Goal: Task Accomplishment & Management: Manage account settings

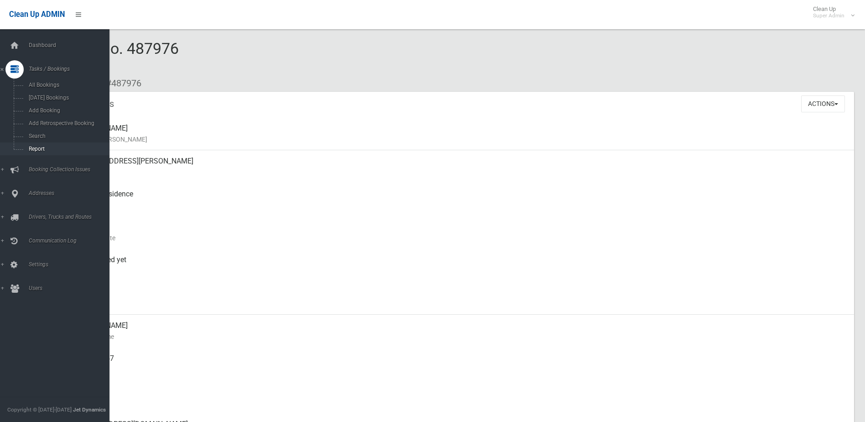
scroll to position [411, 0]
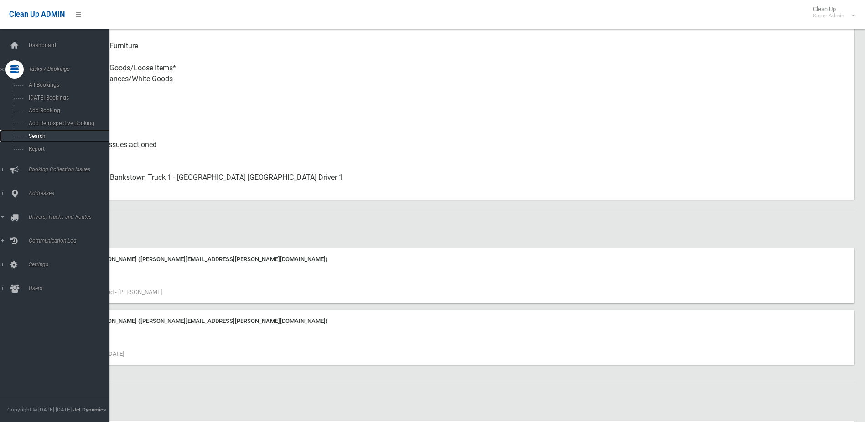
click at [37, 136] on span "Search" at bounding box center [67, 136] width 83 height 6
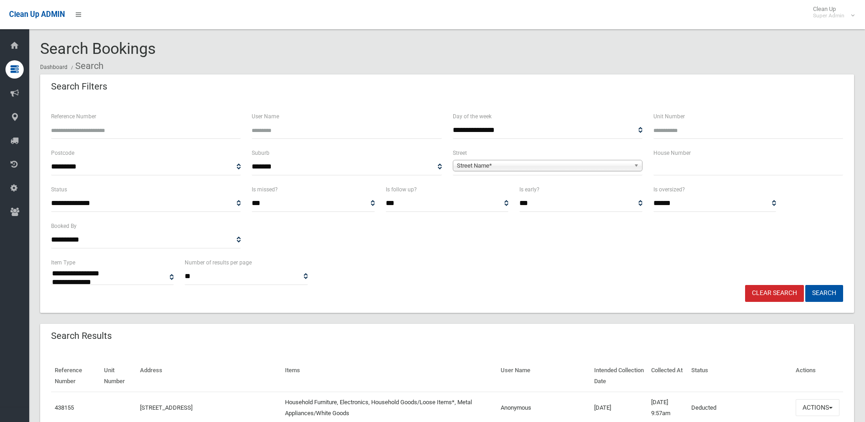
select select
click at [678, 165] on input "text" at bounding box center [749, 166] width 190 height 17
type input "**"
click at [480, 164] on span "Street Name*" at bounding box center [543, 165] width 173 height 11
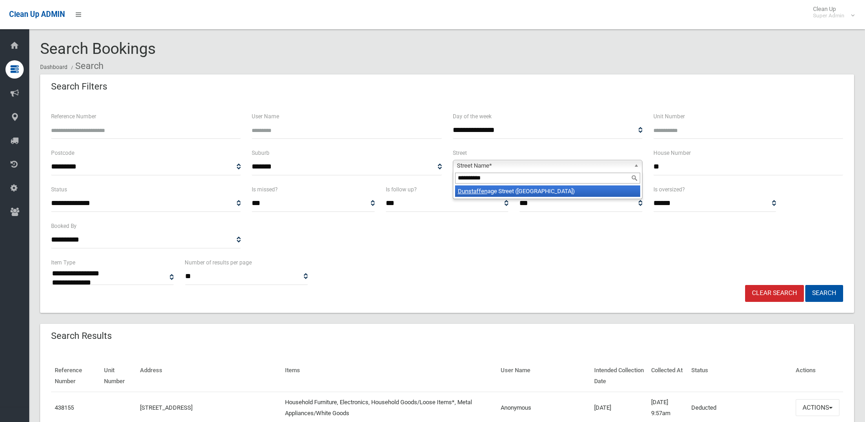
type input "**********"
click at [505, 188] on li "Dunstaffen age Street (HURLSTONE PARK 2193)" at bounding box center [547, 190] width 185 height 11
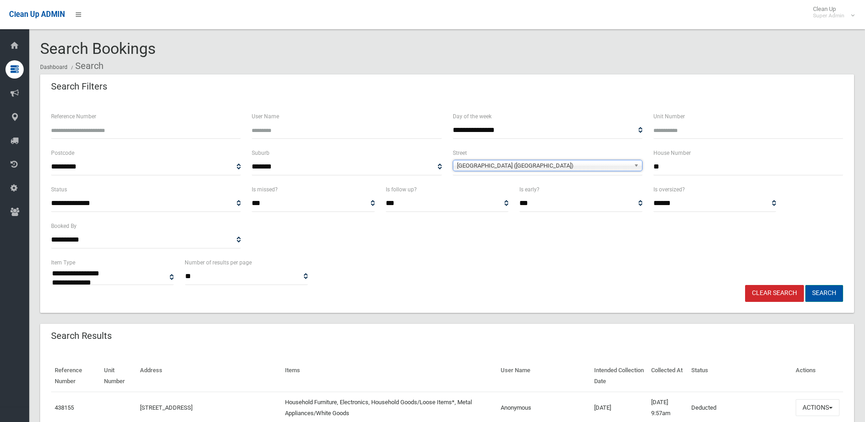
click at [828, 292] on button "Search" at bounding box center [825, 293] width 38 height 17
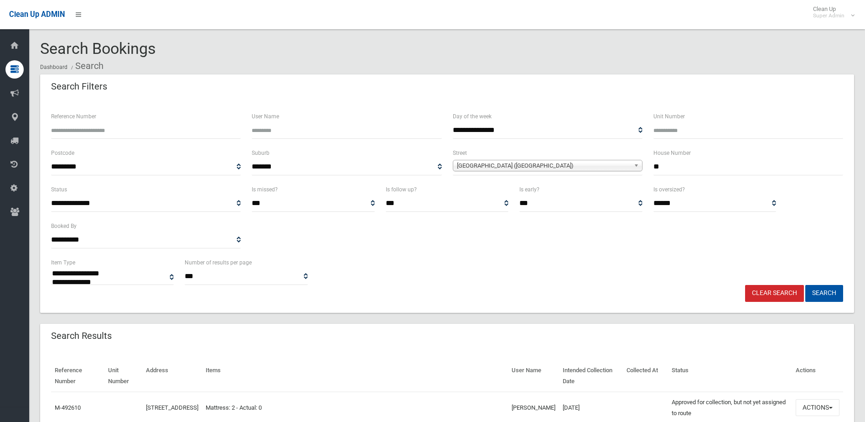
select select
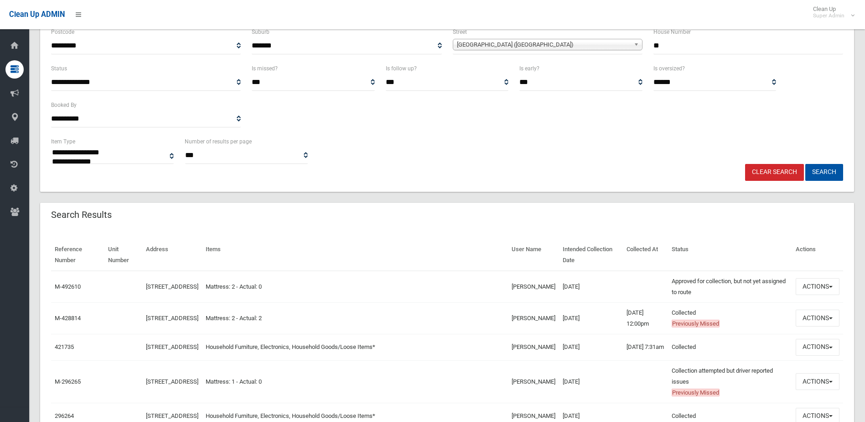
scroll to position [137, 0]
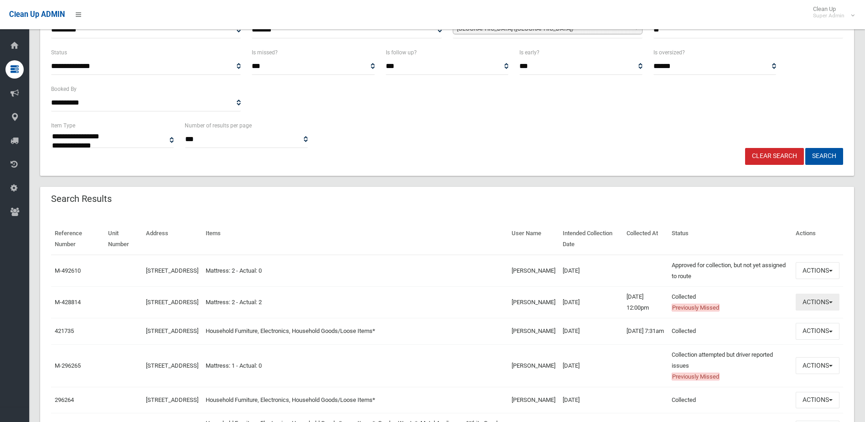
click at [818, 301] on button "Actions" at bounding box center [818, 301] width 44 height 17
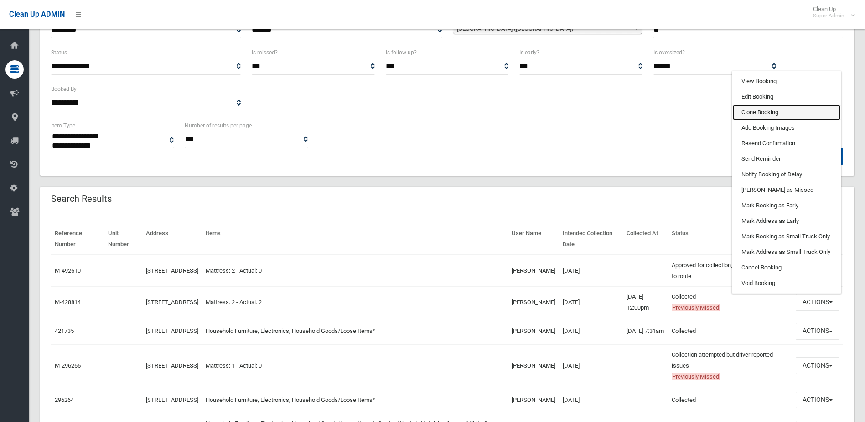
click at [757, 111] on link "Clone Booking" at bounding box center [787, 112] width 109 height 16
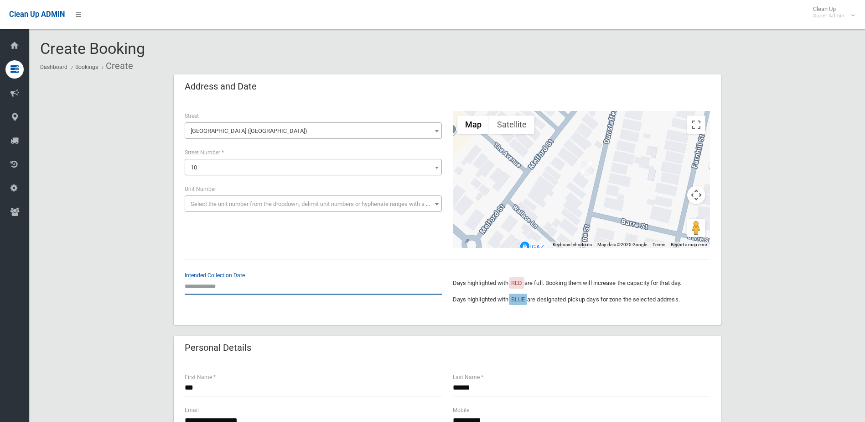
click at [197, 283] on input "text" at bounding box center [313, 285] width 257 height 17
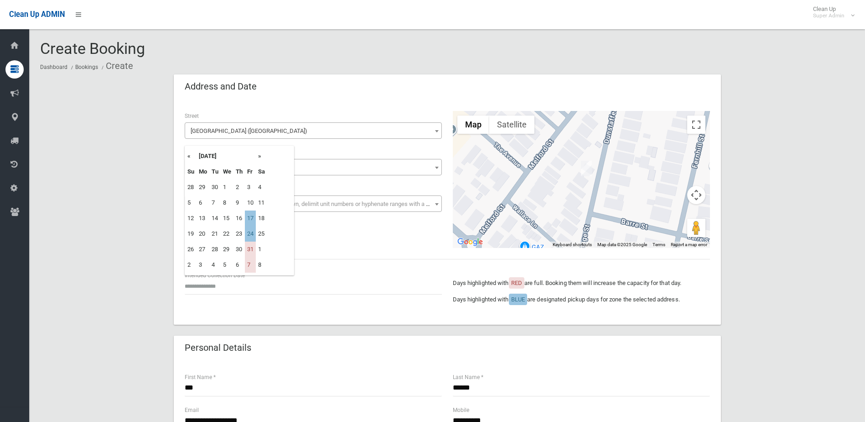
click at [261, 156] on th "»" at bounding box center [261, 156] width 11 height 16
click at [215, 219] on td "11" at bounding box center [214, 218] width 11 height 16
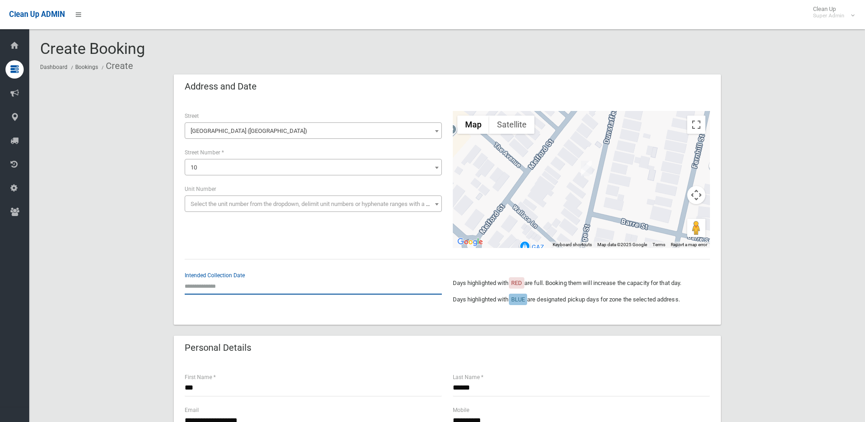
click at [214, 285] on input "text" at bounding box center [313, 285] width 257 height 17
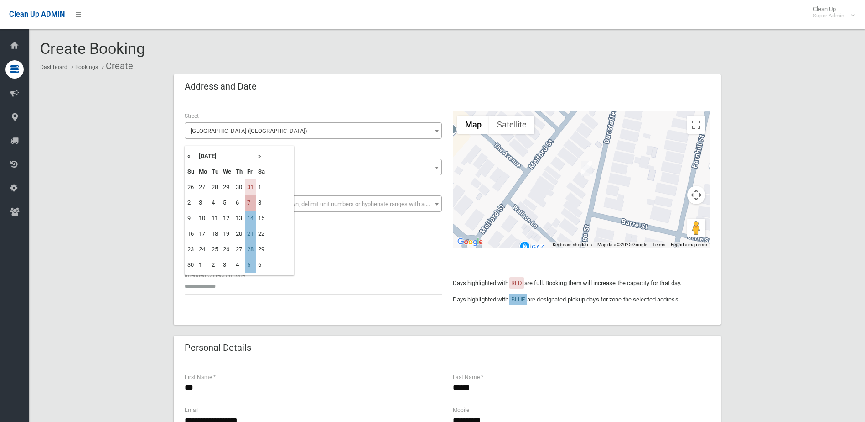
click at [250, 203] on td "7" at bounding box center [250, 203] width 11 height 16
type input "**********"
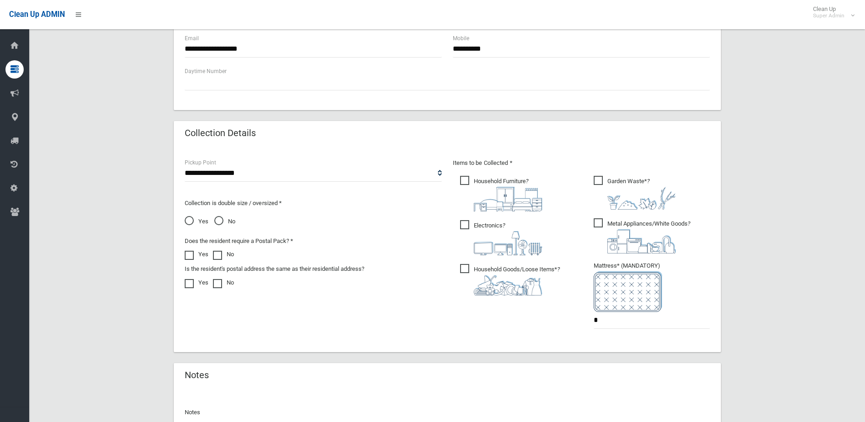
scroll to position [477, 0]
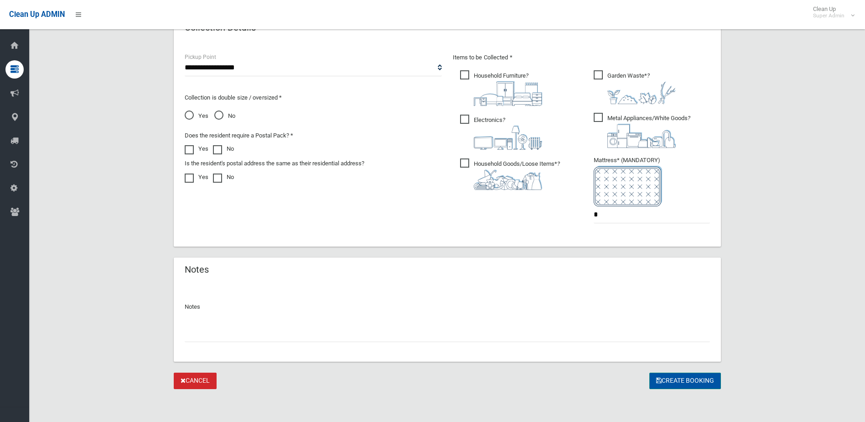
click at [677, 380] on button "Create Booking" at bounding box center [686, 380] width 72 height 17
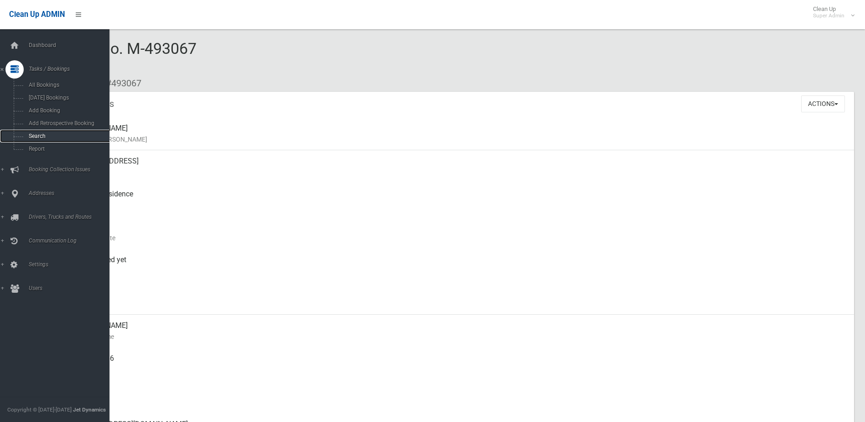
click at [39, 132] on link "Search" at bounding box center [58, 136] width 116 height 13
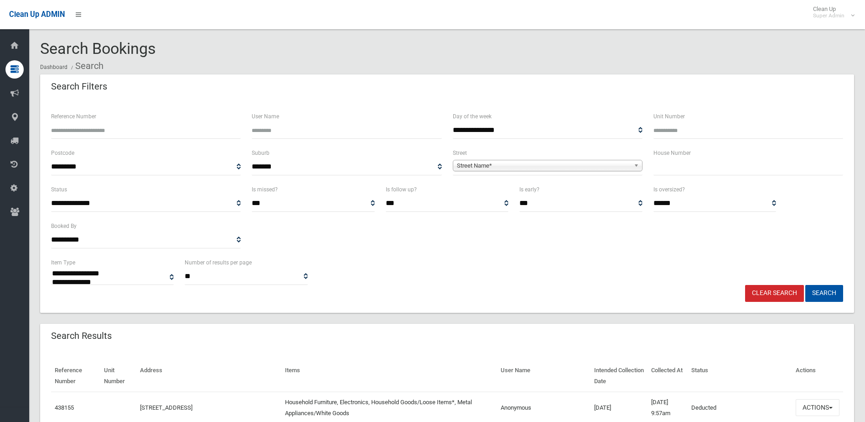
select select
click at [679, 168] on input "text" at bounding box center [749, 166] width 190 height 17
type input "**"
click at [474, 166] on span "Street Name*" at bounding box center [543, 165] width 173 height 11
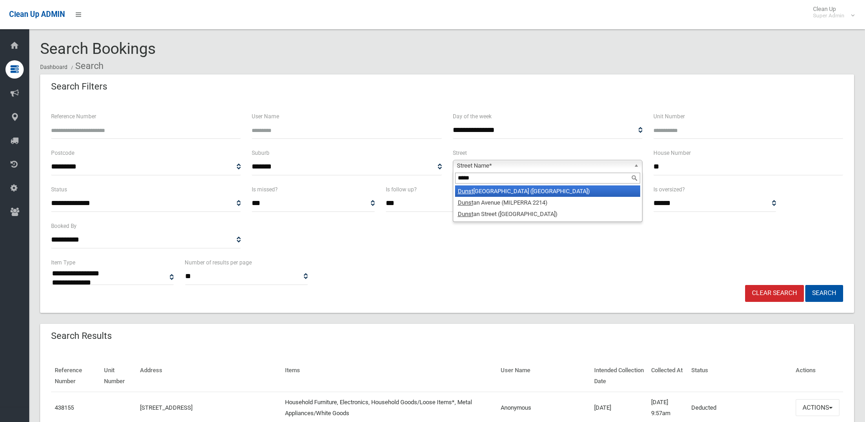
type input "*****"
click at [491, 188] on li "Dunst affenage Street (HURLSTONE PARK 2193)" at bounding box center [547, 190] width 185 height 11
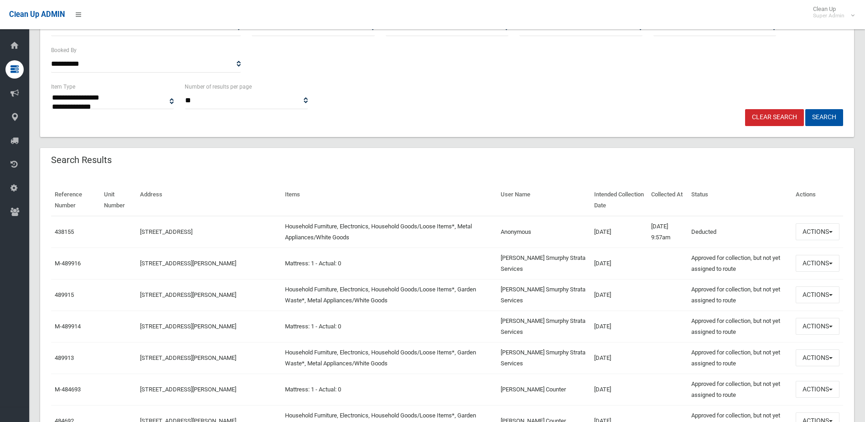
scroll to position [182, 0]
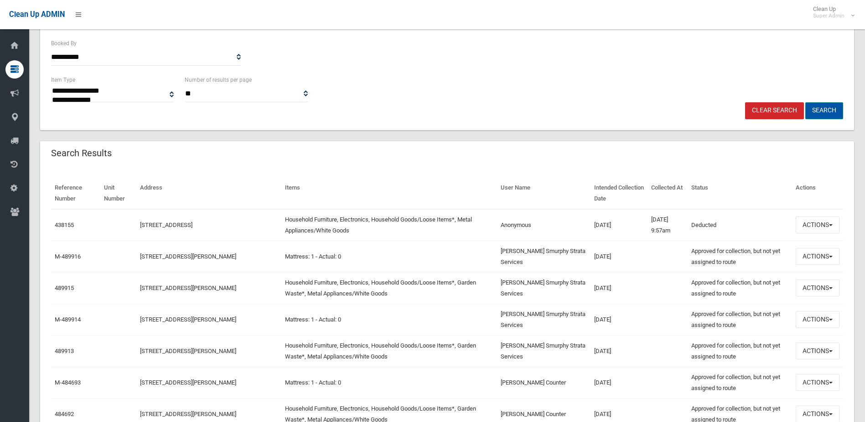
click at [828, 106] on button "Search" at bounding box center [825, 110] width 38 height 17
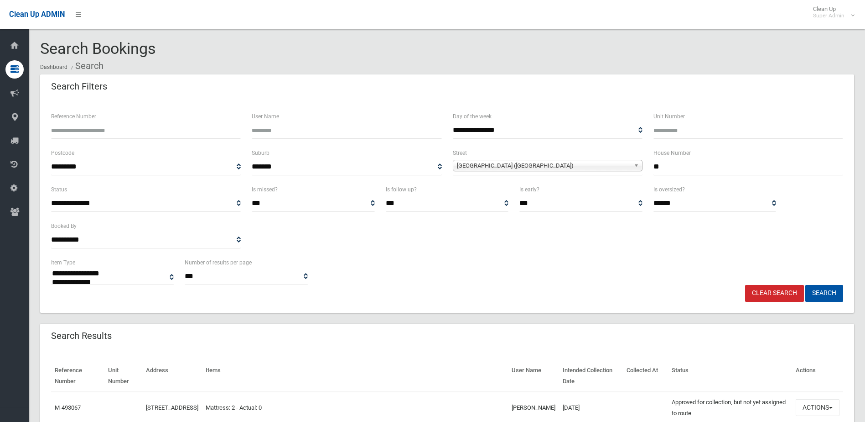
select select
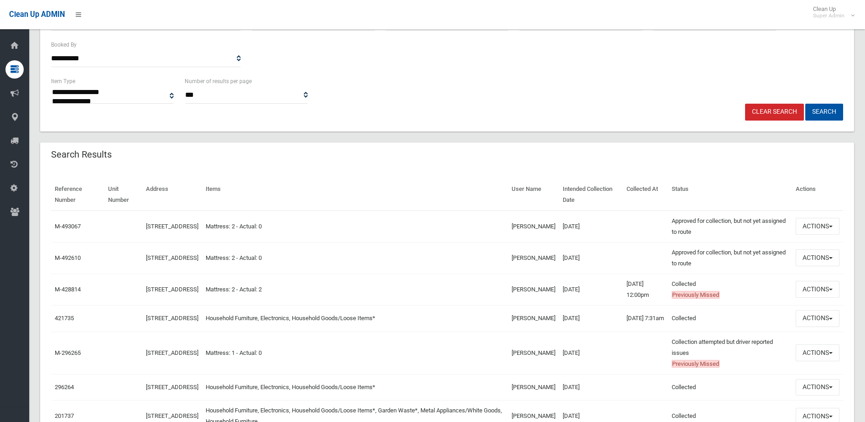
scroll to position [182, 0]
click at [811, 254] on button "Actions" at bounding box center [818, 256] width 44 height 17
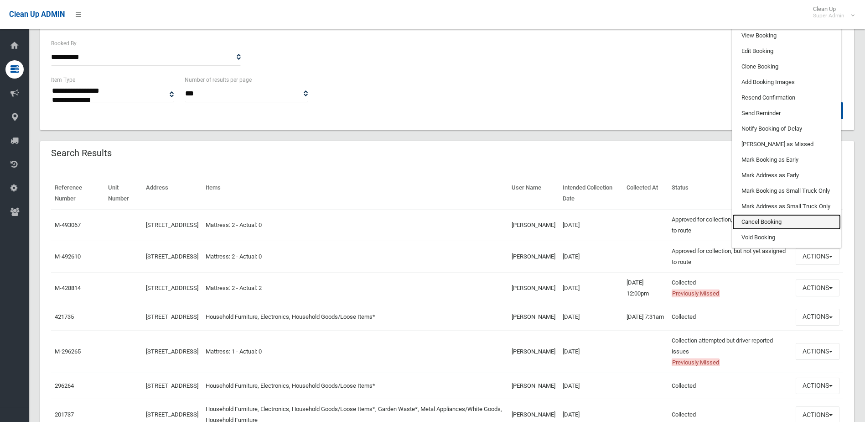
drag, startPoint x: 754, startPoint y: 220, endPoint x: 480, endPoint y: 35, distance: 330.9
click at [754, 220] on link "Cancel Booking" at bounding box center [787, 222] width 109 height 16
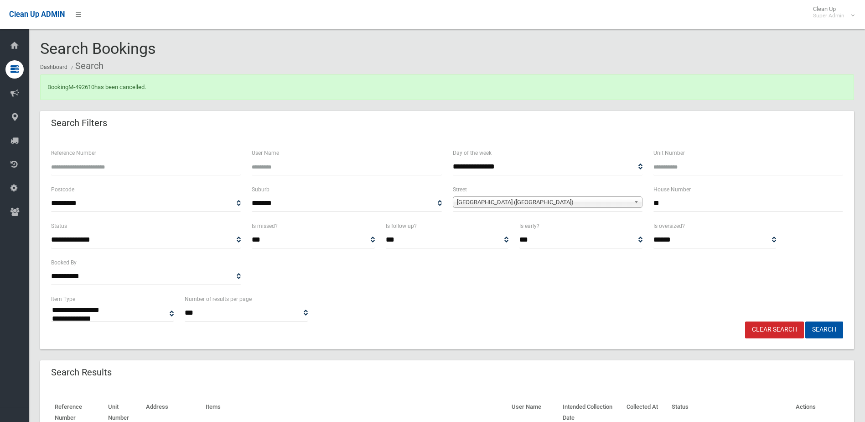
select select
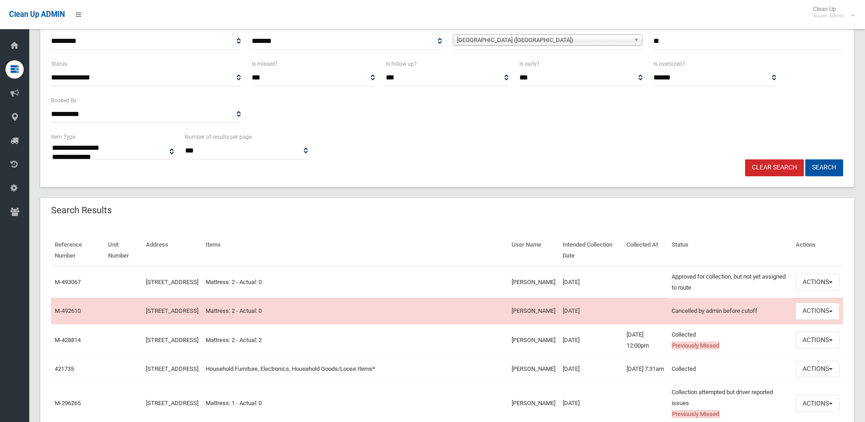
scroll to position [182, 0]
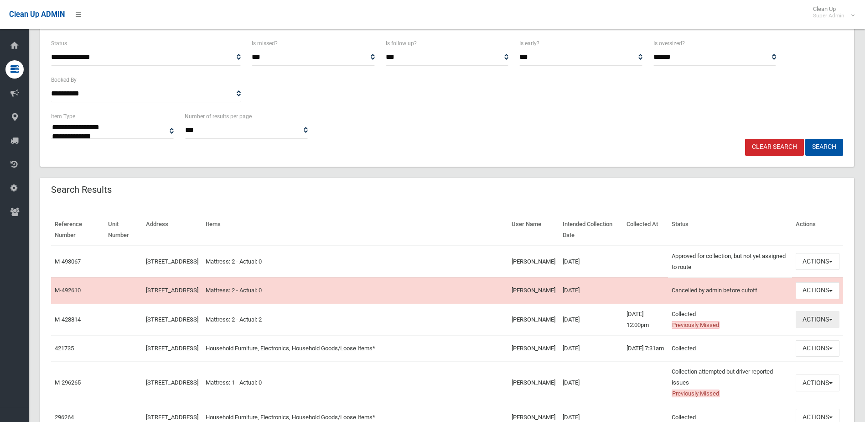
click at [817, 323] on button "Actions" at bounding box center [818, 319] width 44 height 17
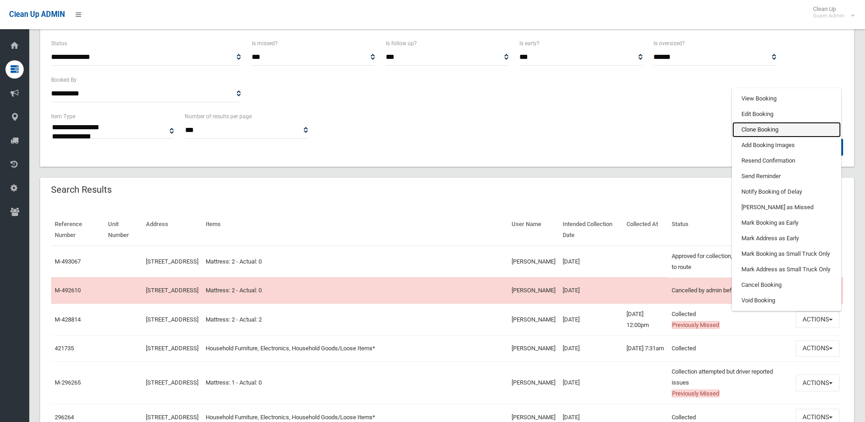
click at [763, 135] on link "Clone Booking" at bounding box center [787, 130] width 109 height 16
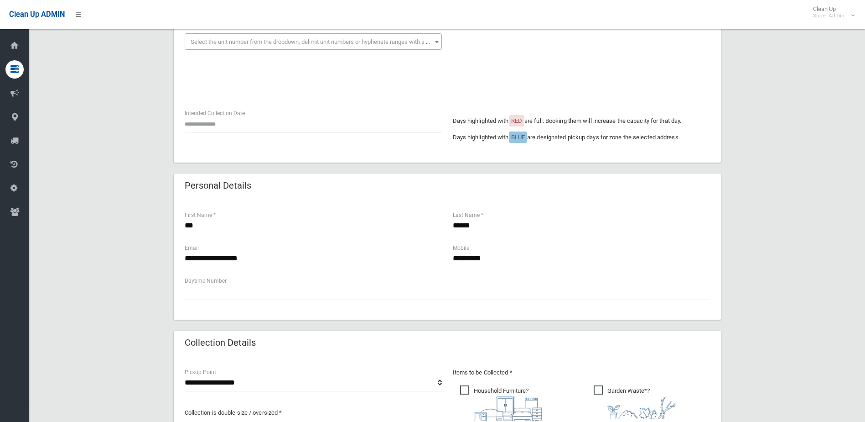
scroll to position [182, 0]
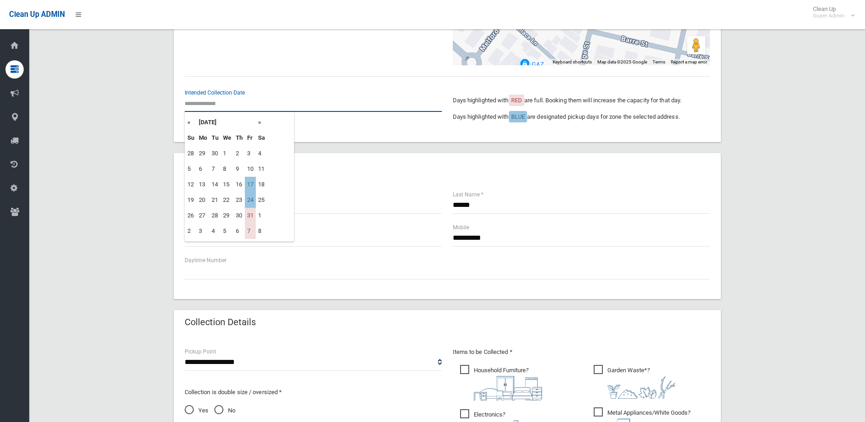
click at [221, 105] on input "text" at bounding box center [313, 103] width 257 height 17
click at [260, 121] on th "»" at bounding box center [261, 123] width 11 height 16
click at [260, 123] on th "»" at bounding box center [261, 123] width 11 height 16
click at [250, 169] on td "7" at bounding box center [250, 169] width 11 height 16
type input "**********"
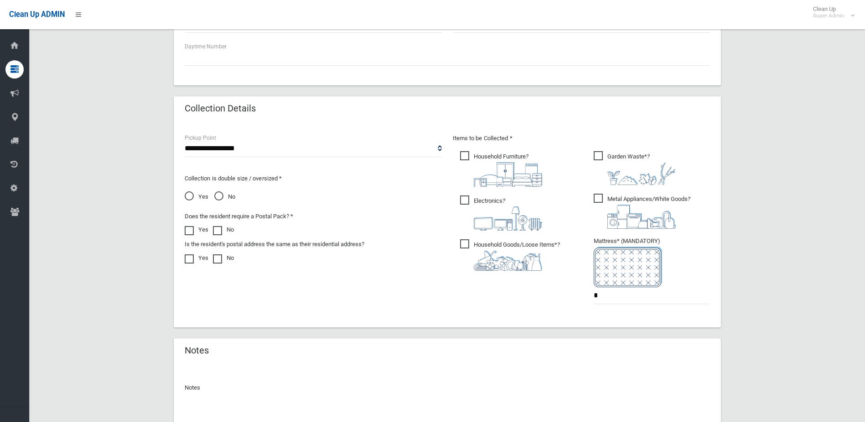
scroll to position [411, 0]
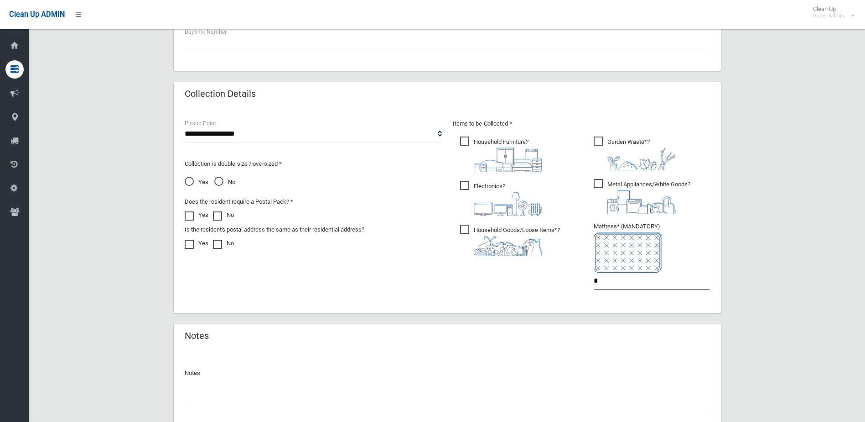
click at [605, 283] on input "*" at bounding box center [652, 280] width 116 height 17
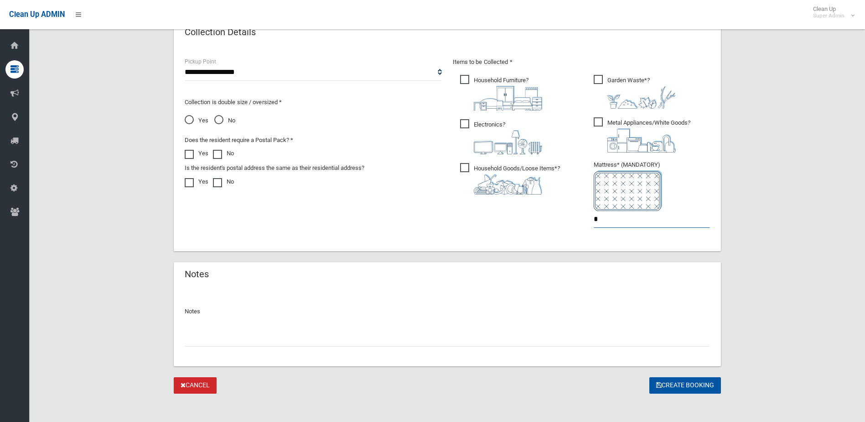
scroll to position [477, 0]
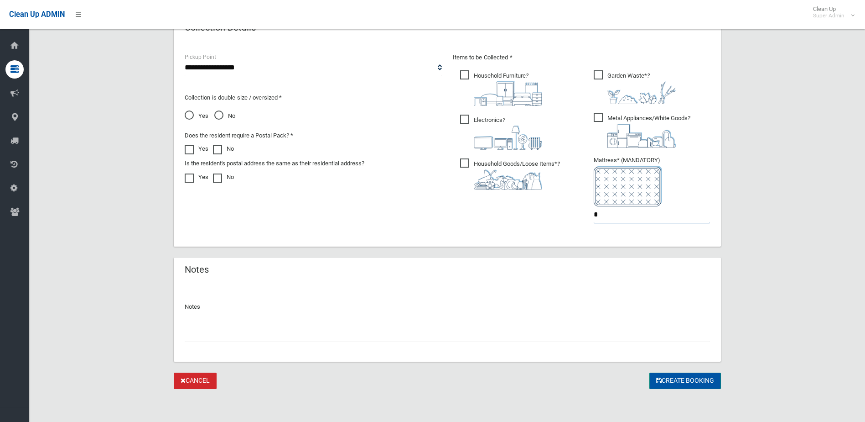
type input "*"
click at [701, 380] on button "Create Booking" at bounding box center [686, 380] width 72 height 17
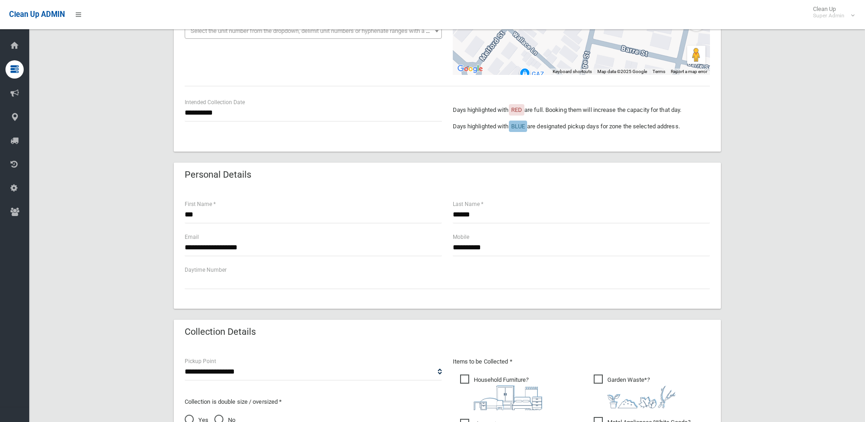
scroll to position [365, 0]
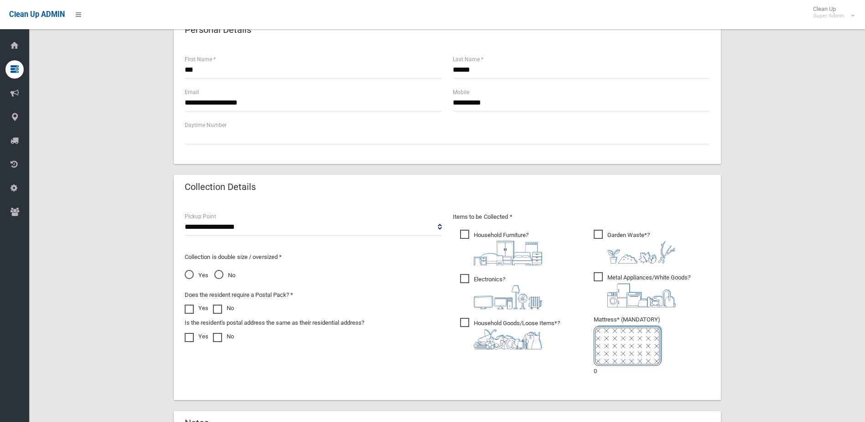
click at [220, 275] on span "No" at bounding box center [224, 275] width 21 height 11
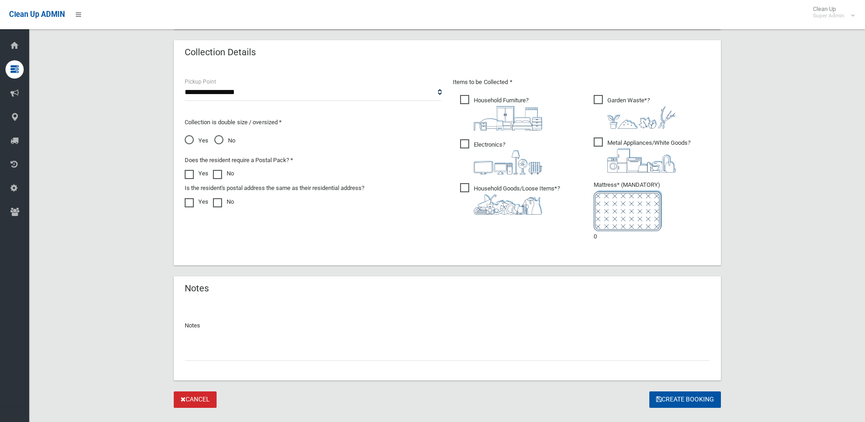
scroll to position [518, 0]
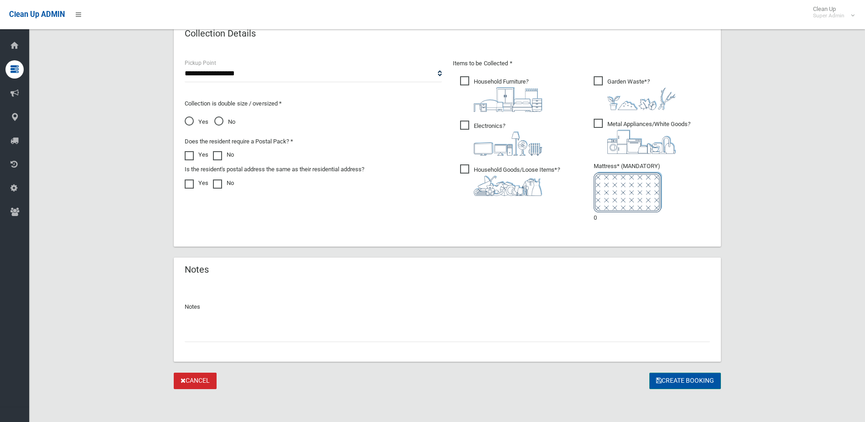
click at [689, 381] on button "Create Booking" at bounding box center [686, 380] width 72 height 17
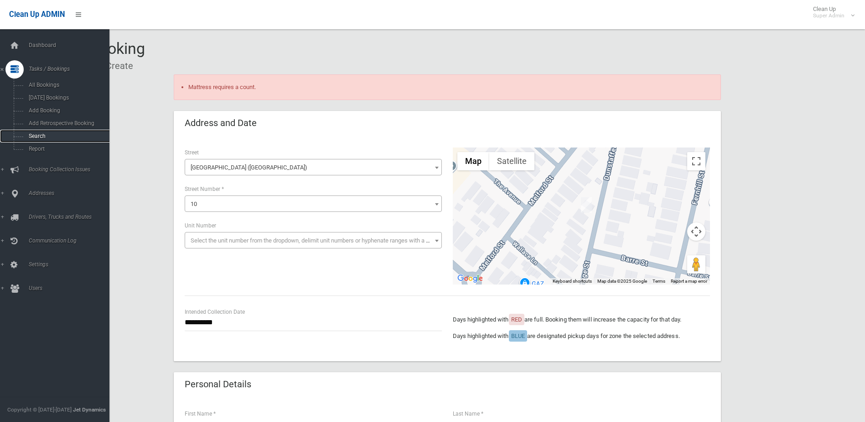
click at [43, 134] on span "Search" at bounding box center [67, 136] width 83 height 6
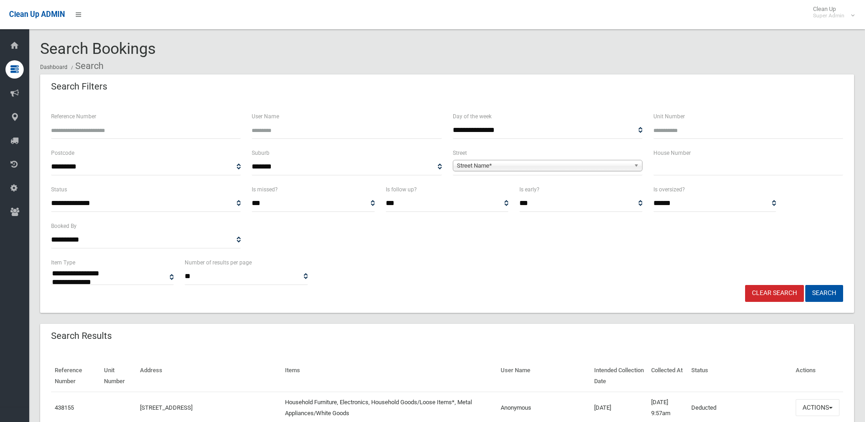
select select
click at [668, 167] on input "text" at bounding box center [749, 166] width 190 height 17
type input "**"
click at [493, 168] on span "Street Name*" at bounding box center [543, 165] width 173 height 11
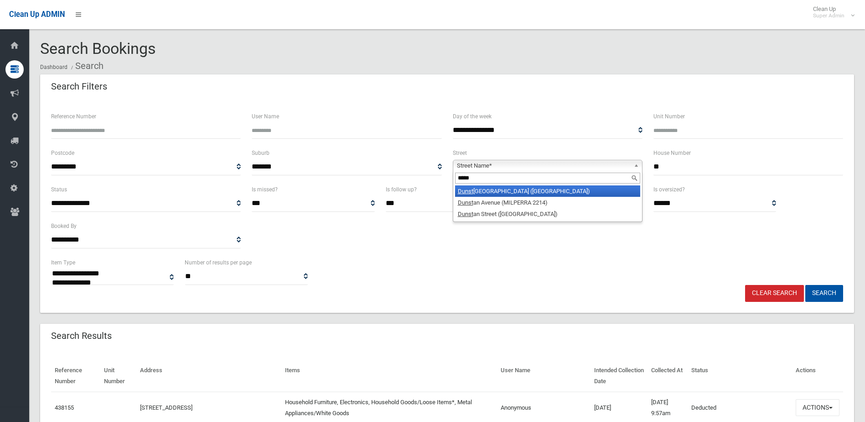
type input "*****"
click at [489, 192] on li "[GEOGRAPHIC_DATA] ([GEOGRAPHIC_DATA])" at bounding box center [547, 190] width 185 height 11
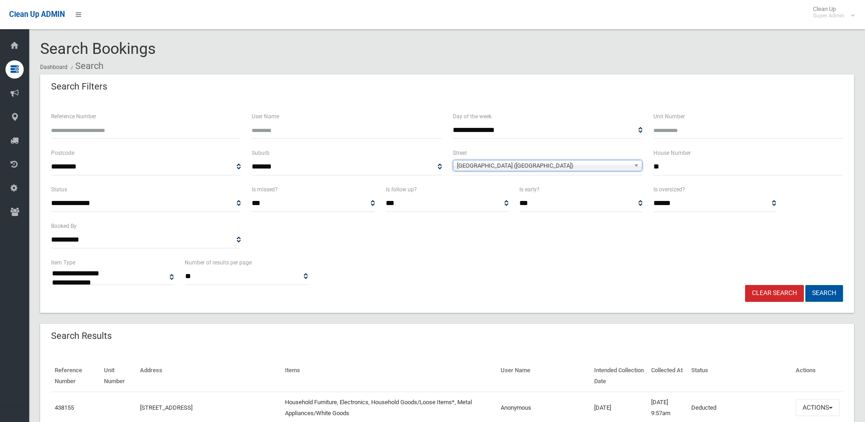
click at [827, 290] on button "Search" at bounding box center [825, 293] width 38 height 17
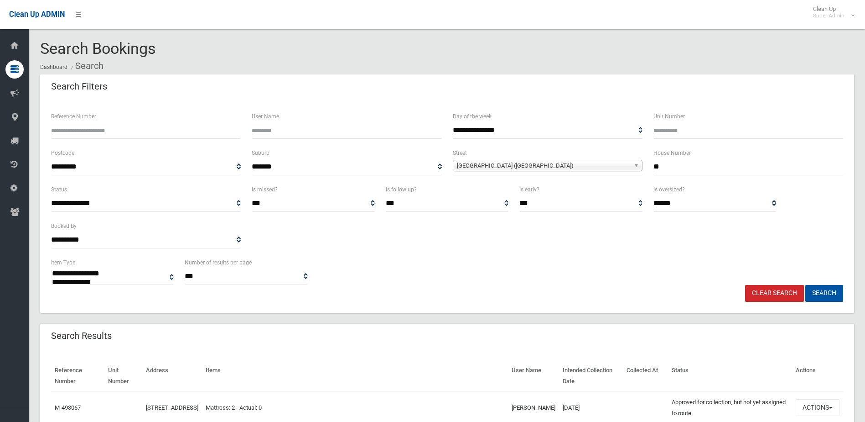
select select
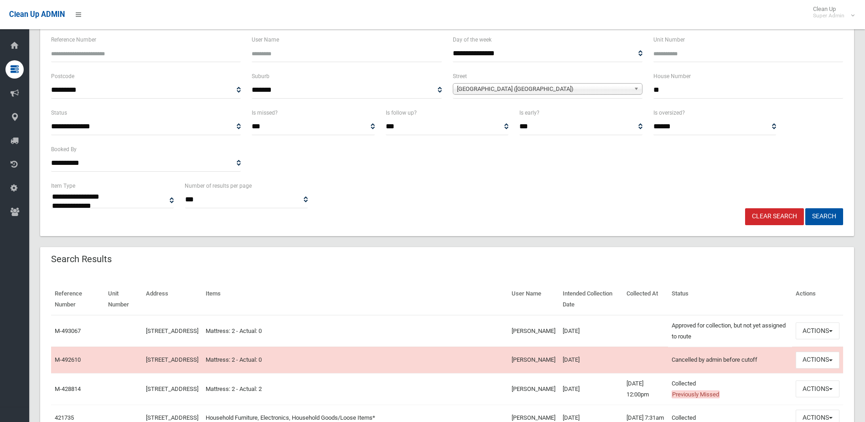
scroll to position [91, 0]
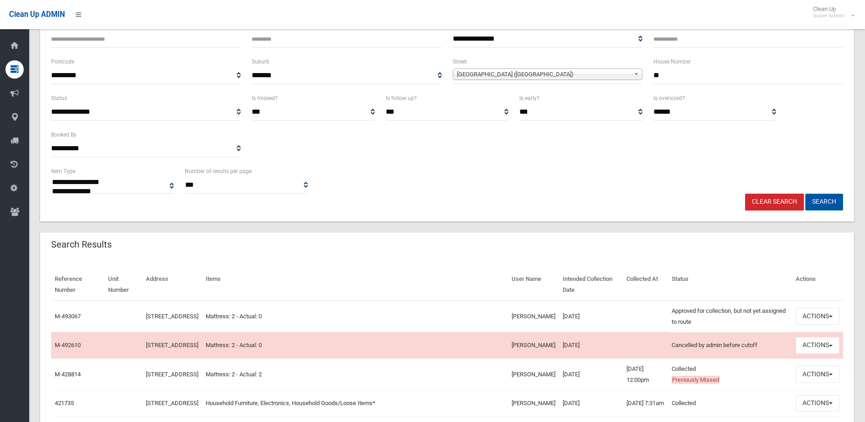
click at [827, 199] on button "Search" at bounding box center [825, 201] width 38 height 17
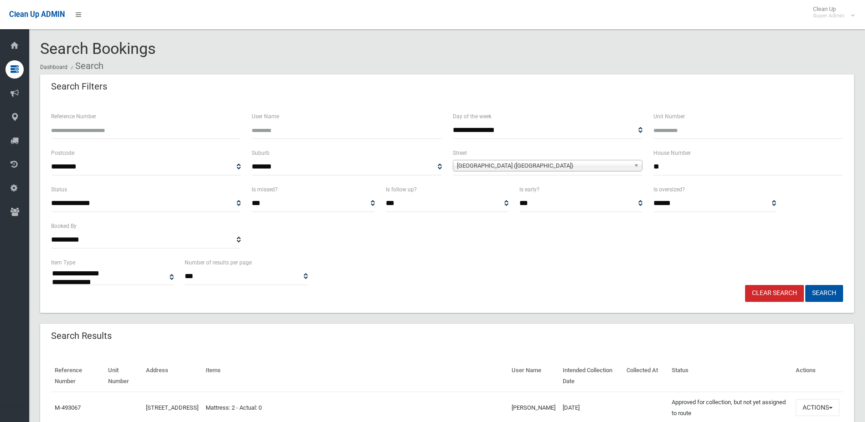
select select
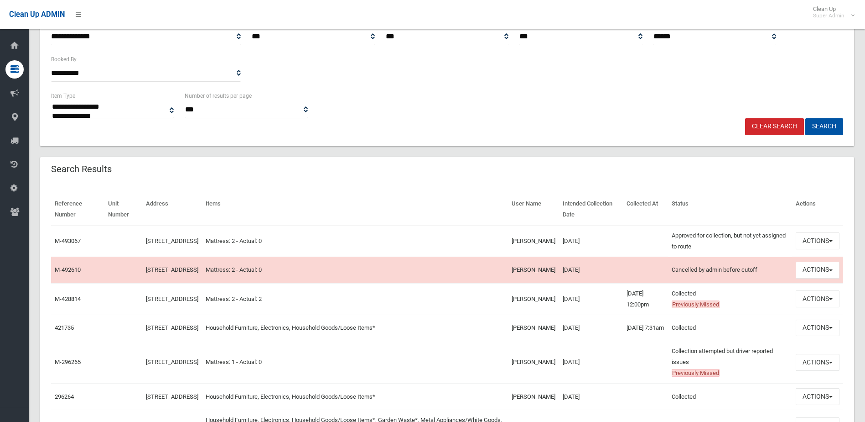
scroll to position [182, 0]
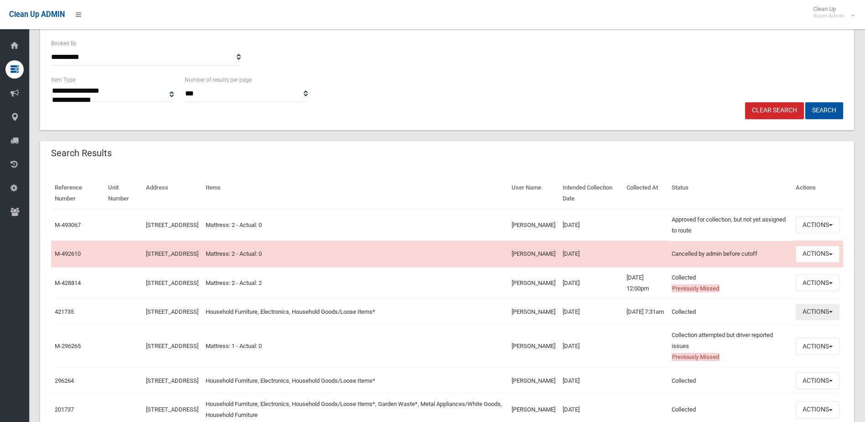
click at [808, 316] on button "Actions" at bounding box center [818, 311] width 44 height 17
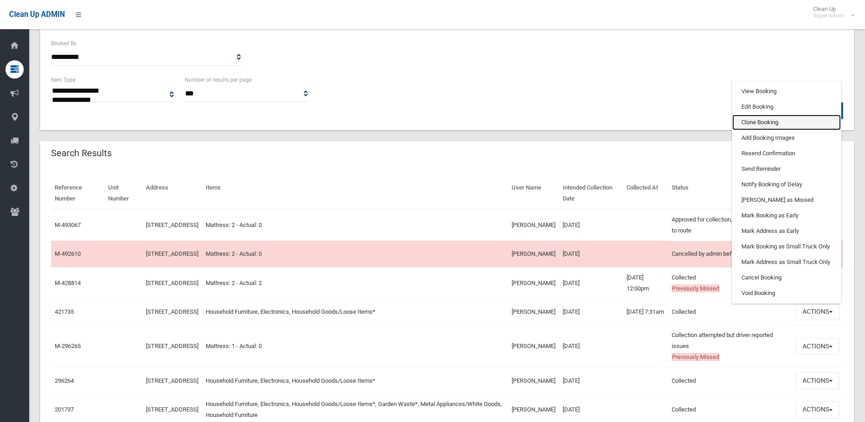
click at [753, 128] on link "Clone Booking" at bounding box center [787, 123] width 109 height 16
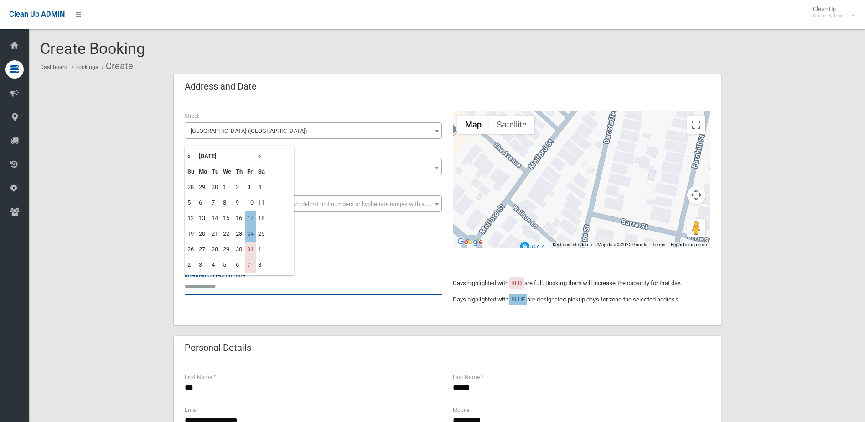
click at [219, 284] on input "text" at bounding box center [313, 285] width 257 height 17
click at [260, 156] on th "»" at bounding box center [261, 156] width 11 height 16
click at [259, 156] on th "»" at bounding box center [261, 156] width 11 height 16
click at [249, 203] on td "7" at bounding box center [250, 203] width 11 height 16
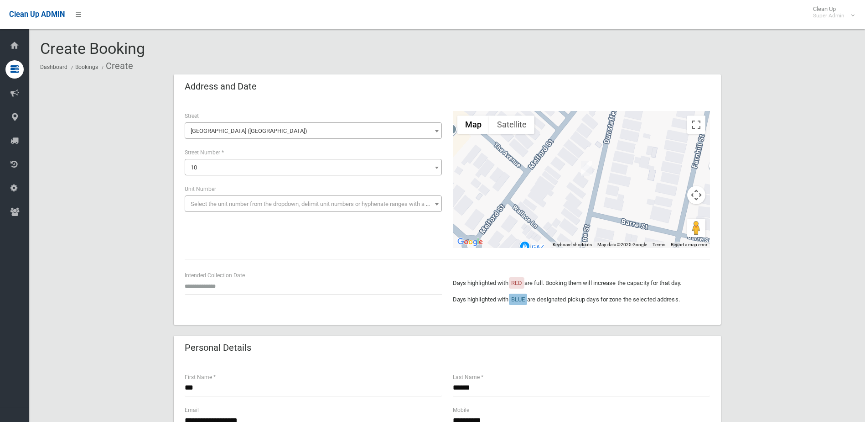
type input "**********"
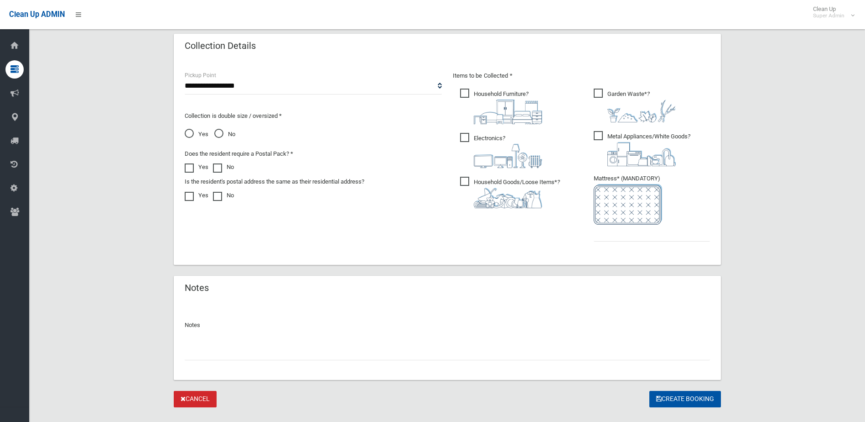
scroll to position [477, 0]
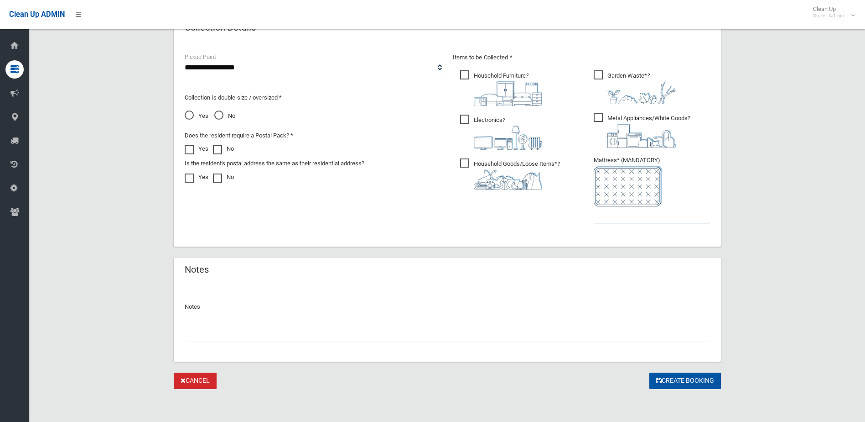
click at [627, 217] on input "text" at bounding box center [652, 214] width 116 height 17
type input "*"
click at [502, 333] on input "text" at bounding box center [448, 333] width 526 height 17
click at [698, 382] on button "Create Booking" at bounding box center [686, 380] width 72 height 17
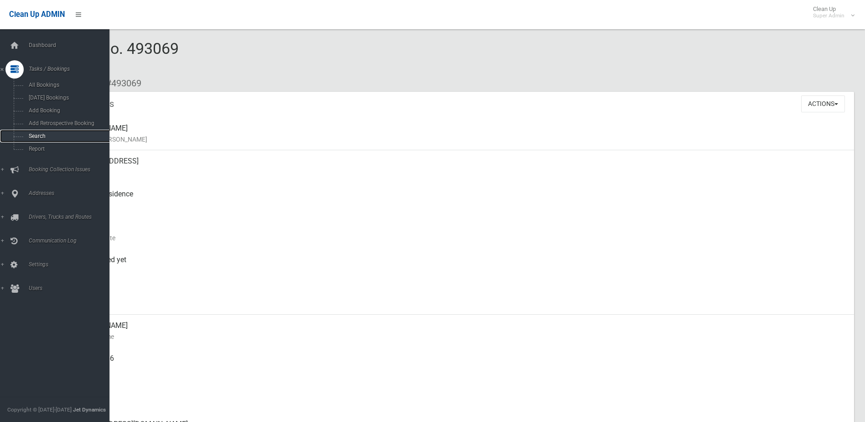
click at [40, 136] on span "Search" at bounding box center [67, 136] width 83 height 6
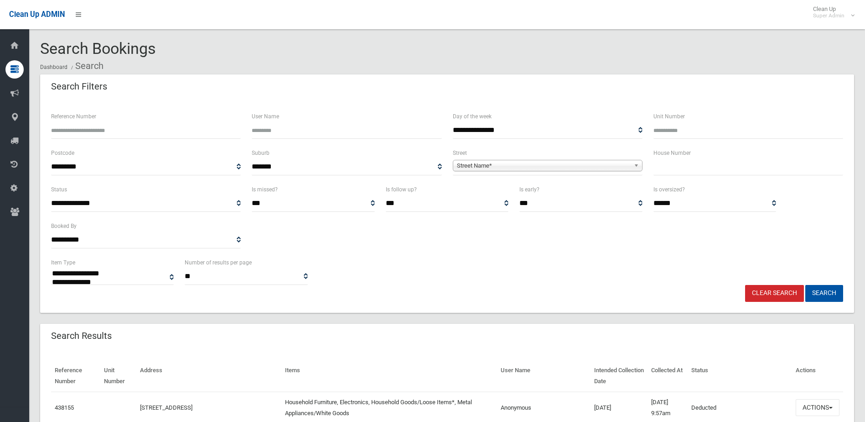
select select
click at [691, 160] on input "text" at bounding box center [749, 166] width 190 height 17
type input "**"
click at [485, 167] on span "Street Name*" at bounding box center [543, 165] width 173 height 11
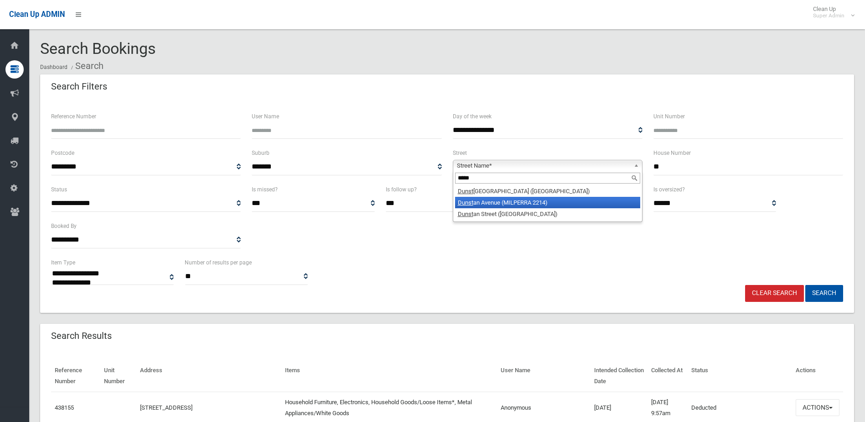
type input "*****"
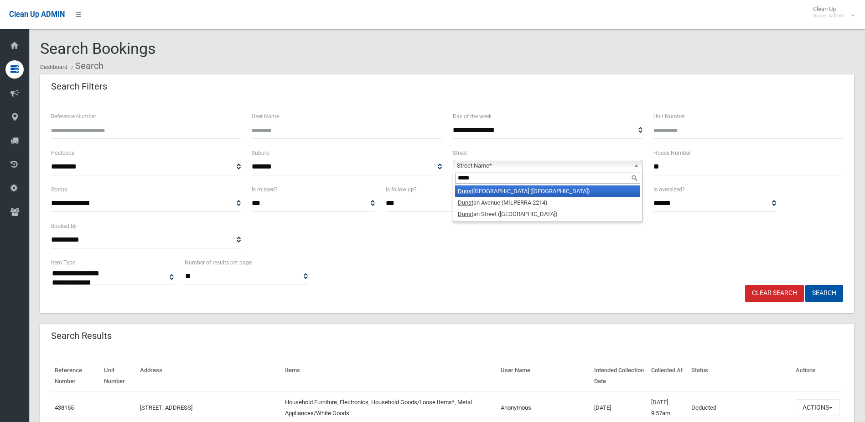
click at [539, 188] on li "Dunst affenage Street (HURLSTONE PARK 2193)" at bounding box center [547, 190] width 185 height 11
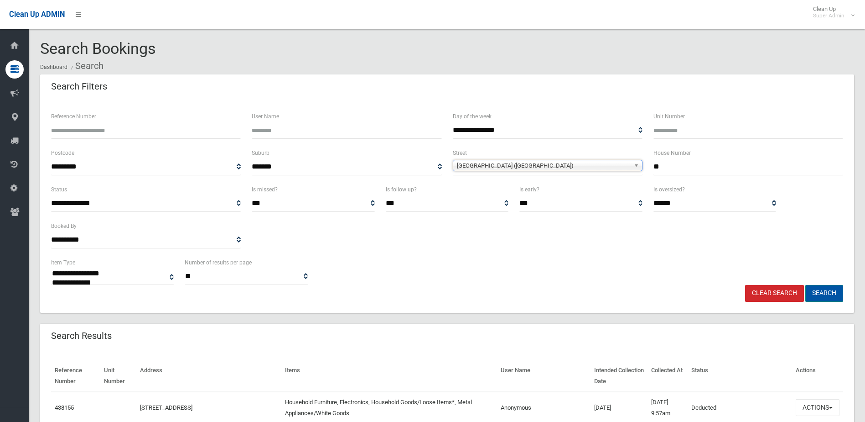
click at [817, 291] on button "Search" at bounding box center [825, 293] width 38 height 17
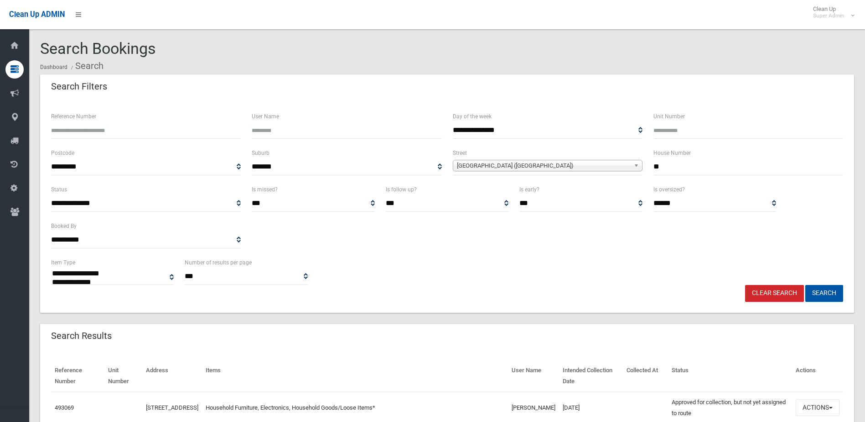
select select
click at [96, 129] on input "Reference Number" at bounding box center [146, 130] width 190 height 17
type input "******"
click at [806, 285] on button "Search" at bounding box center [825, 293] width 38 height 17
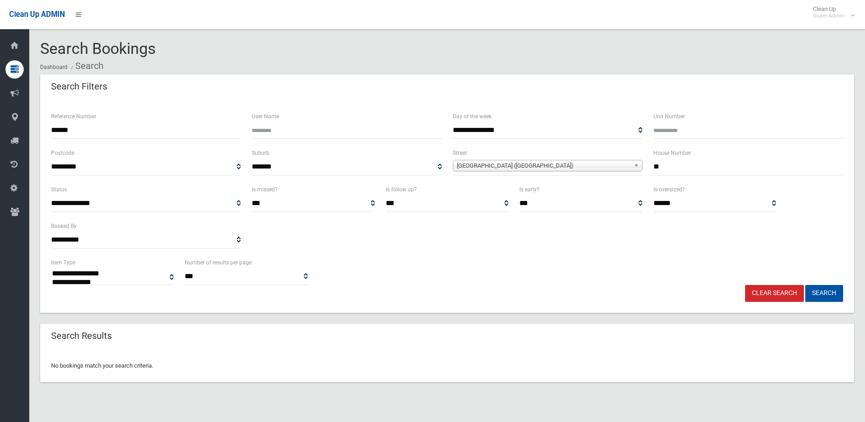
select select
click at [825, 291] on button "Search" at bounding box center [825, 293] width 38 height 17
select select
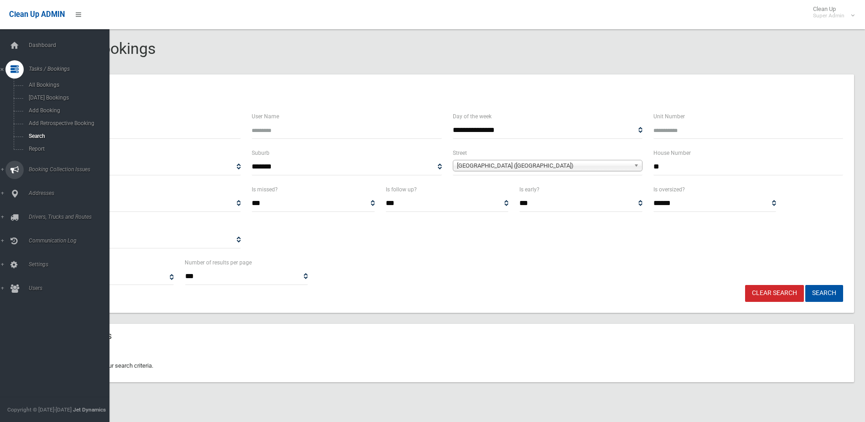
click at [50, 168] on span "Booking Collection Issues" at bounding box center [71, 169] width 90 height 6
click at [50, 103] on link "All Reported Issues" at bounding box center [58, 108] width 116 height 13
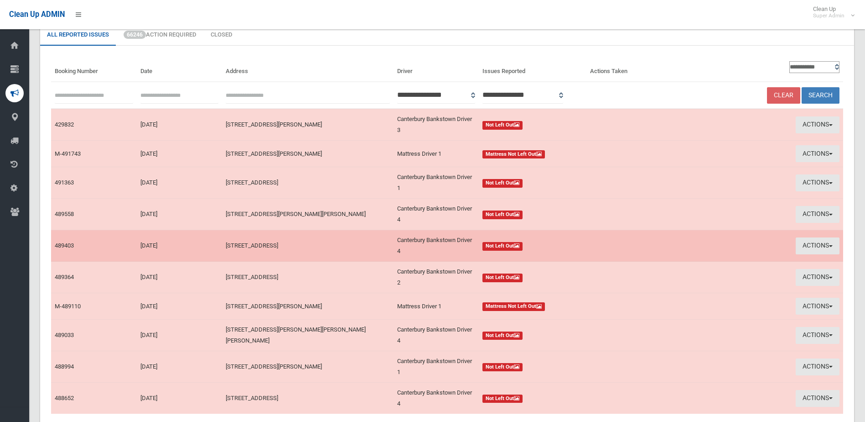
scroll to position [127, 0]
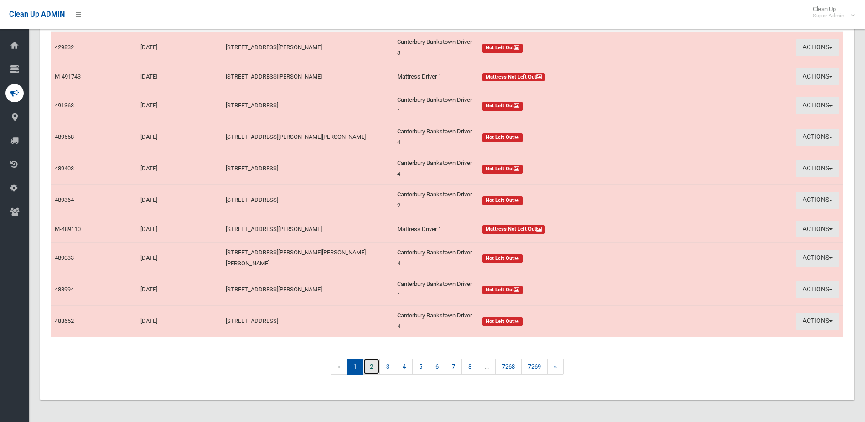
click at [369, 364] on link "2" at bounding box center [371, 366] width 17 height 16
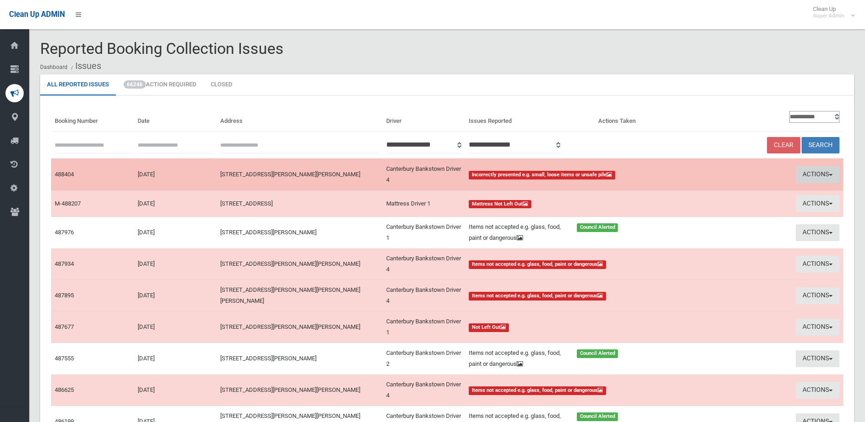
click at [816, 172] on button "Actions" at bounding box center [818, 174] width 44 height 17
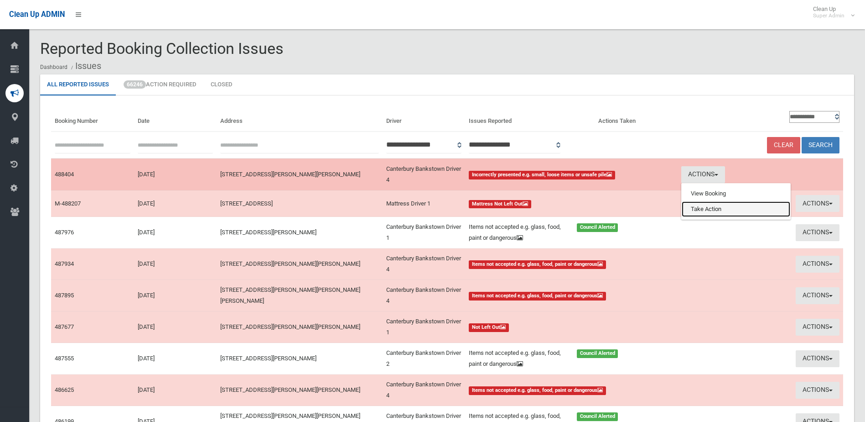
click at [719, 209] on link "Take Action" at bounding box center [736, 209] width 109 height 16
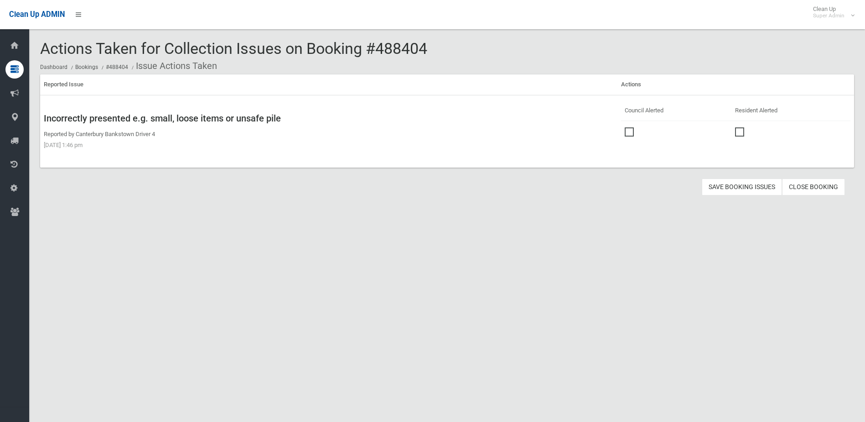
click at [626, 127] on span at bounding box center [632, 127] width 14 height 0
click at [731, 185] on button "Save Booking Issues" at bounding box center [742, 186] width 80 height 17
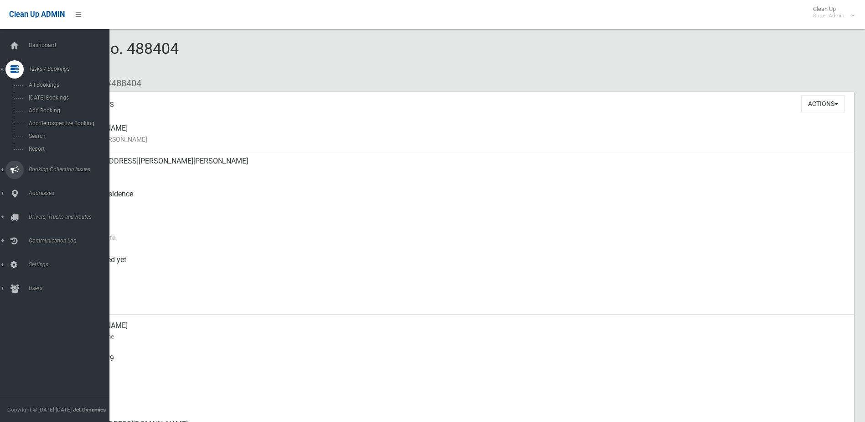
click at [42, 167] on span "Booking Collection Issues" at bounding box center [71, 169] width 90 height 6
click at [52, 109] on span "All Reported Issues" at bounding box center [67, 108] width 83 height 6
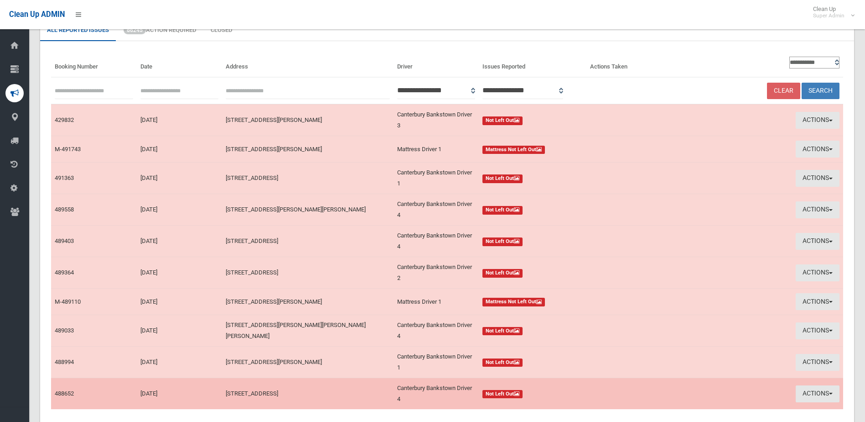
scroll to position [127, 0]
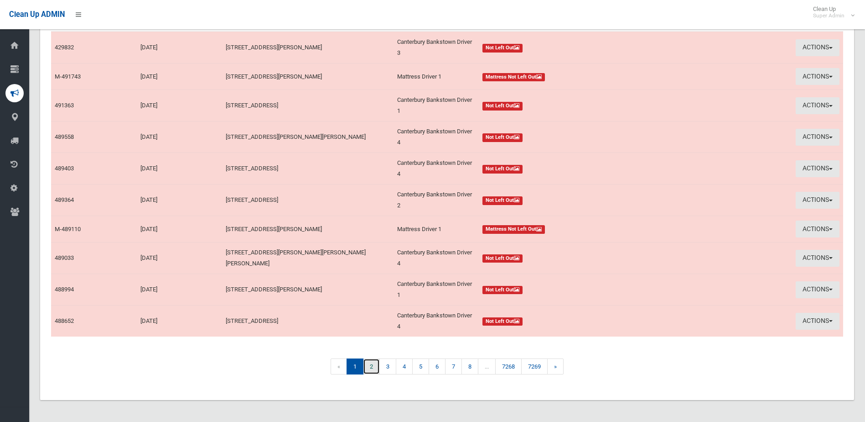
click at [370, 366] on link "2" at bounding box center [371, 366] width 17 height 16
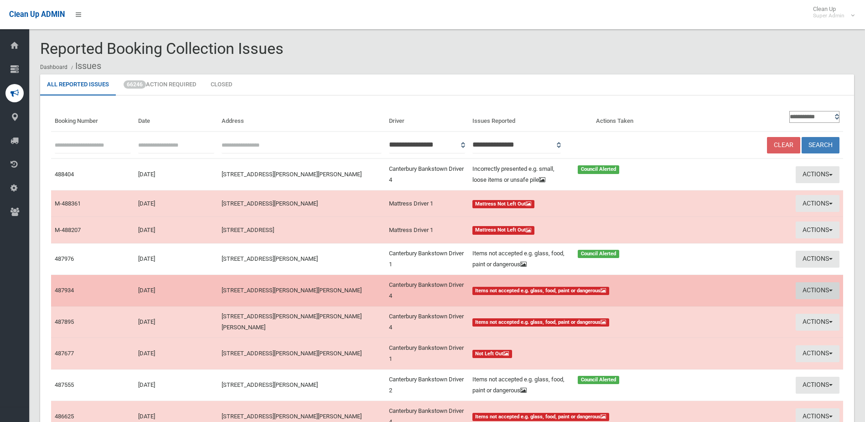
click at [807, 289] on button "Actions" at bounding box center [818, 290] width 44 height 17
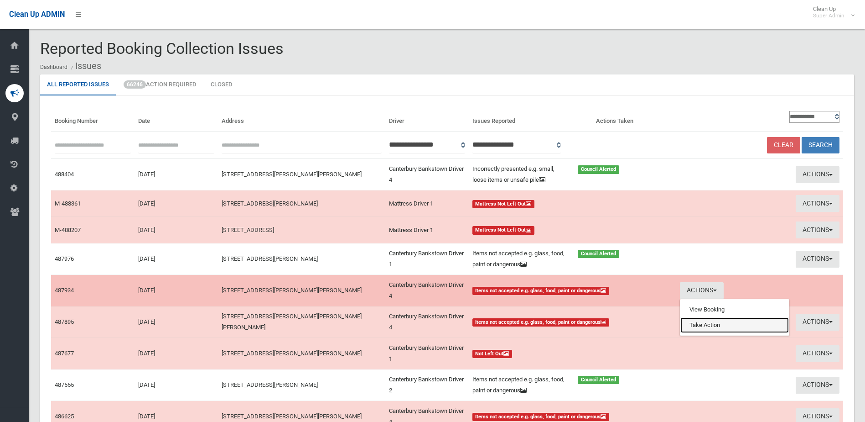
click at [712, 323] on link "Take Action" at bounding box center [735, 325] width 109 height 16
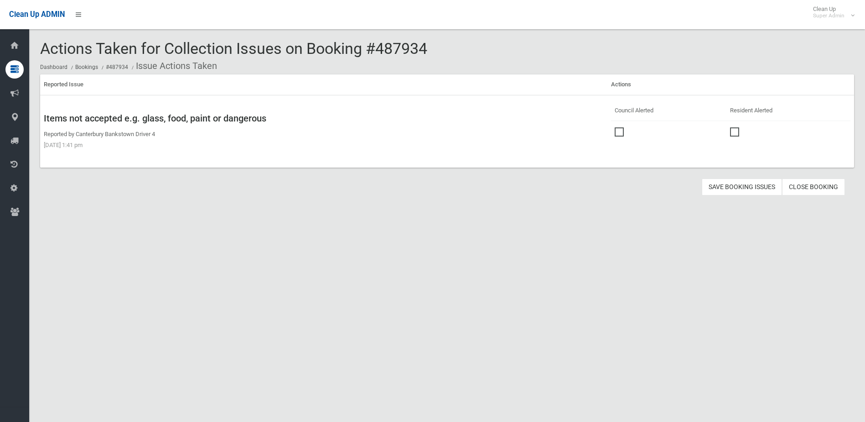
click at [615, 127] on span at bounding box center [622, 127] width 14 height 0
click at [728, 184] on button "Save Booking Issues" at bounding box center [742, 186] width 80 height 17
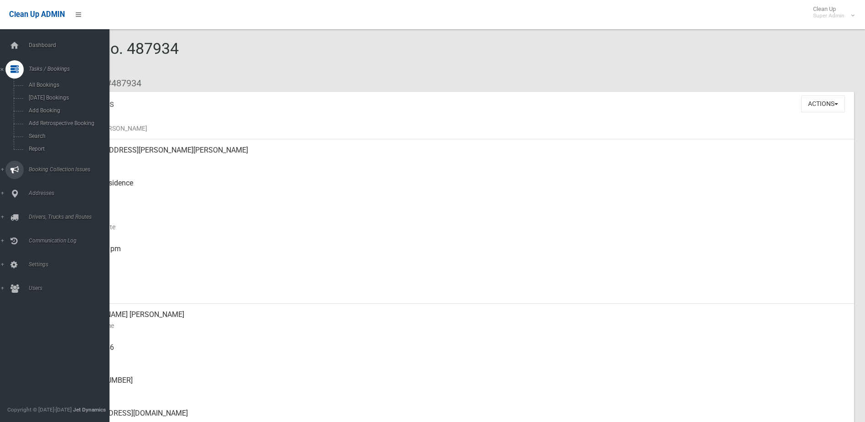
click at [35, 167] on span "Booking Collection Issues" at bounding box center [71, 169] width 90 height 6
click at [55, 109] on span "All Reported Issues" at bounding box center [67, 108] width 83 height 6
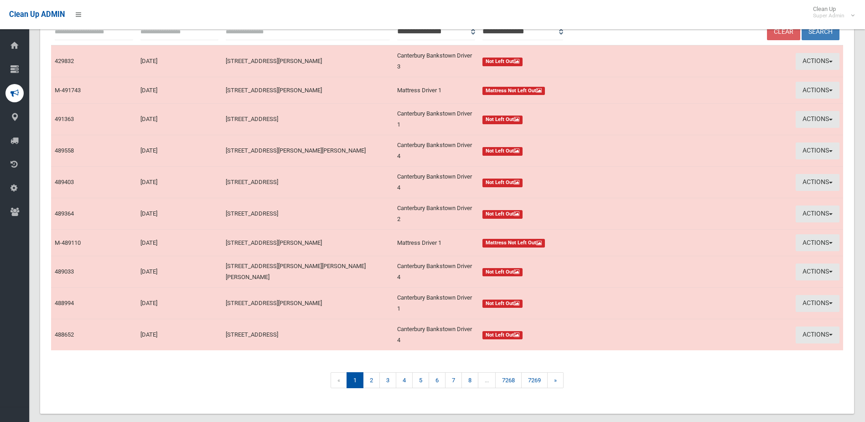
scroll to position [127, 0]
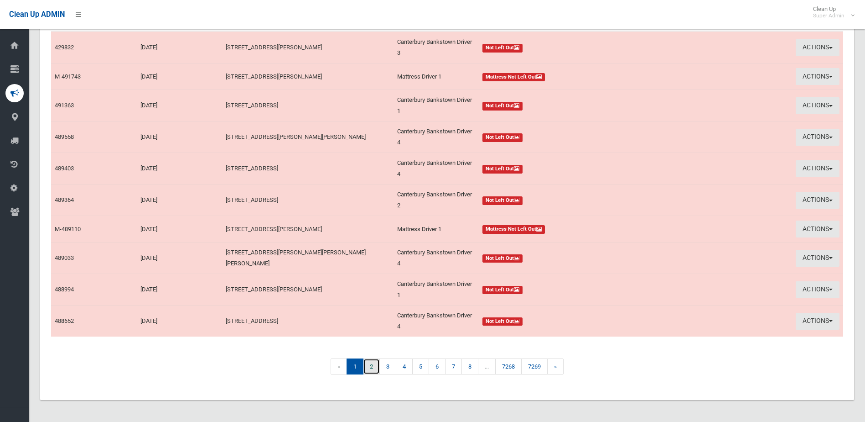
click at [373, 365] on link "2" at bounding box center [371, 366] width 17 height 16
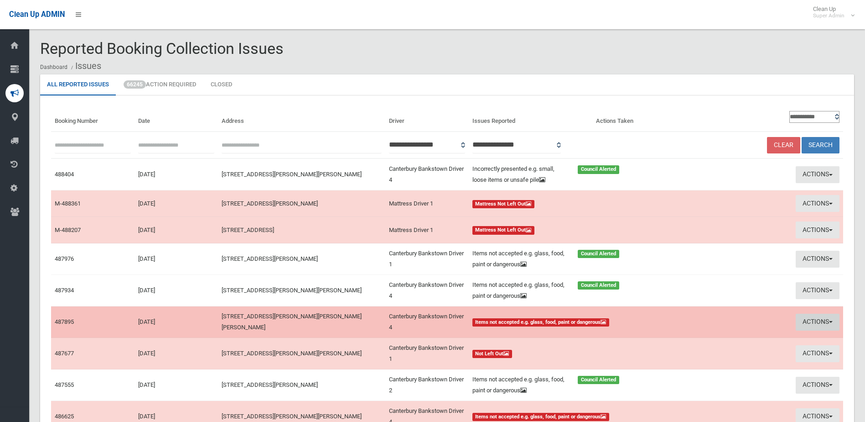
click at [808, 319] on button "Actions" at bounding box center [818, 321] width 44 height 17
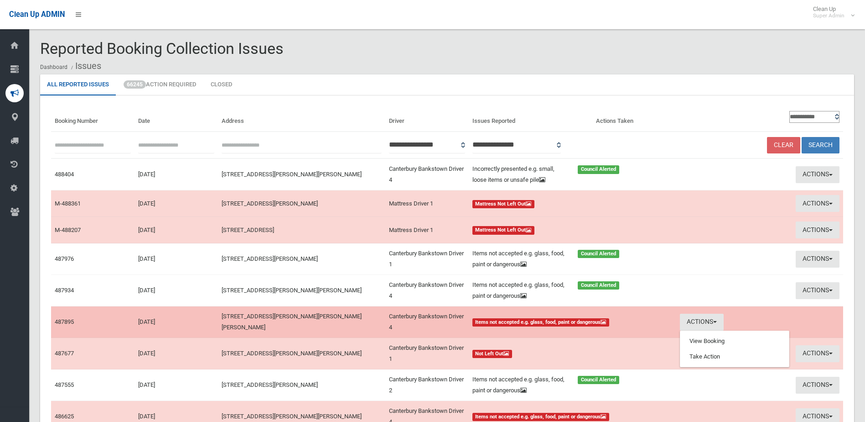
click at [832, 325] on td "Actions View Booking Take Action" at bounding box center [760, 321] width 167 height 31
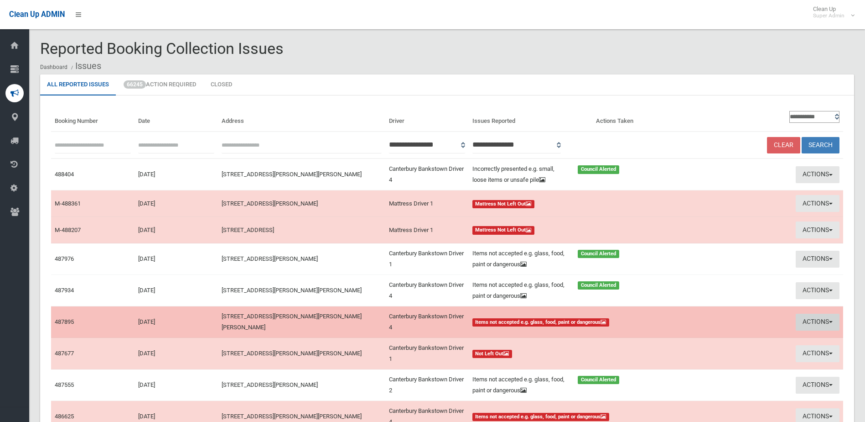
click at [821, 320] on button "Actions" at bounding box center [818, 321] width 44 height 17
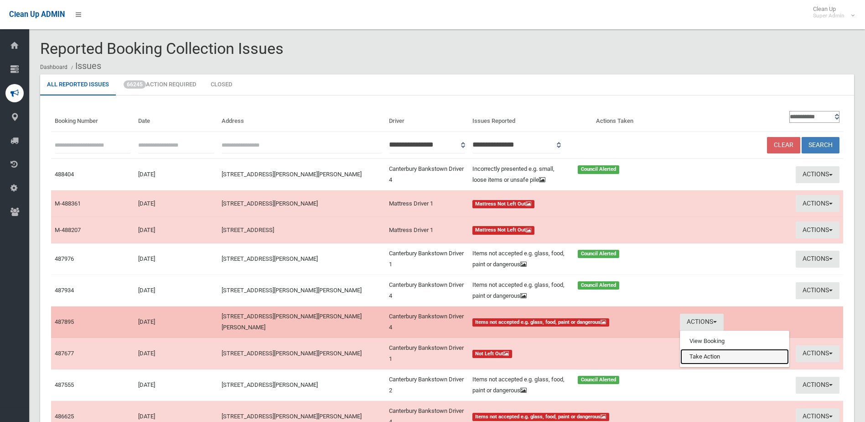
click at [717, 357] on link "Take Action" at bounding box center [735, 357] width 109 height 16
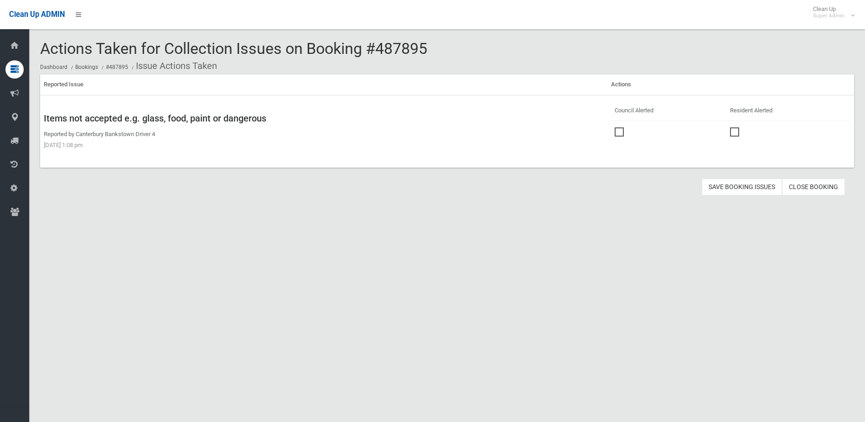
click at [616, 127] on span at bounding box center [622, 127] width 14 height 0
click at [736, 185] on button "Save Booking Issues" at bounding box center [742, 186] width 80 height 17
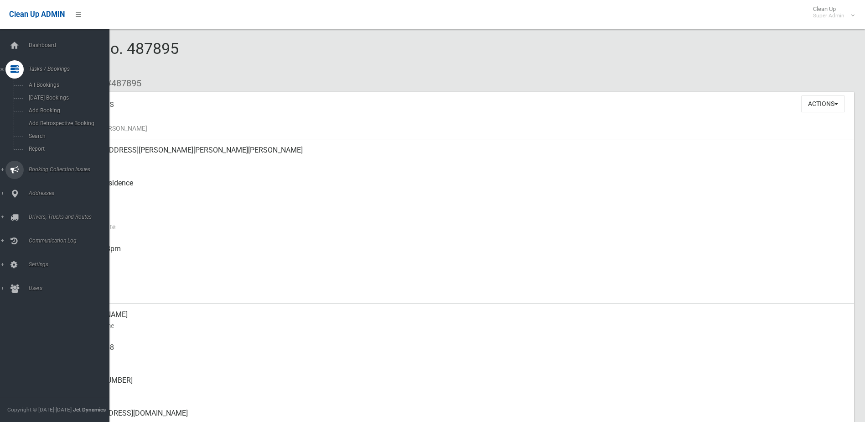
click at [40, 168] on span "Booking Collection Issues" at bounding box center [71, 169] width 90 height 6
click at [52, 109] on span "All Reported Issues" at bounding box center [67, 108] width 83 height 6
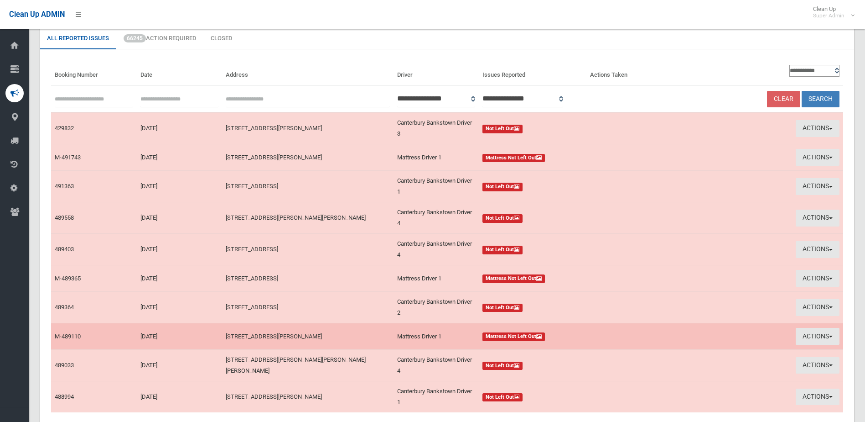
scroll to position [122, 0]
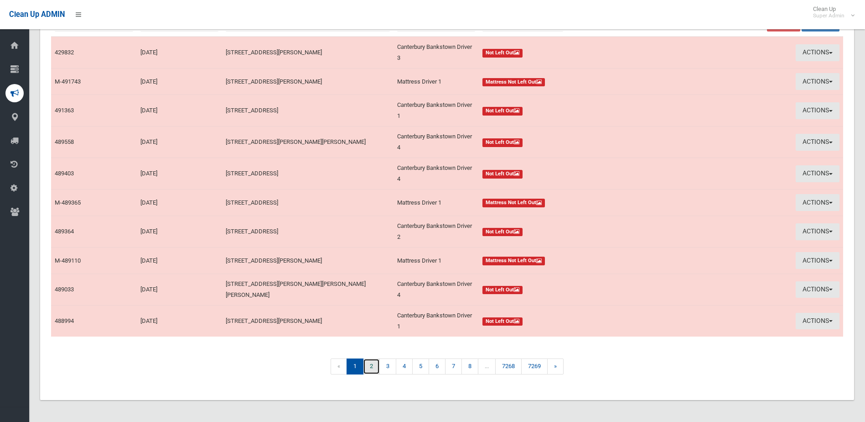
click at [370, 364] on link "2" at bounding box center [371, 366] width 17 height 16
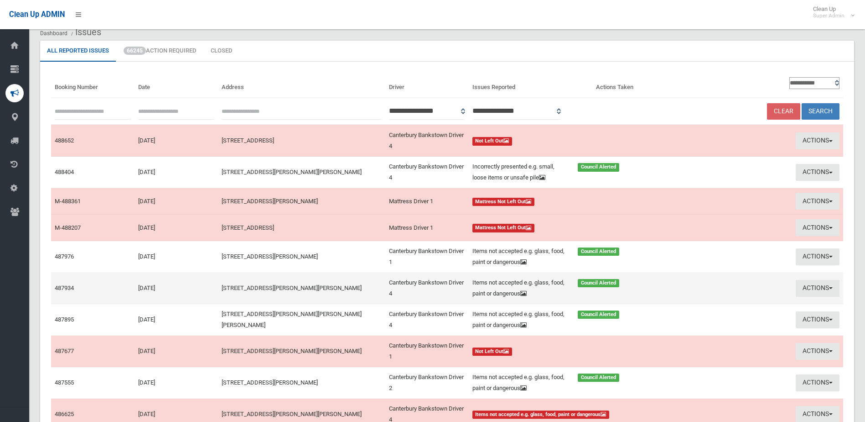
scroll to position [127, 0]
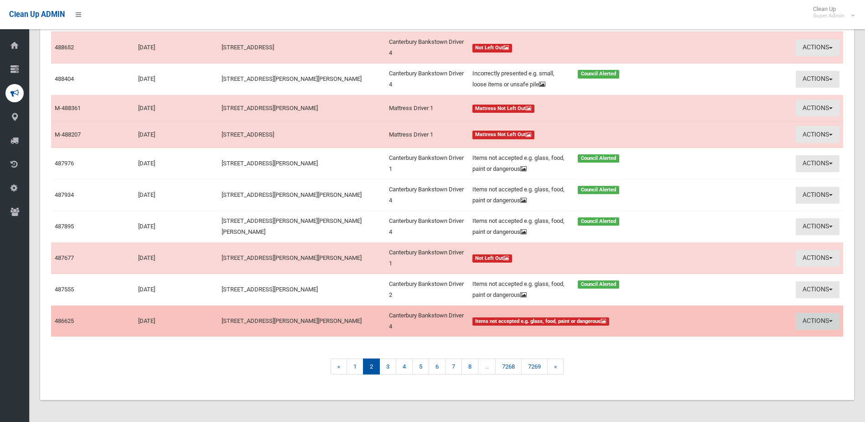
click at [811, 318] on button "Actions" at bounding box center [818, 321] width 44 height 17
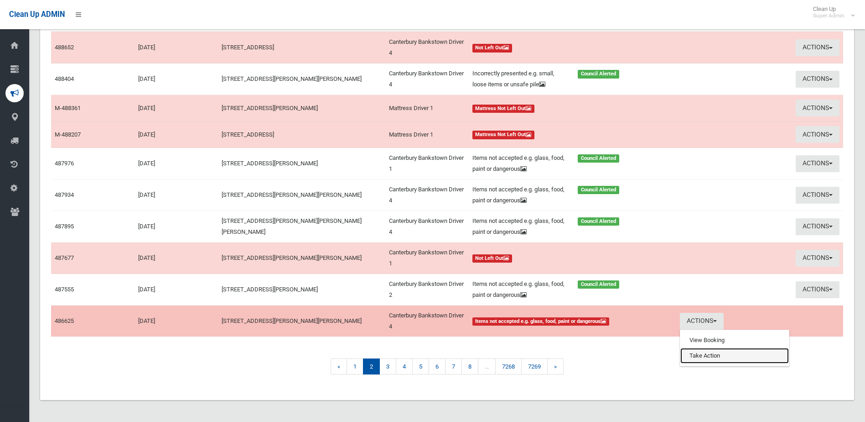
click at [706, 356] on link "Take Action" at bounding box center [735, 356] width 109 height 16
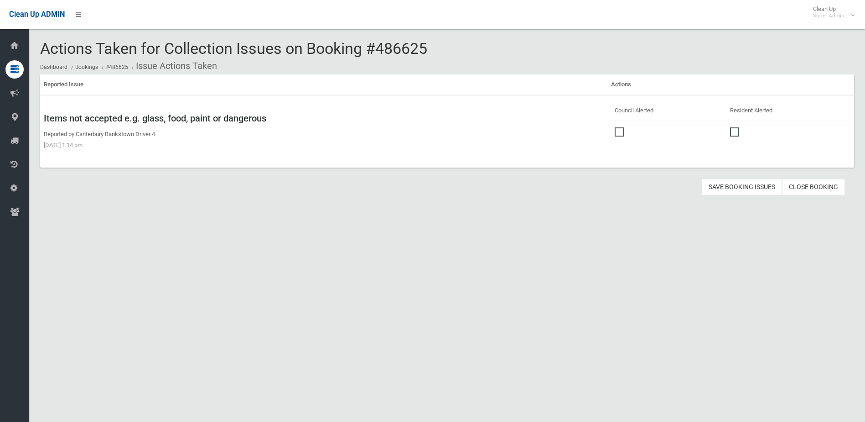
click at [618, 127] on span at bounding box center [622, 127] width 14 height 0
click at [748, 190] on button "Save Booking Issues" at bounding box center [742, 186] width 80 height 17
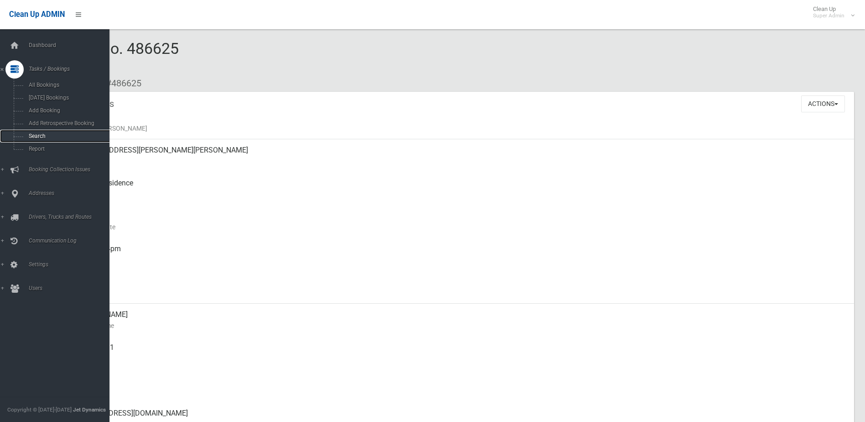
click at [39, 135] on span "Search" at bounding box center [67, 136] width 83 height 6
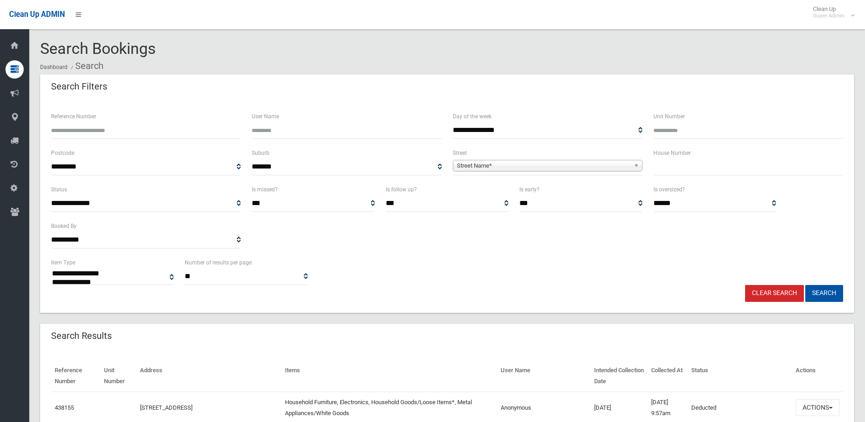
select select
click at [79, 136] on input "Reference Number" at bounding box center [146, 130] width 190 height 17
type input "******"
click at [806, 285] on button "Search" at bounding box center [825, 293] width 38 height 17
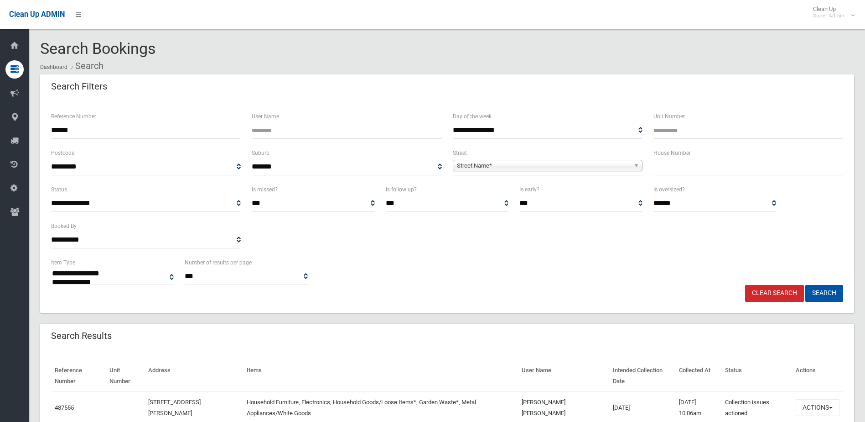
select select
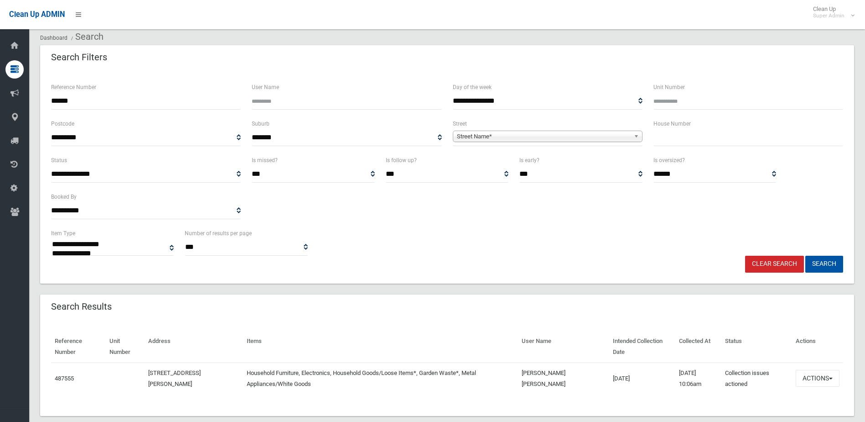
scroll to position [45, 0]
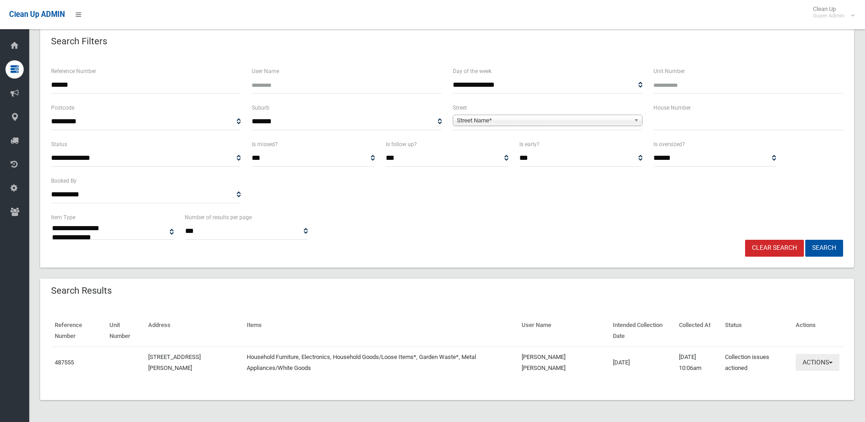
click at [809, 360] on button "Actions" at bounding box center [818, 362] width 44 height 17
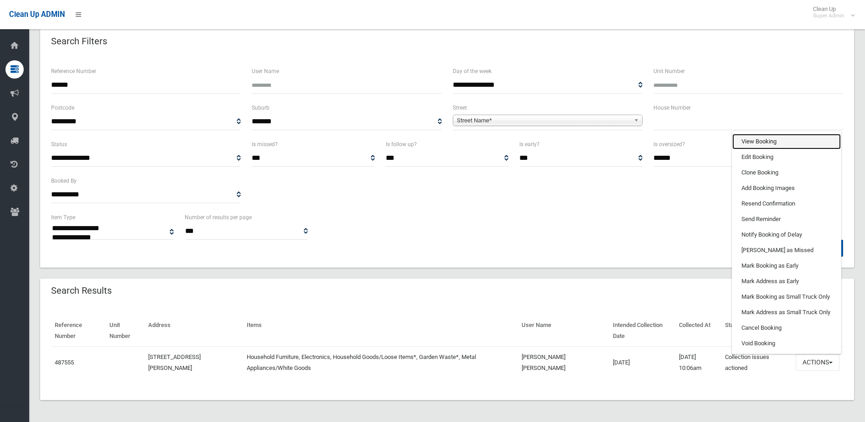
click at [756, 140] on link "View Booking" at bounding box center [787, 142] width 109 height 16
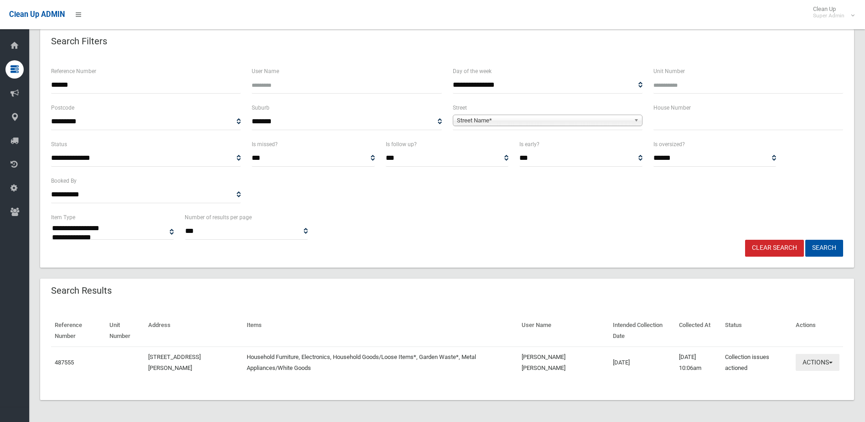
click at [813, 359] on button "Actions" at bounding box center [818, 362] width 44 height 17
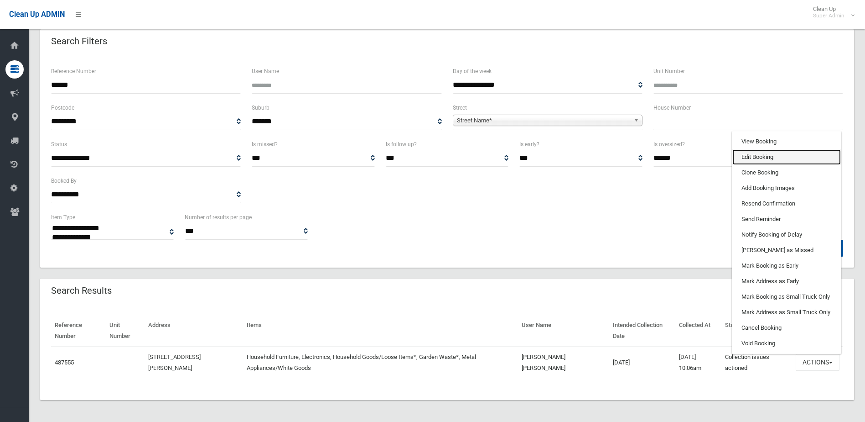
click at [754, 157] on link "Edit Booking" at bounding box center [787, 157] width 109 height 16
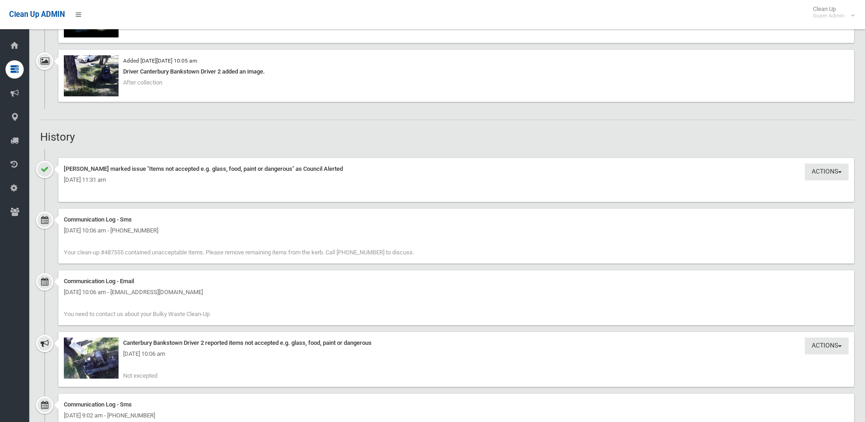
scroll to position [684, 0]
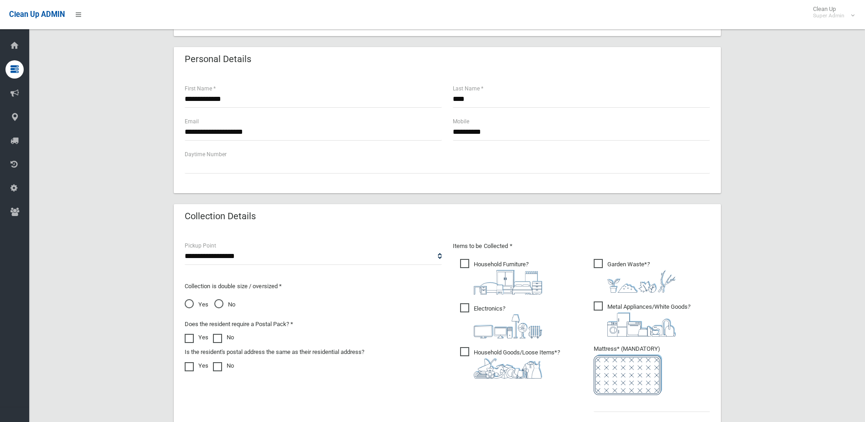
scroll to position [477, 0]
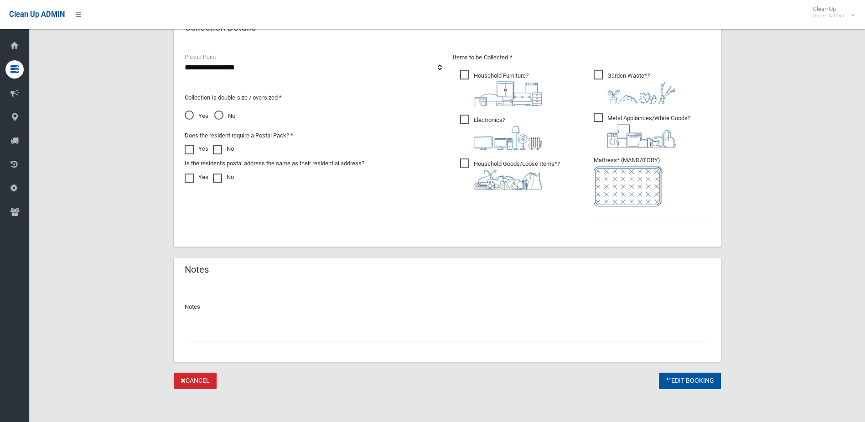
click at [217, 329] on input "text" at bounding box center [448, 333] width 526 height 17
type input "**********"
click at [636, 218] on input "text" at bounding box center [652, 214] width 116 height 17
type input "*"
click at [679, 379] on button "Edit Booking" at bounding box center [690, 380] width 62 height 17
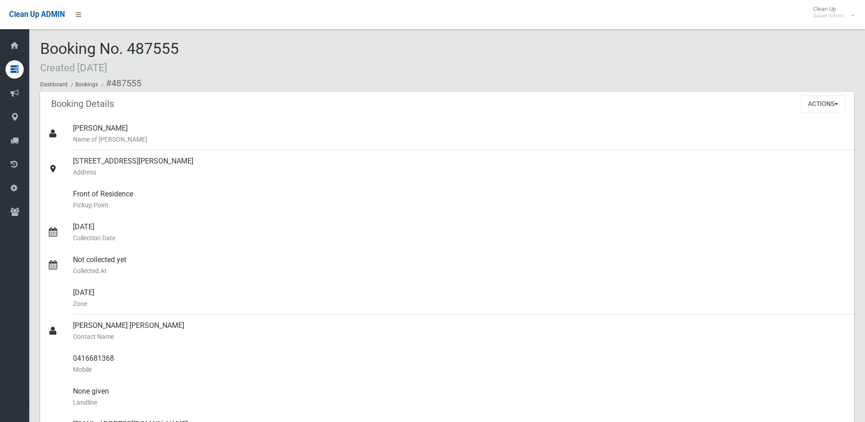
drag, startPoint x: 131, startPoint y: 47, endPoint x: 179, endPoint y: 48, distance: 48.4
click at [179, 48] on span "Booking No. 487555 Created [DATE]" at bounding box center [109, 57] width 139 height 36
drag, startPoint x: 179, startPoint y: 48, endPoint x: 174, endPoint y: 48, distance: 5.5
copy span "487555"
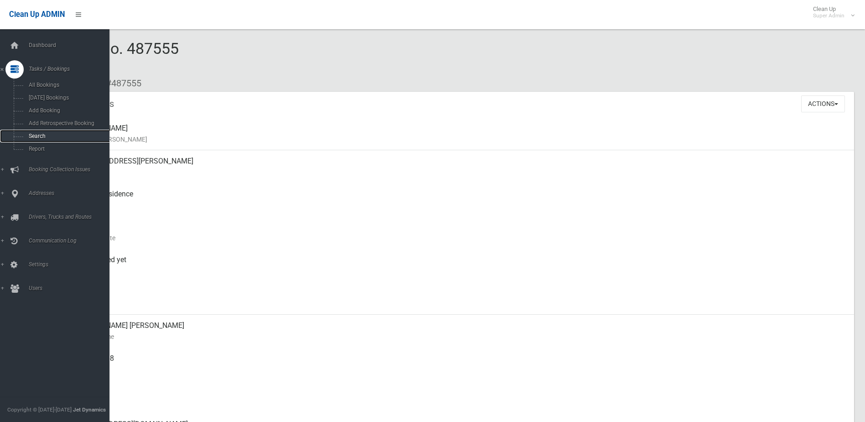
click at [37, 136] on span "Search" at bounding box center [67, 136] width 83 height 6
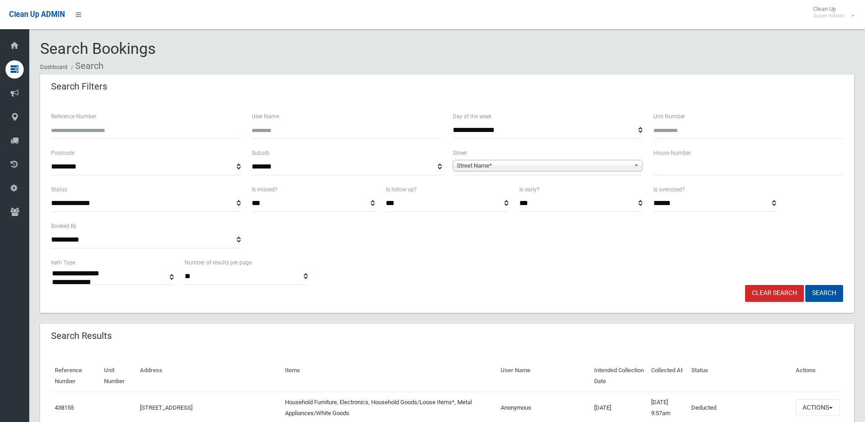
select select
drag, startPoint x: 89, startPoint y: 134, endPoint x: 135, endPoint y: 94, distance: 60.8
click at [135, 94] on div "Search Filters" at bounding box center [447, 87] width 814 height 26
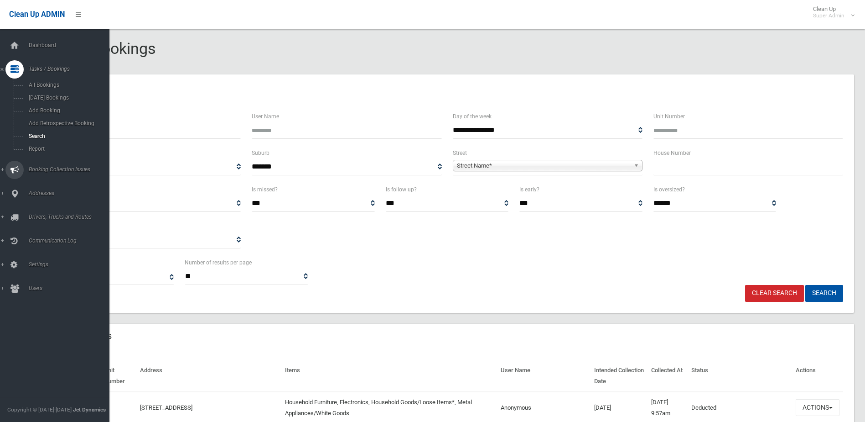
click at [43, 167] on span "Booking Collection Issues" at bounding box center [71, 169] width 90 height 6
click at [55, 107] on span "All Reported Issues" at bounding box center [67, 108] width 83 height 6
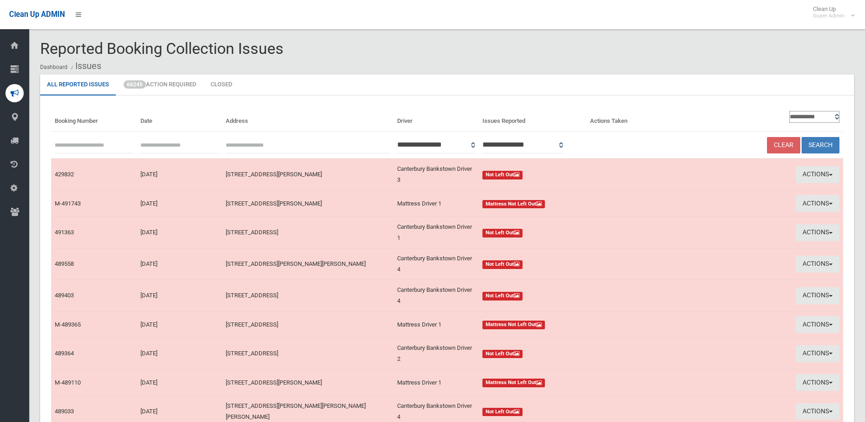
paste input "******"
type input "******"
click at [823, 142] on button "Search" at bounding box center [821, 145] width 38 height 17
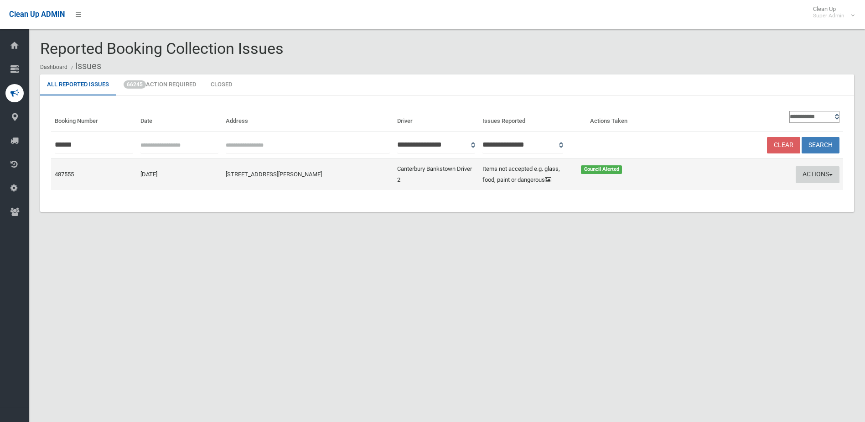
click at [819, 172] on button "Actions" at bounding box center [818, 174] width 44 height 17
click at [700, 208] on link "Edit Actions Taken" at bounding box center [731, 209] width 109 height 16
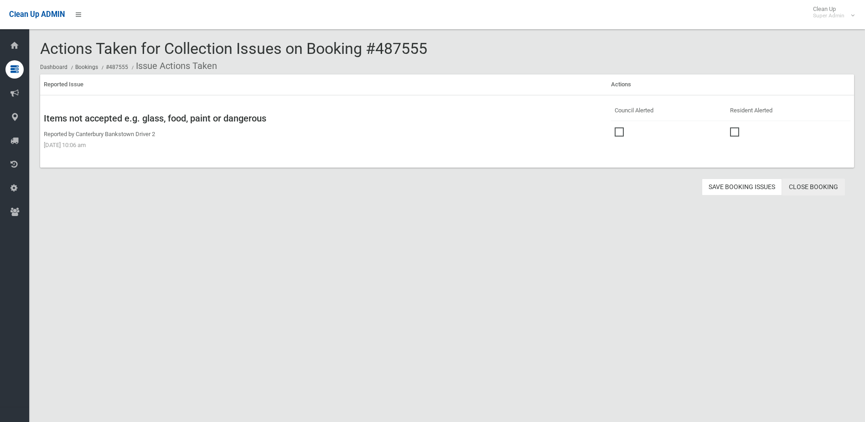
click at [815, 187] on link "Close Booking" at bounding box center [813, 186] width 63 height 17
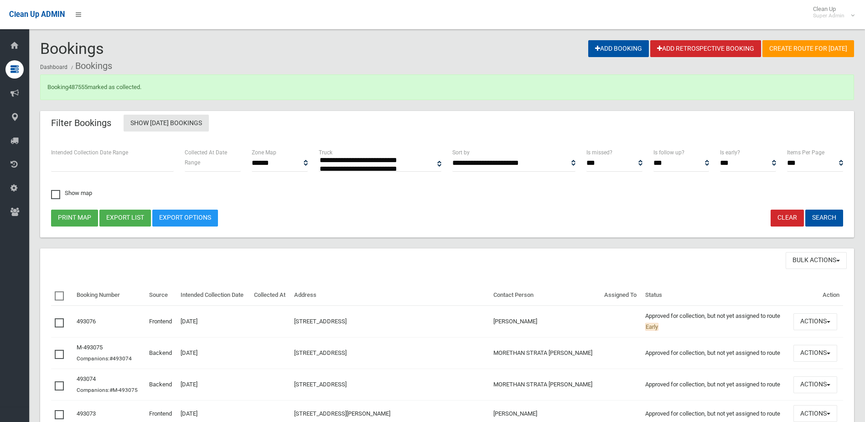
select select
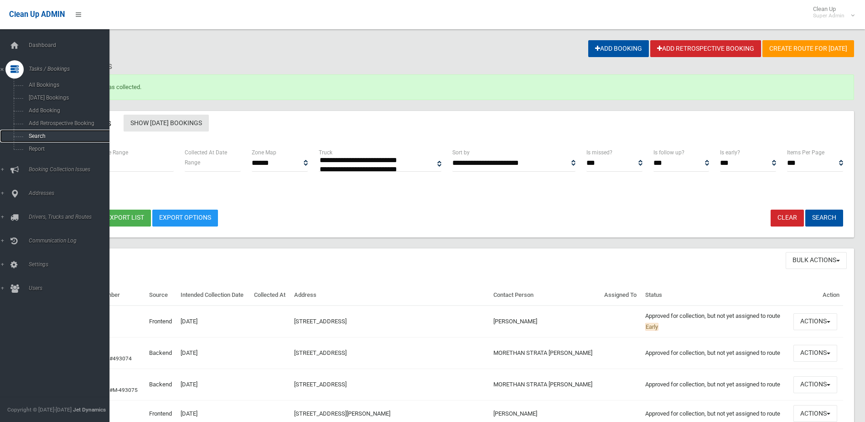
click at [37, 136] on span "Search" at bounding box center [67, 136] width 83 height 6
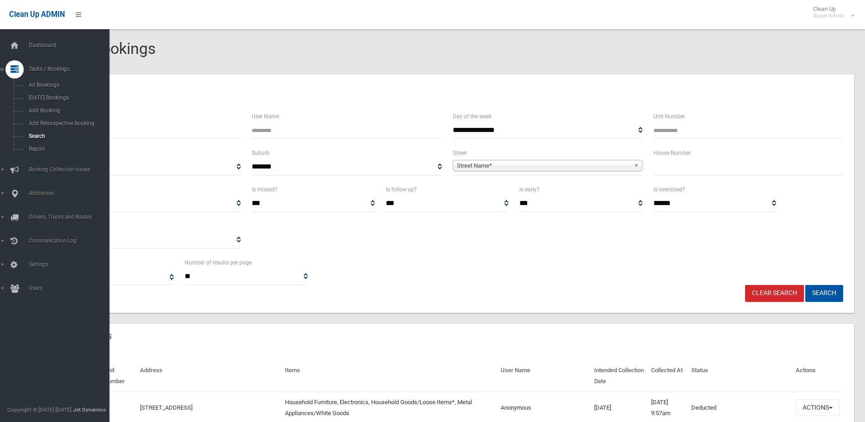
select select
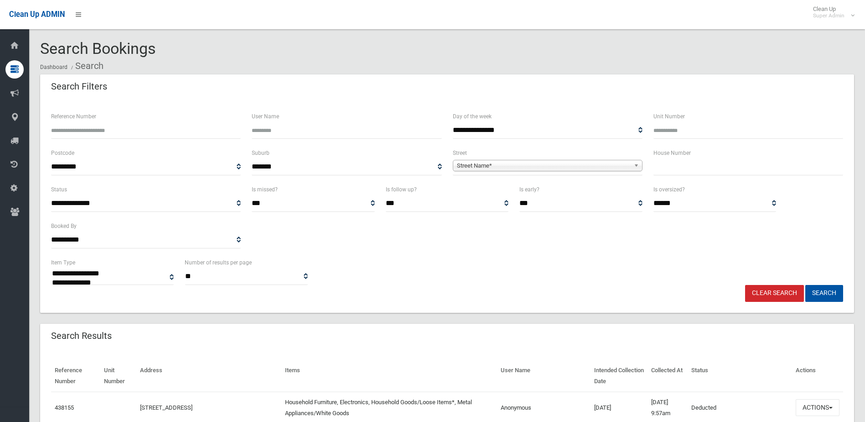
click at [110, 126] on input "Reference Number" at bounding box center [146, 130] width 190 height 17
type input "******"
click at [806, 285] on button "Search" at bounding box center [825, 293] width 38 height 17
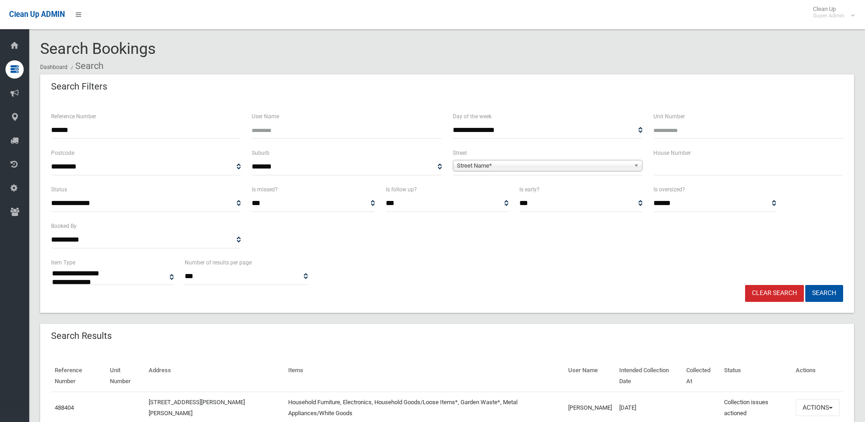
select select
click at [816, 406] on button "Actions" at bounding box center [818, 407] width 44 height 17
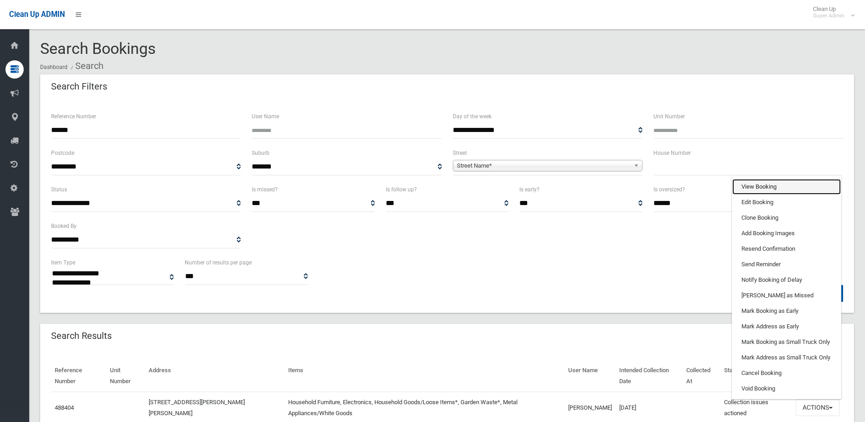
click at [761, 183] on link "View Booking" at bounding box center [787, 187] width 109 height 16
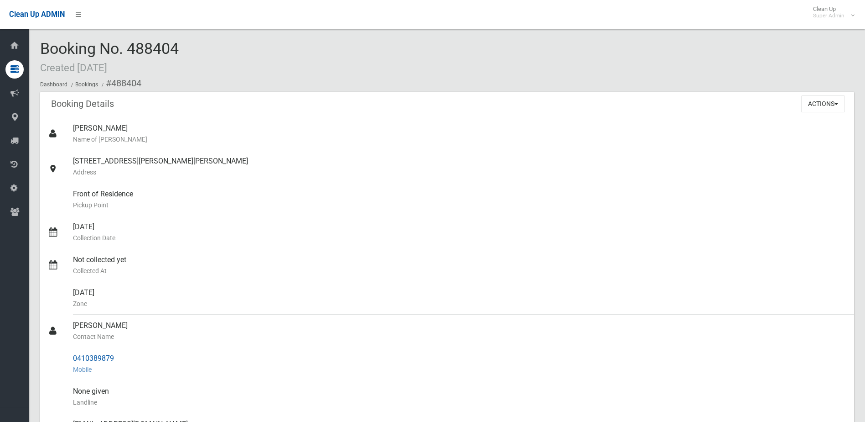
drag, startPoint x: 72, startPoint y: 326, endPoint x: 125, endPoint y: 349, distance: 57.2
click at [125, 349] on ul "fatma kassem Name of Booker 3 Wolumba Street, CHESTER HILL NSW 2162 Address Fro…" at bounding box center [447, 369] width 814 height 504
drag, startPoint x: 125, startPoint y: 349, endPoint x: 101, endPoint y: 354, distance: 24.2
copy ul "Abdul Yansaneh Contact Name 0410389879"
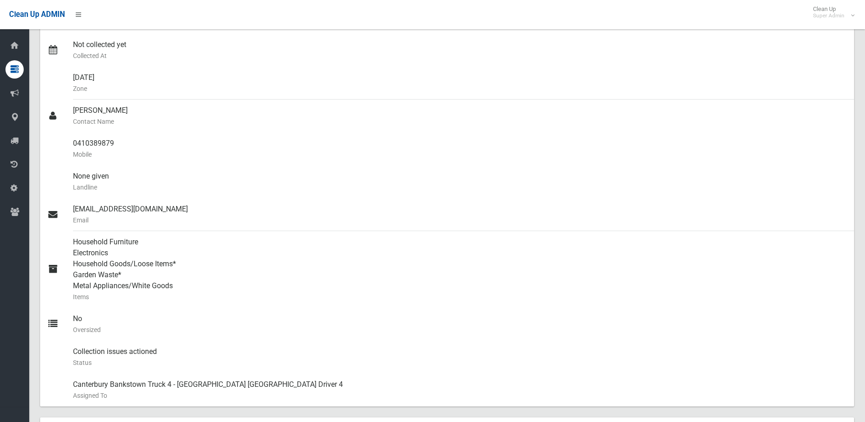
scroll to position [91, 0]
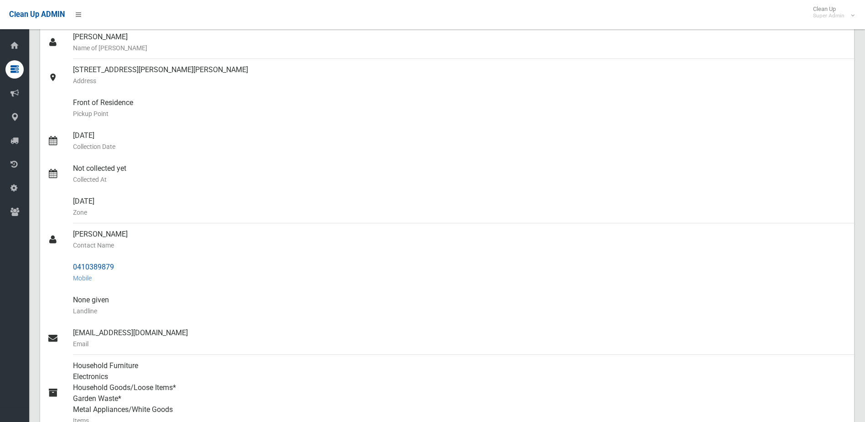
drag, startPoint x: 119, startPoint y: 268, endPoint x: 99, endPoint y: 268, distance: 20.1
click at [119, 268] on div "0410389879 Mobile" at bounding box center [460, 272] width 774 height 33
drag, startPoint x: 72, startPoint y: 267, endPoint x: 119, endPoint y: 265, distance: 47.5
click at [119, 265] on link "0410389879 Mobile" at bounding box center [447, 272] width 814 height 33
drag, startPoint x: 119, startPoint y: 265, endPoint x: 110, endPoint y: 265, distance: 9.1
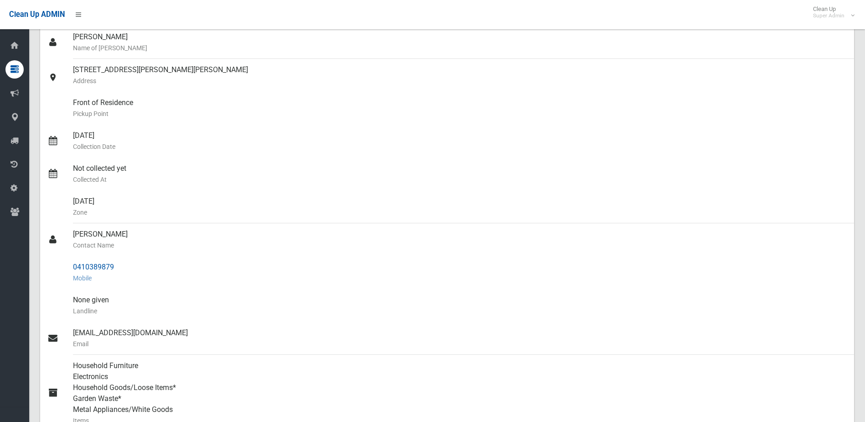
copy link "0410389879"
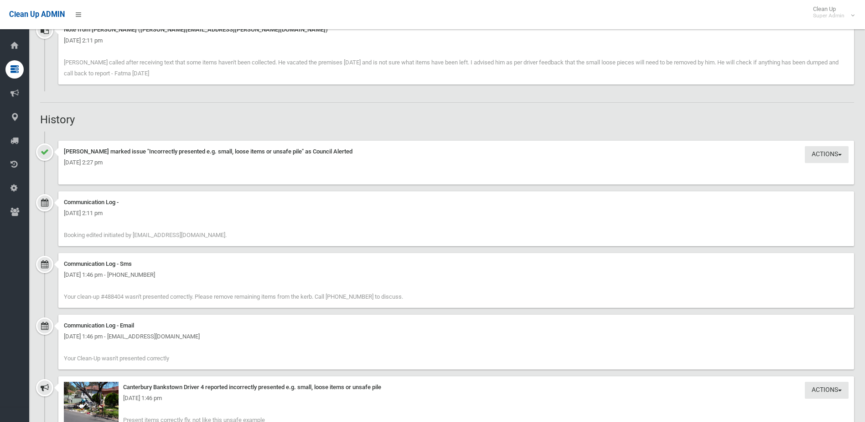
scroll to position [867, 0]
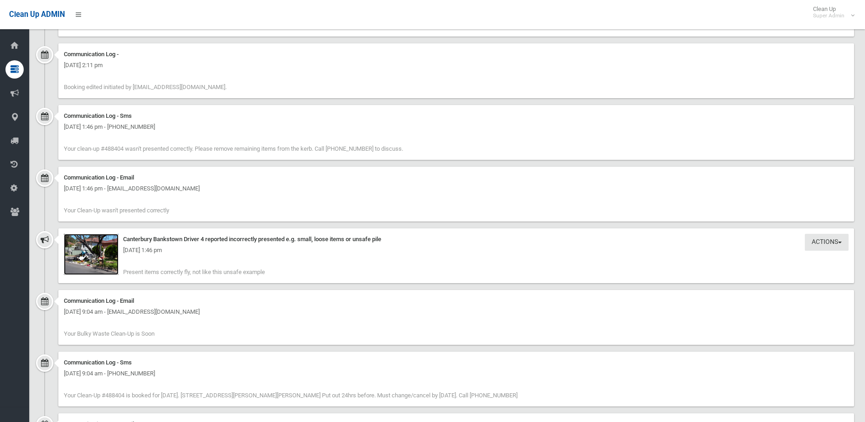
click at [89, 263] on img at bounding box center [91, 254] width 55 height 41
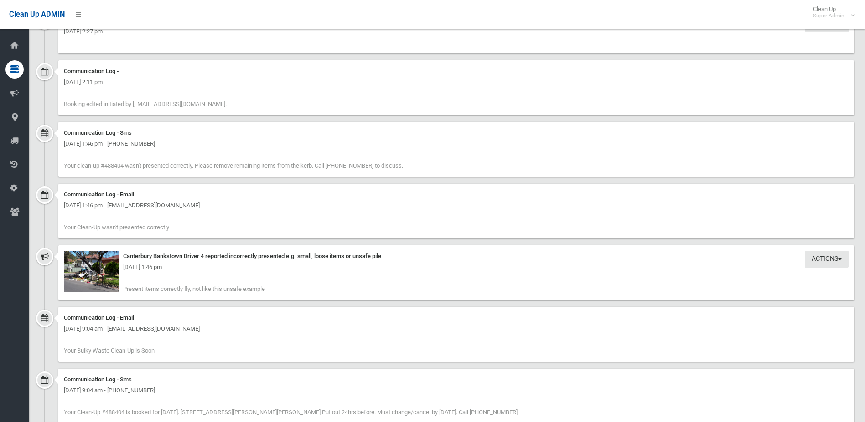
scroll to position [861, 0]
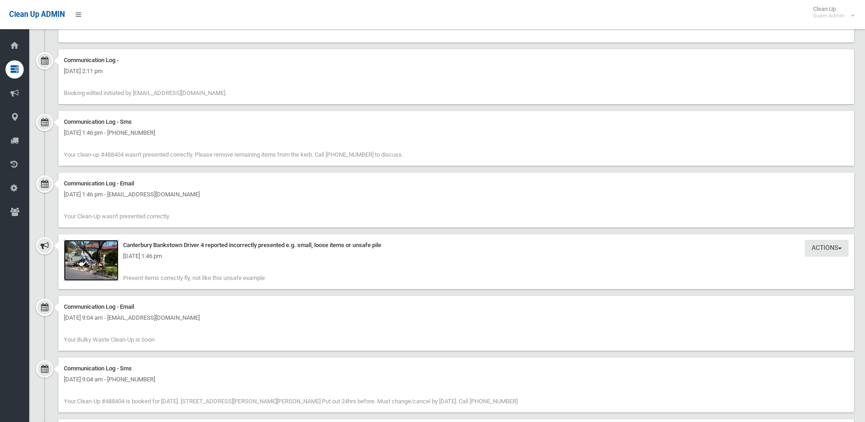
click at [99, 267] on img at bounding box center [91, 260] width 55 height 41
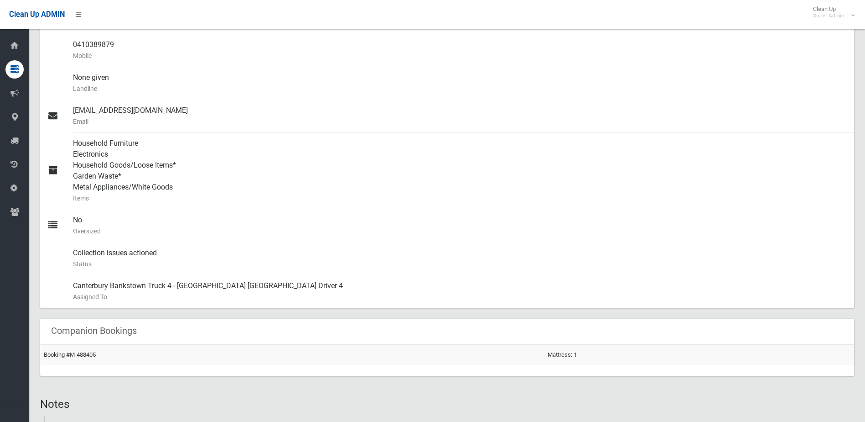
scroll to position [0, 0]
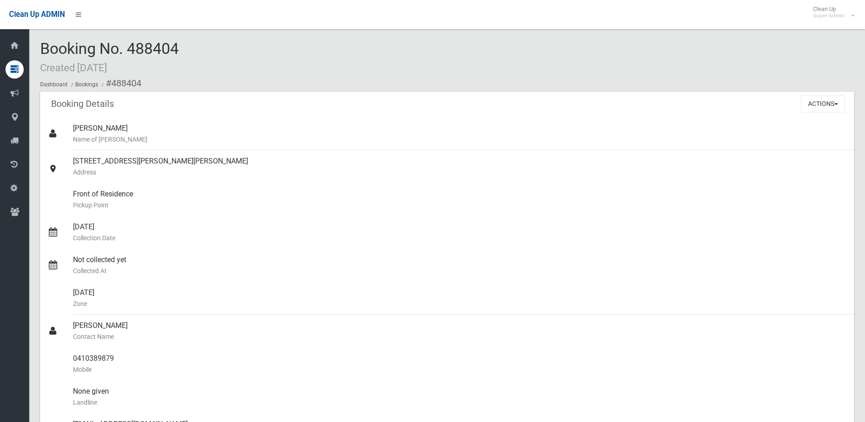
drag, startPoint x: 129, startPoint y: 47, endPoint x: 177, endPoint y: 48, distance: 48.4
click at [177, 48] on span "Booking No. 488404 Created 27/09/2025" at bounding box center [109, 57] width 139 height 36
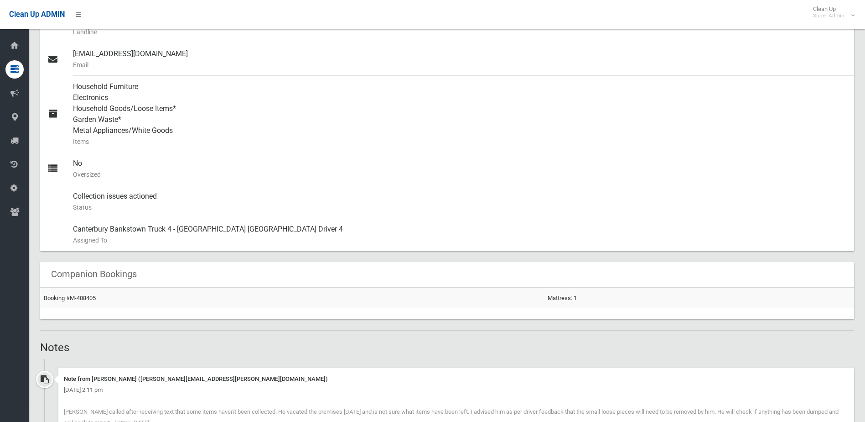
scroll to position [502, 0]
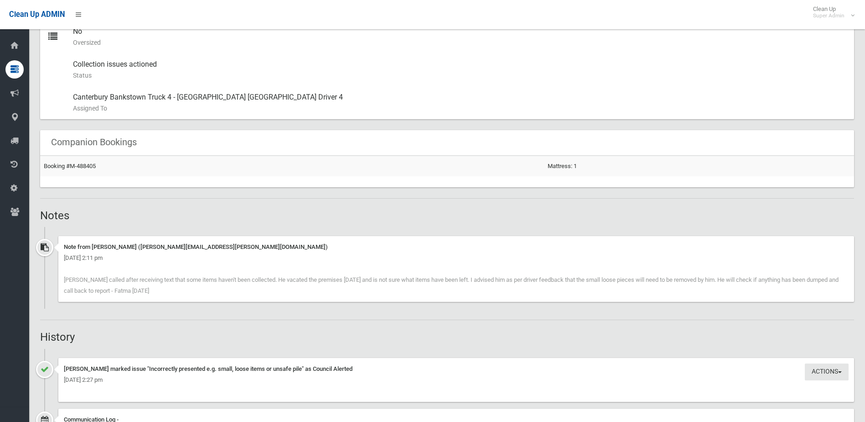
drag, startPoint x: 64, startPoint y: 245, endPoint x: 151, endPoint y: 291, distance: 97.8
click at [151, 291] on div "Note from fatma kassem (Fatma.Kassem@cbcity.nsw.gov.au) Tuesday 14th October 20…" at bounding box center [456, 269] width 796 height 66
drag, startPoint x: 151, startPoint y: 291, endPoint x: 136, endPoint y: 288, distance: 14.3
copy div "Note from fatma kassem (Fatma.Kassem@cbcity.nsw.gov.au) Tuesday 14th October 20…"
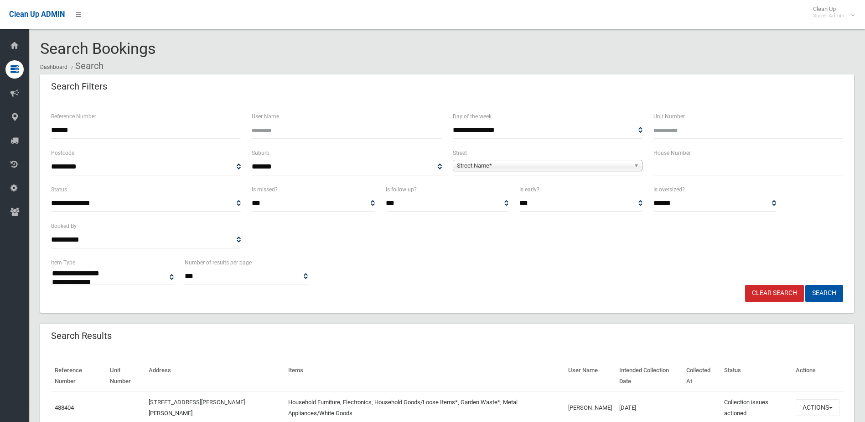
select select
drag, startPoint x: 0, startPoint y: 0, endPoint x: 822, endPoint y: 407, distance: 917.1
click at [823, 407] on button "Actions" at bounding box center [818, 407] width 44 height 17
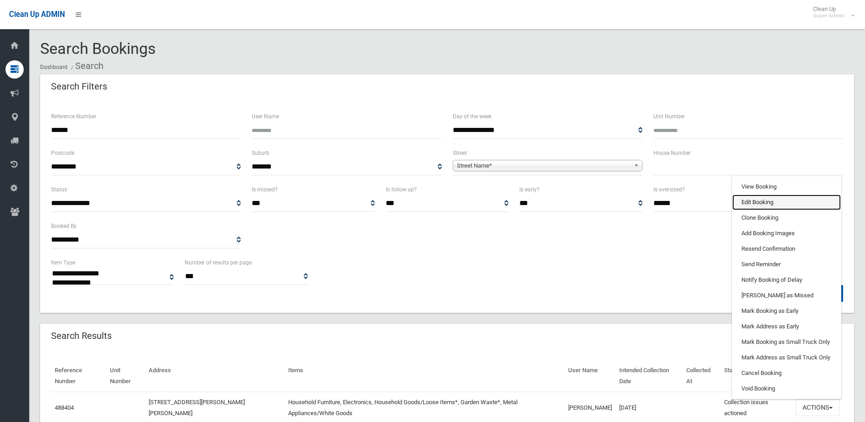
click at [751, 202] on link "Edit Booking" at bounding box center [787, 202] width 109 height 16
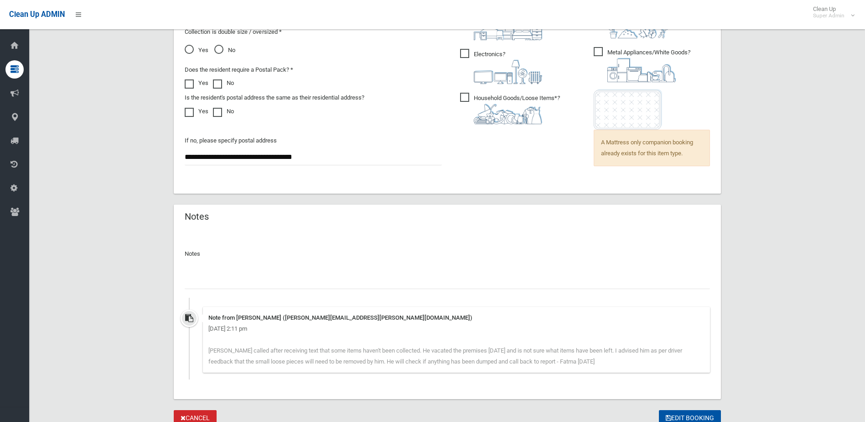
scroll to position [719, 0]
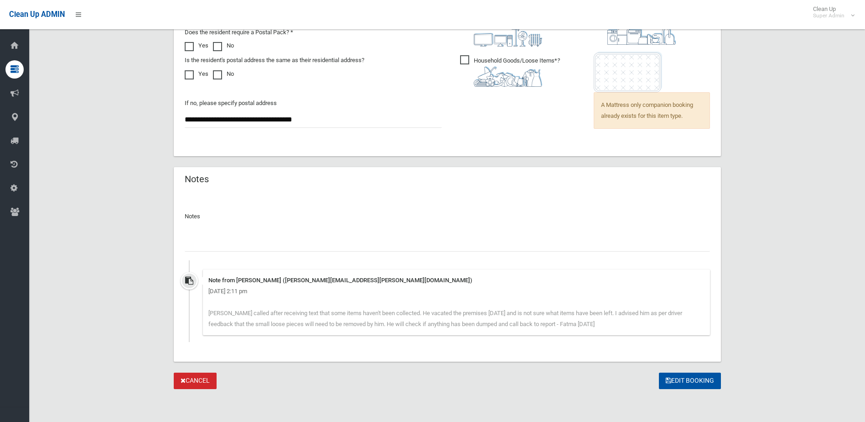
click at [220, 245] on input "text" at bounding box center [448, 243] width 526 height 17
type input "**********"
click at [695, 380] on button "Edit Booking" at bounding box center [690, 380] width 62 height 17
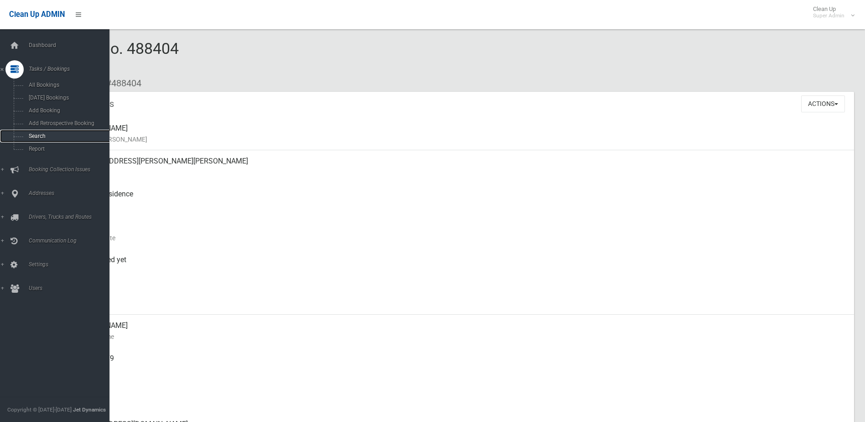
click at [34, 133] on span "Search" at bounding box center [67, 136] width 83 height 6
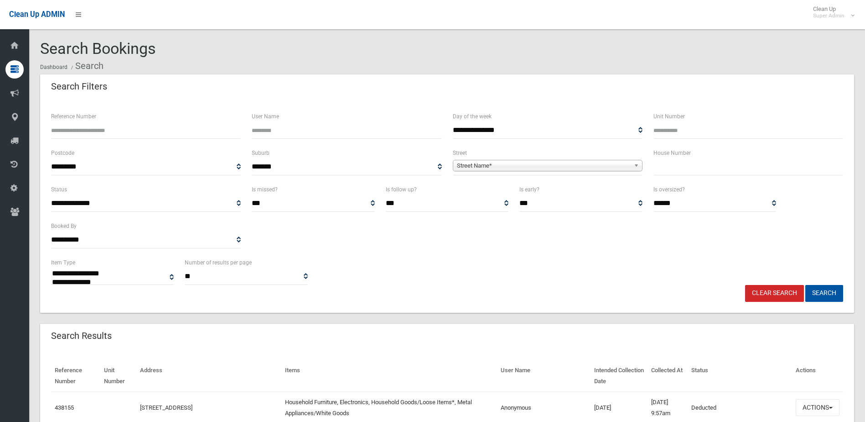
select select
click at [80, 130] on input "Reference Number" at bounding box center [146, 130] width 190 height 17
type input "******"
click at [806, 285] on button "Search" at bounding box center [825, 293] width 38 height 17
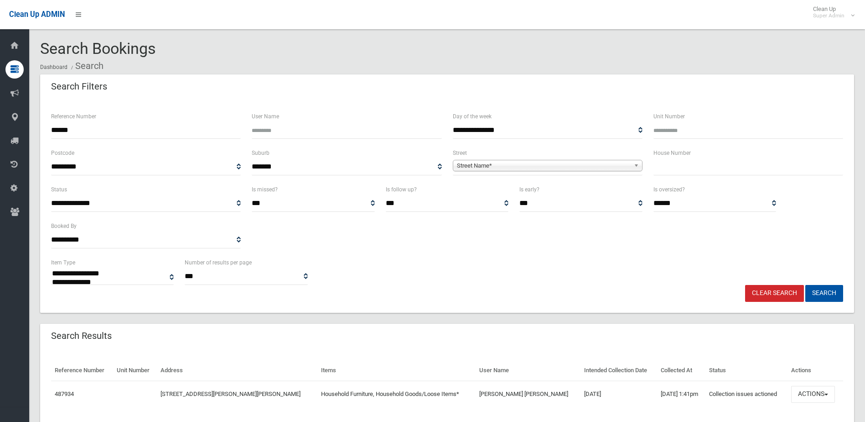
select select
click at [811, 393] on button "Actions" at bounding box center [814, 394] width 44 height 17
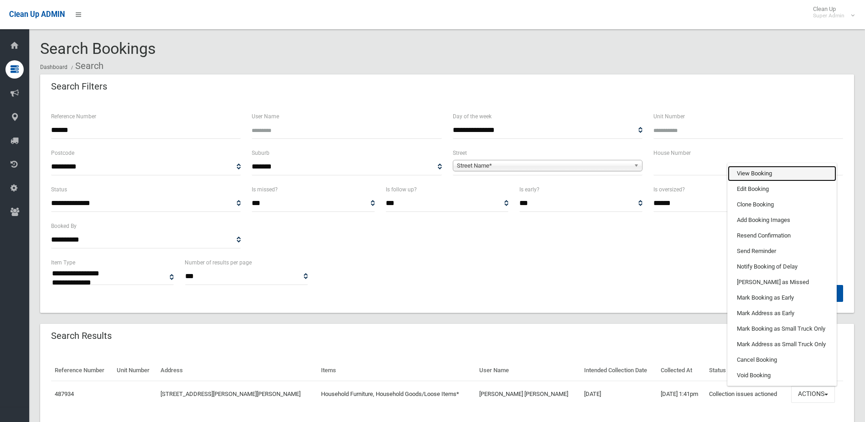
click at [751, 166] on link "View Booking" at bounding box center [782, 174] width 109 height 16
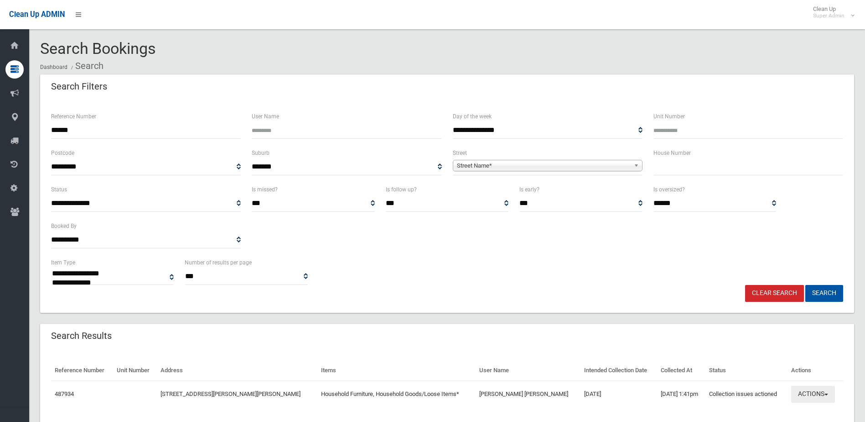
drag, startPoint x: 807, startPoint y: 394, endPoint x: 798, endPoint y: 381, distance: 15.4
click at [807, 394] on button "Actions" at bounding box center [814, 394] width 44 height 17
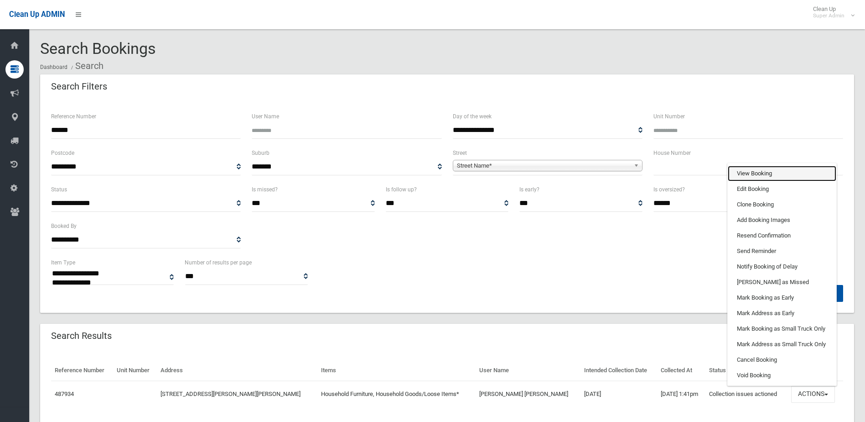
click at [736, 175] on link "View Booking" at bounding box center [782, 174] width 109 height 16
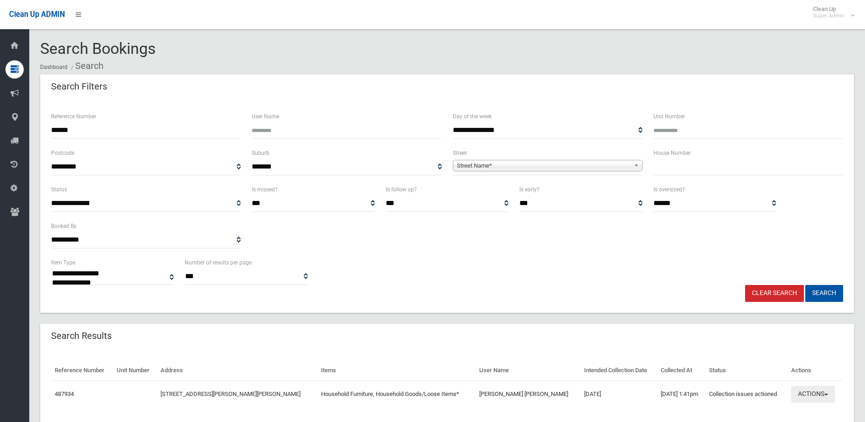
click at [805, 393] on button "Actions" at bounding box center [814, 394] width 44 height 17
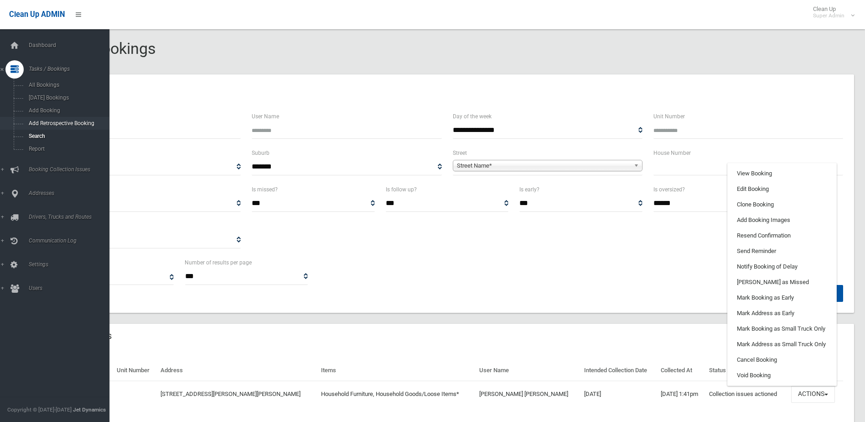
drag, startPoint x: 86, startPoint y: 128, endPoint x: 26, endPoint y: 128, distance: 59.3
click at [26, 128] on div "**********" at bounding box center [432, 231] width 865 height 440
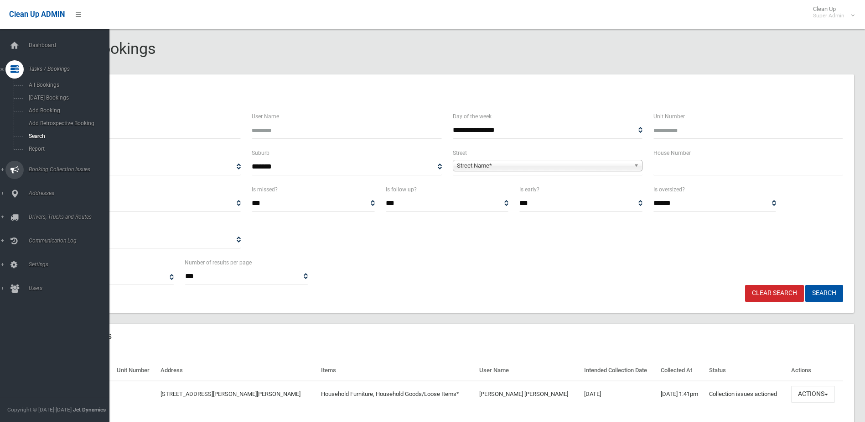
click at [37, 169] on span "Booking Collection Issues" at bounding box center [71, 169] width 90 height 6
click at [42, 106] on span "All Reported Issues" at bounding box center [67, 108] width 83 height 6
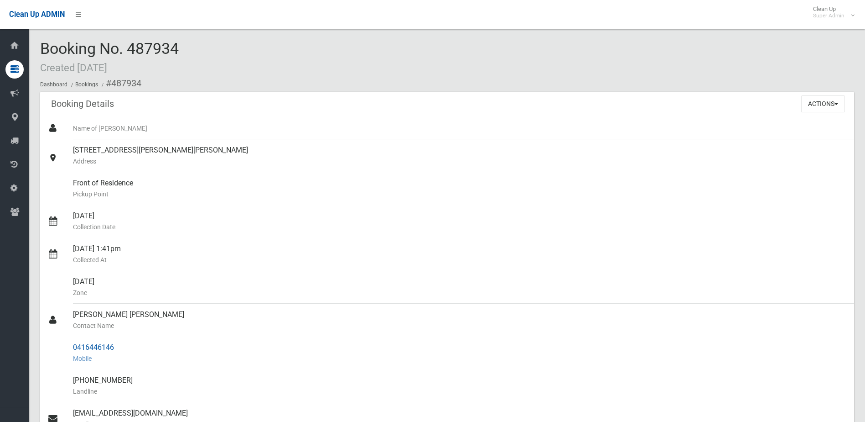
drag, startPoint x: 73, startPoint y: 315, endPoint x: 115, endPoint y: 346, distance: 52.6
click at [115, 346] on ul "Name of [PERSON_NAME] [STREET_ADDRESS][PERSON_NAME][PERSON_NAME] Address Front …" at bounding box center [447, 347] width 814 height 460
copy ul "[PERSON_NAME] [PERSON_NAME] Contact Name 0416446146"
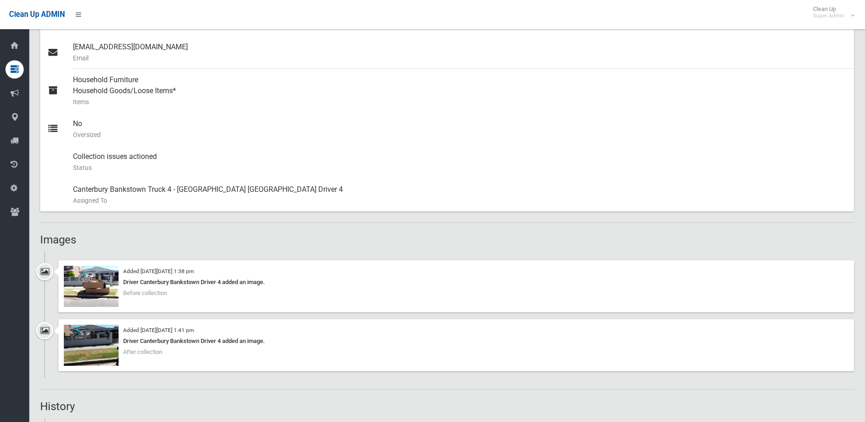
scroll to position [456, 0]
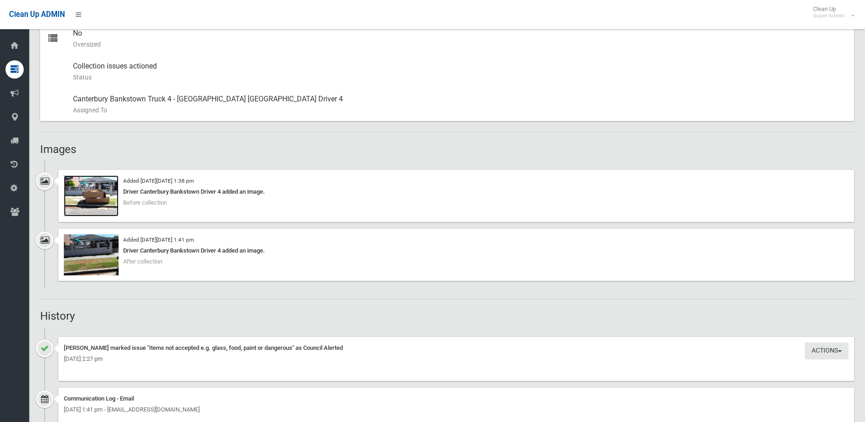
click at [89, 201] on img at bounding box center [91, 195] width 55 height 41
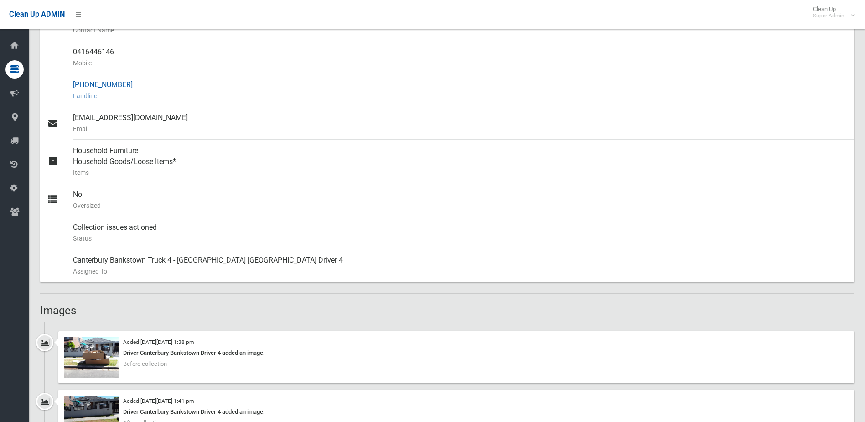
scroll to position [274, 0]
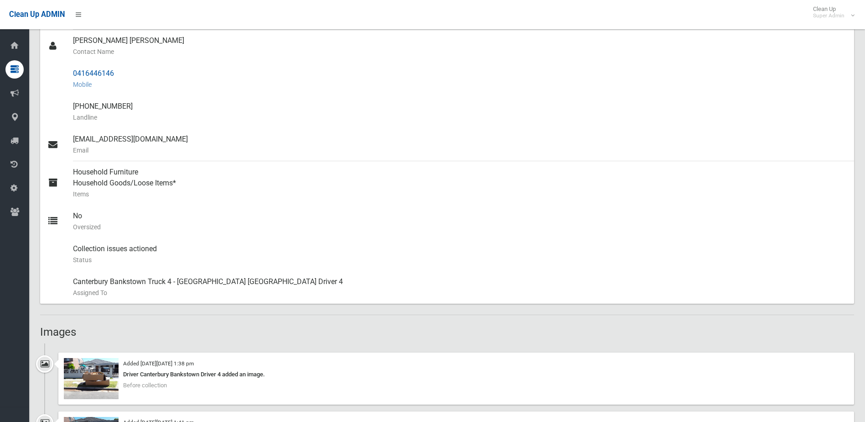
click at [79, 77] on div "0416446146 Mobile" at bounding box center [460, 79] width 774 height 33
drag, startPoint x: 75, startPoint y: 73, endPoint x: 120, endPoint y: 73, distance: 44.7
click at [120, 73] on div "0416446146 Mobile" at bounding box center [460, 79] width 774 height 33
drag, startPoint x: 120, startPoint y: 73, endPoint x: 112, endPoint y: 71, distance: 8.1
copy div "0416446146"
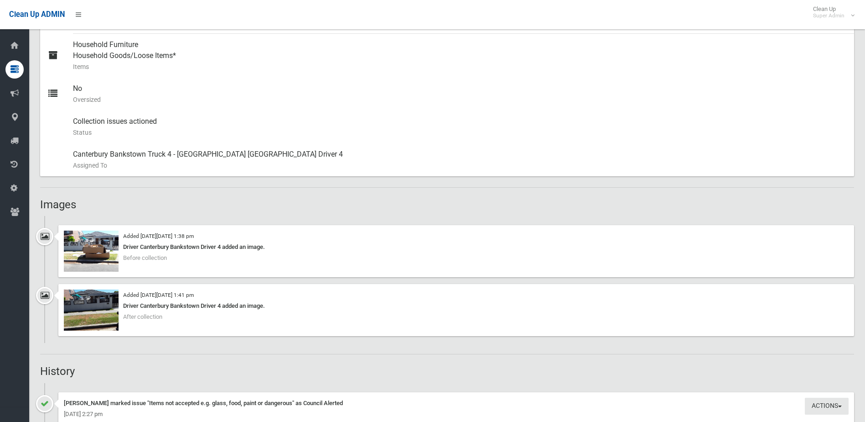
scroll to position [411, 0]
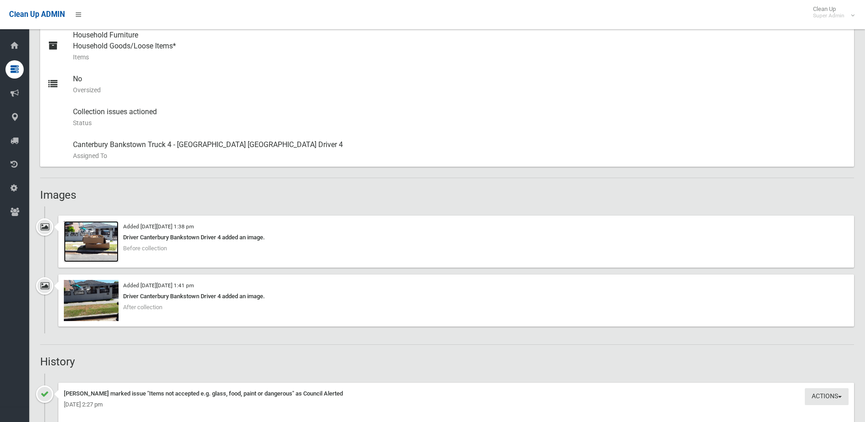
click at [97, 241] on img at bounding box center [91, 241] width 55 height 41
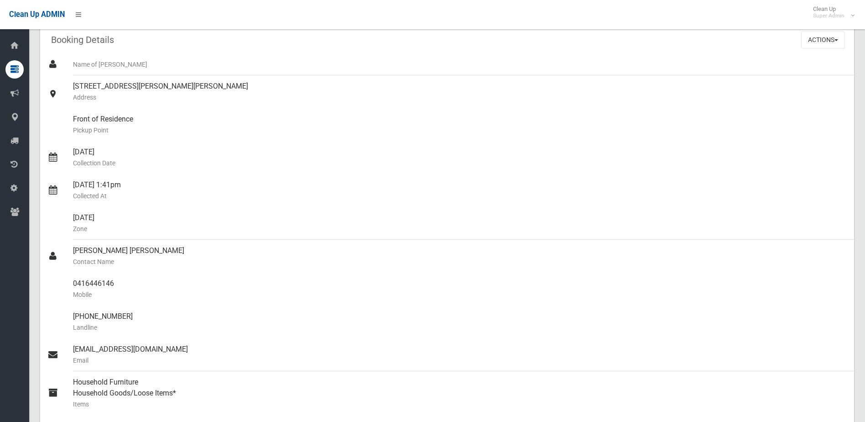
scroll to position [0, 0]
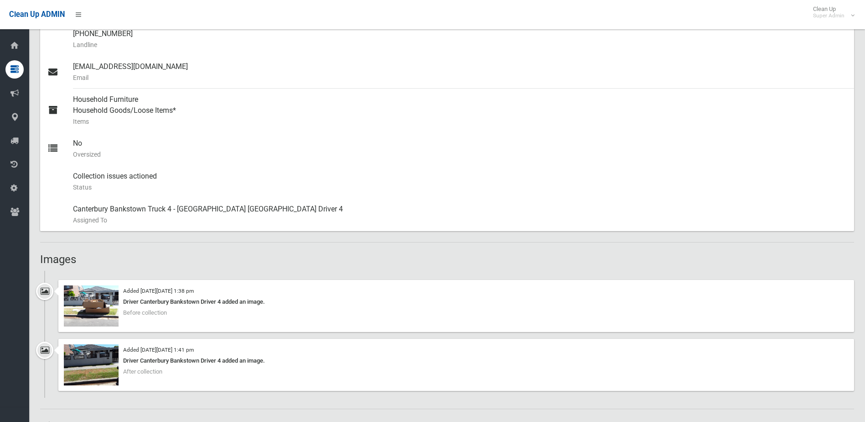
scroll to position [228, 0]
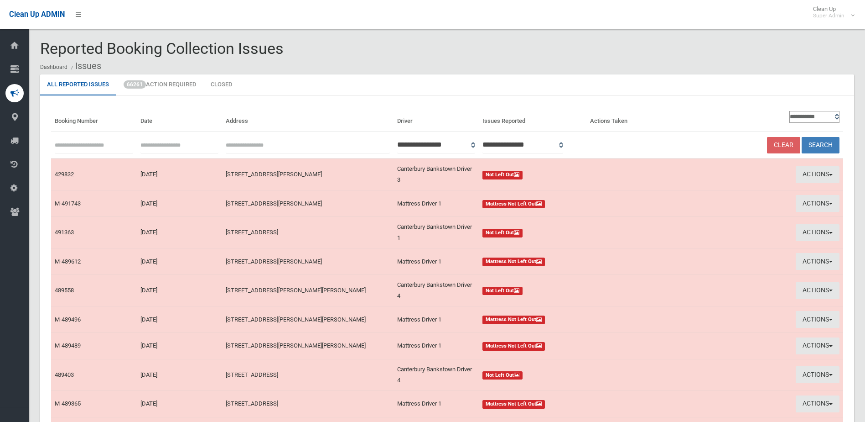
paste input "******"
type input "******"
click at [823, 141] on button "Search" at bounding box center [821, 145] width 38 height 17
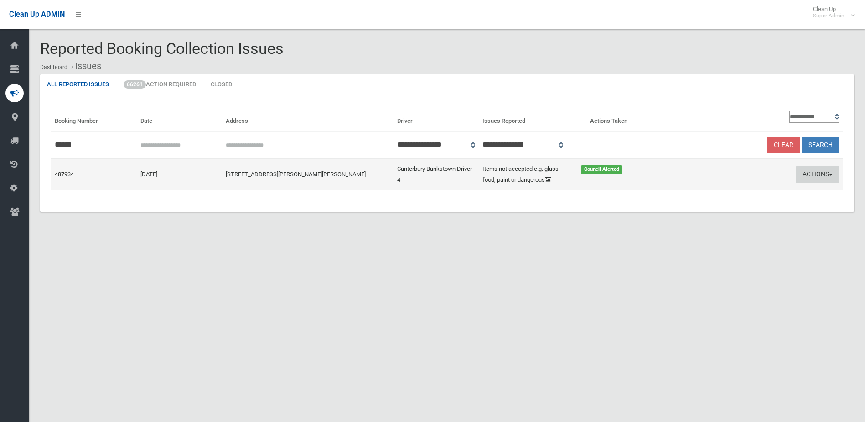
click at [826, 171] on button "Actions" at bounding box center [818, 174] width 44 height 17
click at [710, 207] on link "Edit Actions Taken" at bounding box center [731, 209] width 109 height 16
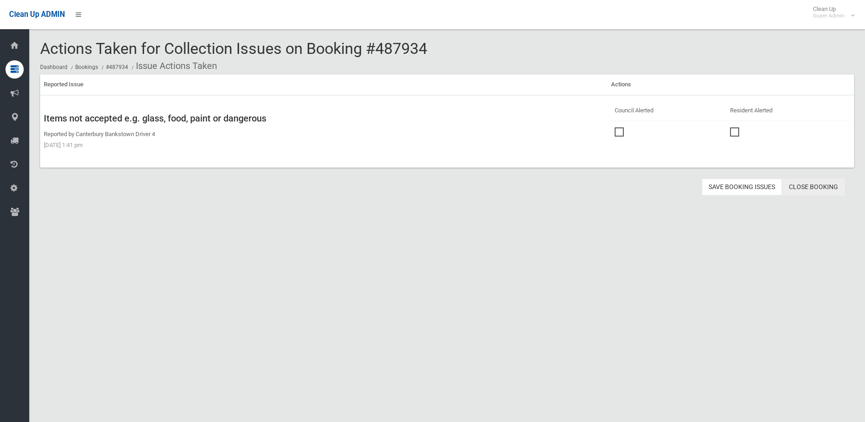
click at [819, 185] on link "Close Booking" at bounding box center [813, 186] width 63 height 17
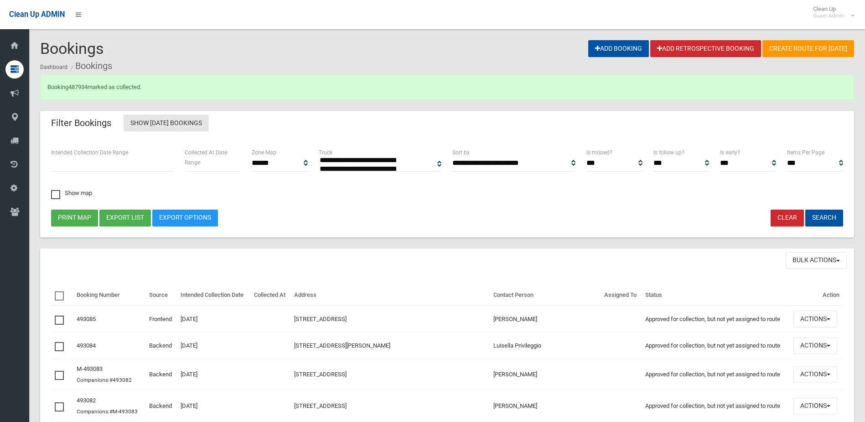
select select
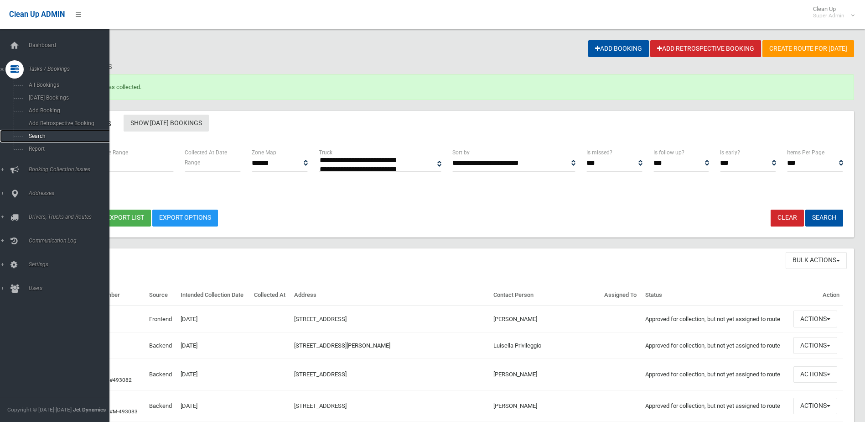
click at [46, 134] on span "Search" at bounding box center [67, 136] width 83 height 6
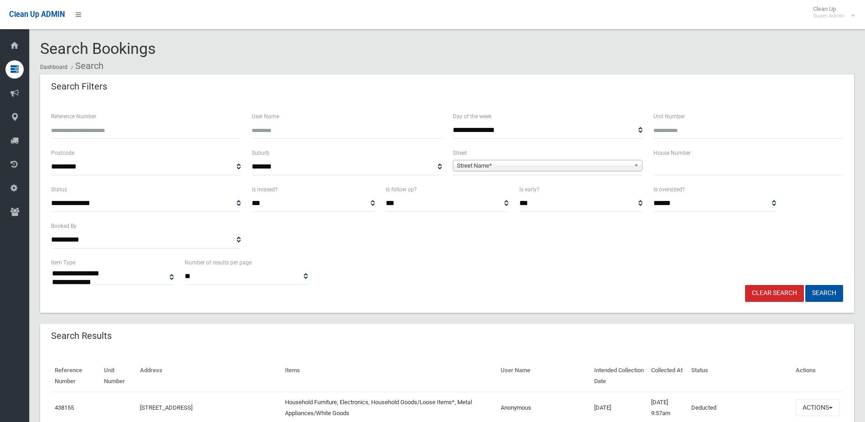
select select
type input "******"
click at [825, 290] on button "Search" at bounding box center [825, 293] width 38 height 17
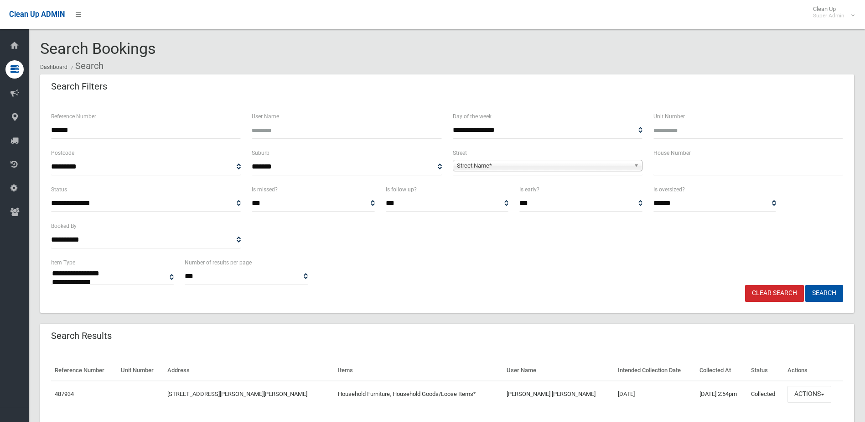
select select
click at [813, 393] on button "Actions" at bounding box center [810, 394] width 44 height 17
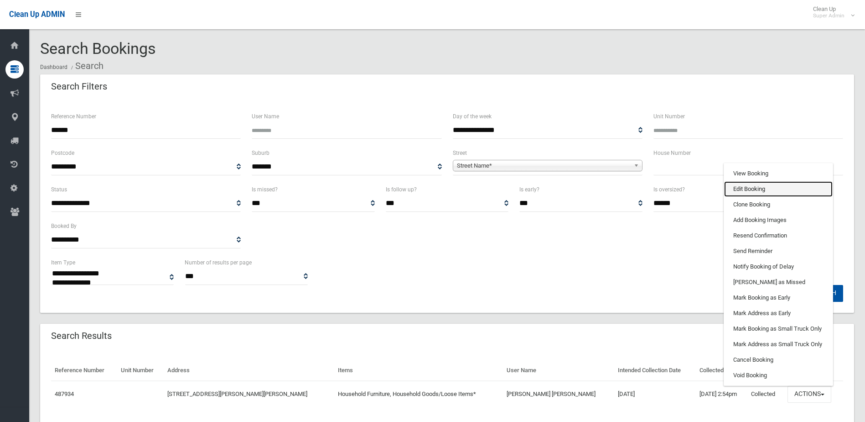
click at [735, 188] on link "Edit Booking" at bounding box center [778, 189] width 109 height 16
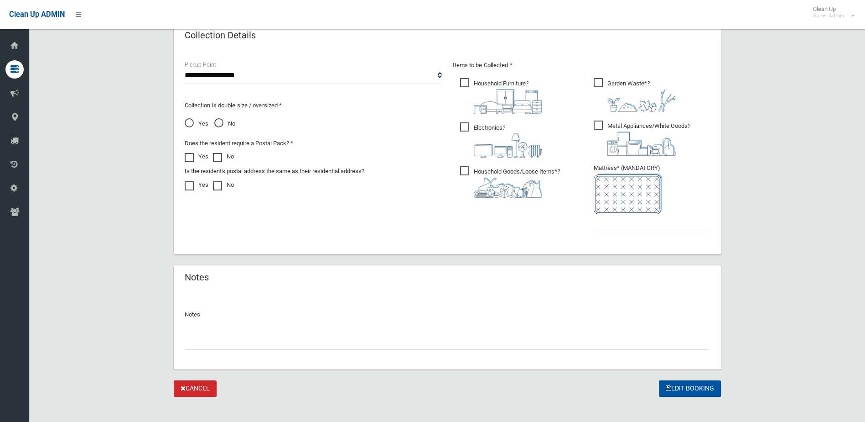
scroll to position [477, 0]
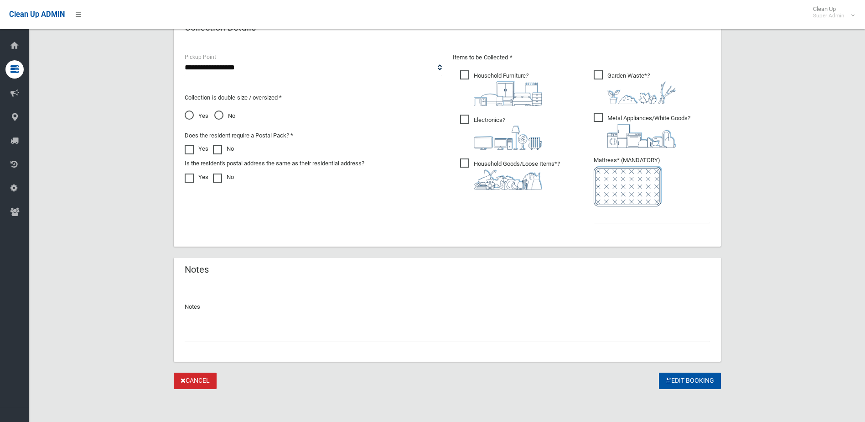
click at [215, 334] on input "text" at bounding box center [448, 333] width 526 height 17
type input "**********"
click at [628, 220] on input "text" at bounding box center [652, 214] width 116 height 17
type input "*"
click at [689, 377] on button "Edit Booking" at bounding box center [690, 380] width 62 height 17
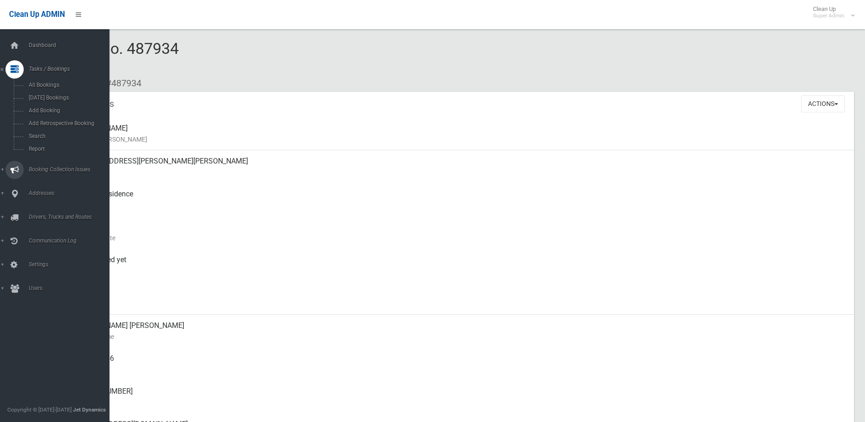
click at [58, 168] on span "Booking Collection Issues" at bounding box center [71, 169] width 90 height 6
click at [40, 68] on span "Tasks / Bookings" at bounding box center [71, 69] width 90 height 6
click at [38, 136] on span "Search" at bounding box center [67, 136] width 83 height 6
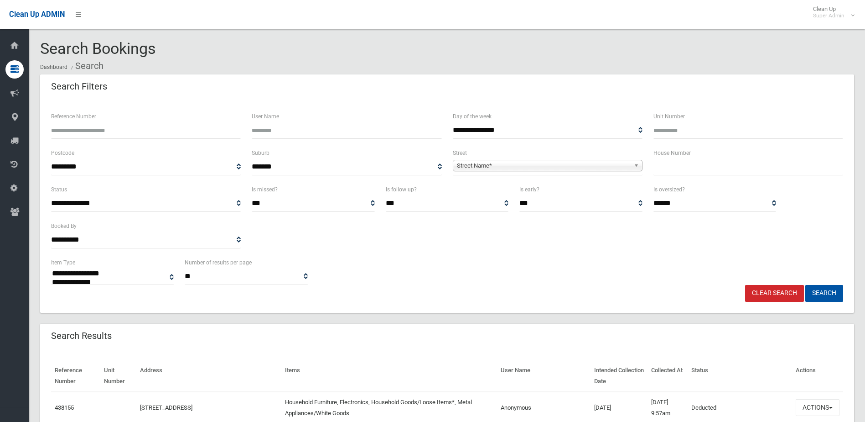
select select
click at [93, 127] on input "Reference Number" at bounding box center [146, 130] width 190 height 17
type input "******"
click at [806, 285] on button "Search" at bounding box center [825, 293] width 38 height 17
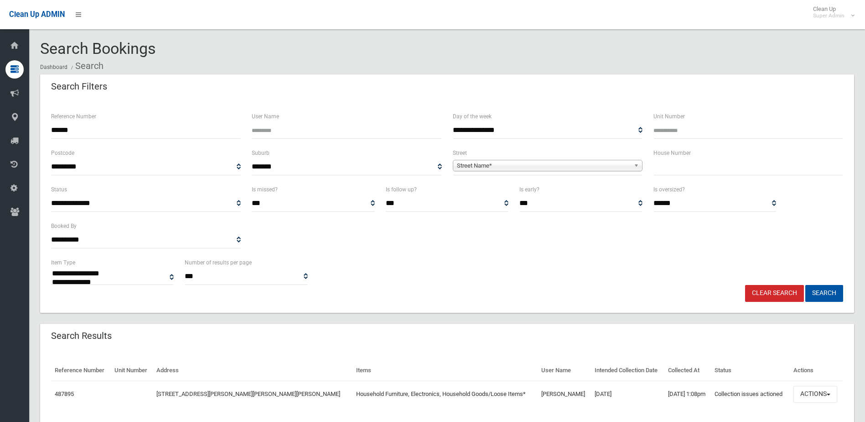
select select
click at [810, 394] on button "Actions" at bounding box center [816, 394] width 44 height 17
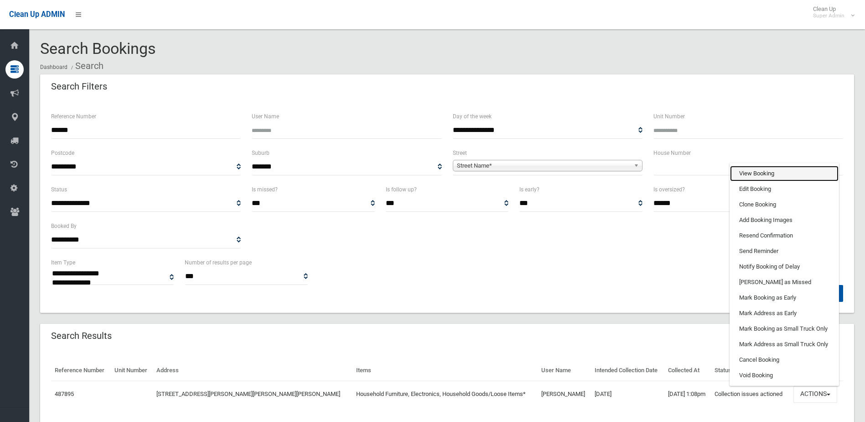
click at [738, 172] on link "View Booking" at bounding box center [784, 174] width 109 height 16
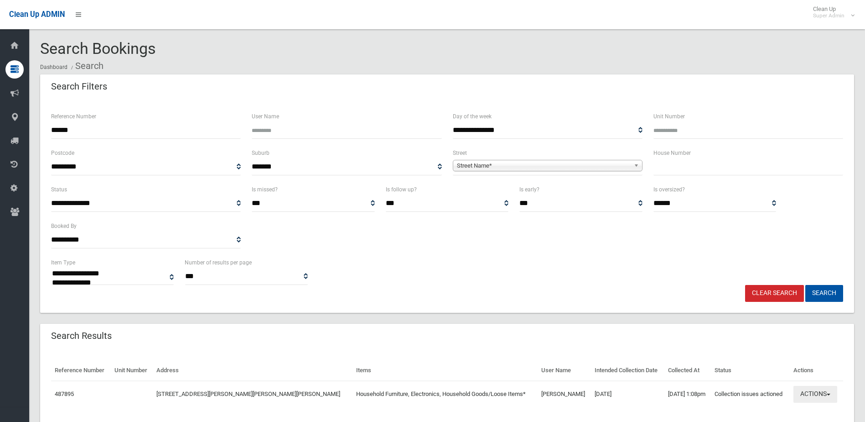
click at [809, 394] on button "Actions" at bounding box center [816, 394] width 44 height 17
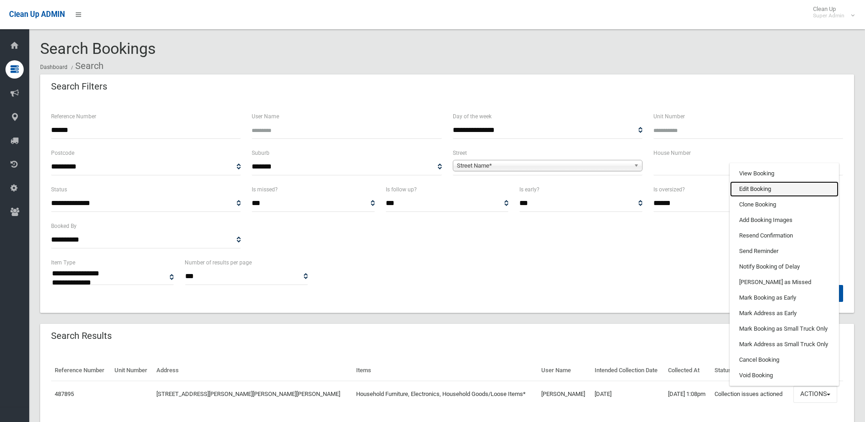
click at [748, 188] on link "Edit Booking" at bounding box center [784, 189] width 109 height 16
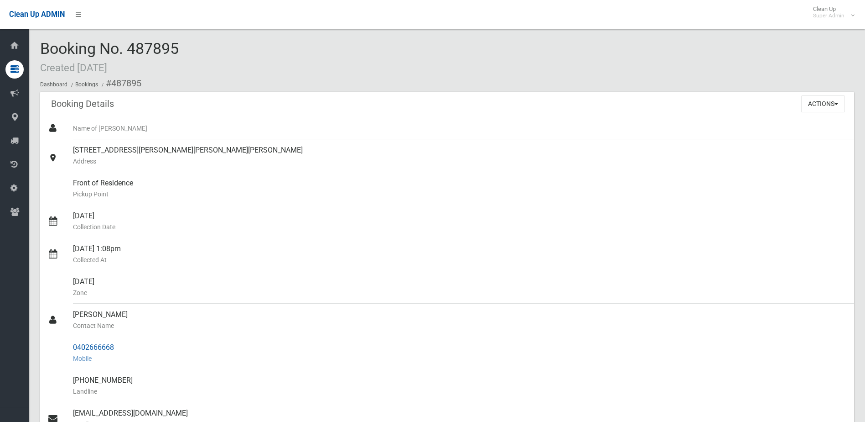
drag, startPoint x: 73, startPoint y: 314, endPoint x: 130, endPoint y: 351, distance: 67.4
click at [130, 351] on ul "Name of [PERSON_NAME] [STREET_ADDRESS][PERSON_NAME][PERSON_NAME][PERSON_NAME] A…" at bounding box center [447, 352] width 814 height 471
drag, startPoint x: 130, startPoint y: 351, endPoint x: 99, endPoint y: 344, distance: 31.9
copy ul "[PERSON_NAME] Contact Name 0402666668"
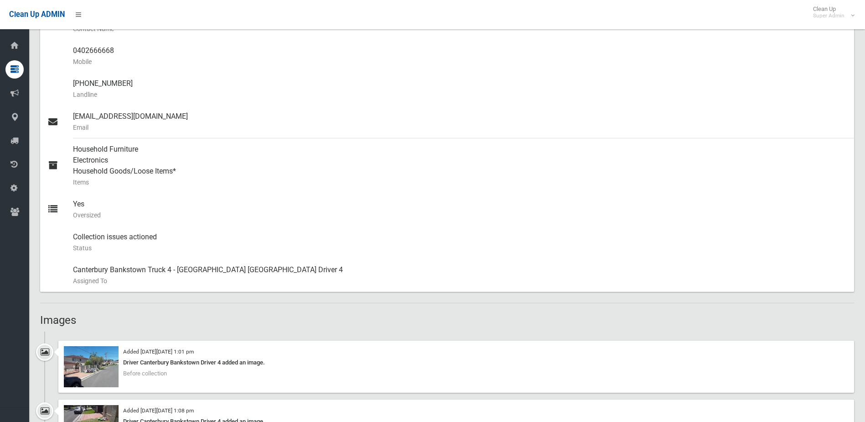
scroll to position [411, 0]
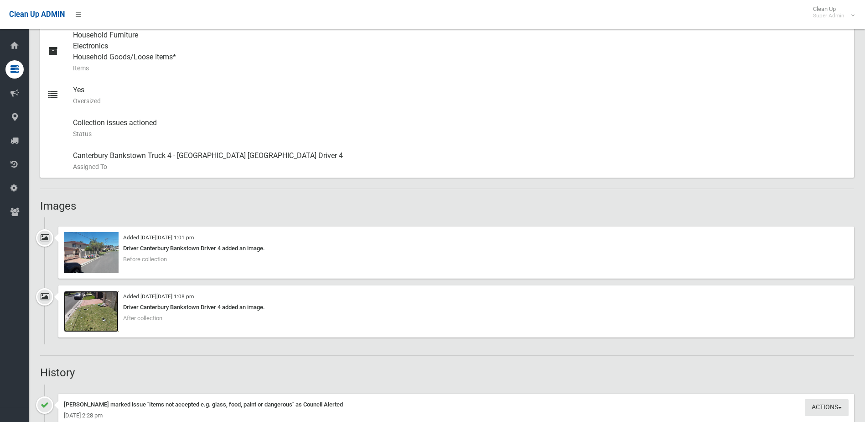
click at [102, 316] on img at bounding box center [91, 311] width 55 height 41
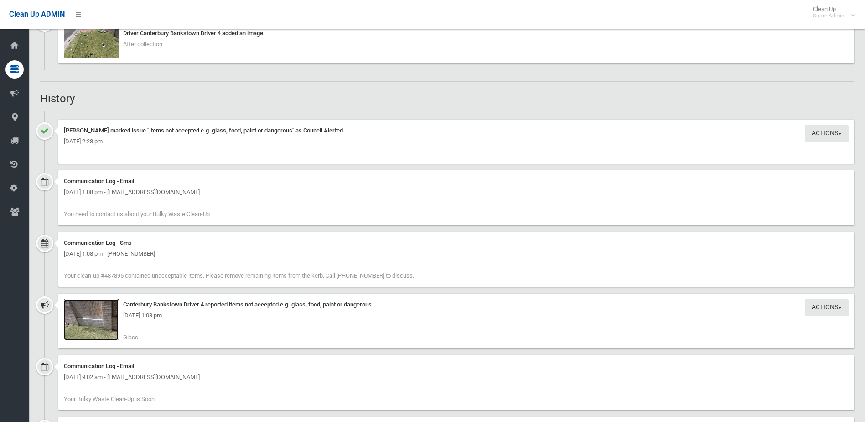
click at [94, 322] on img at bounding box center [91, 319] width 55 height 41
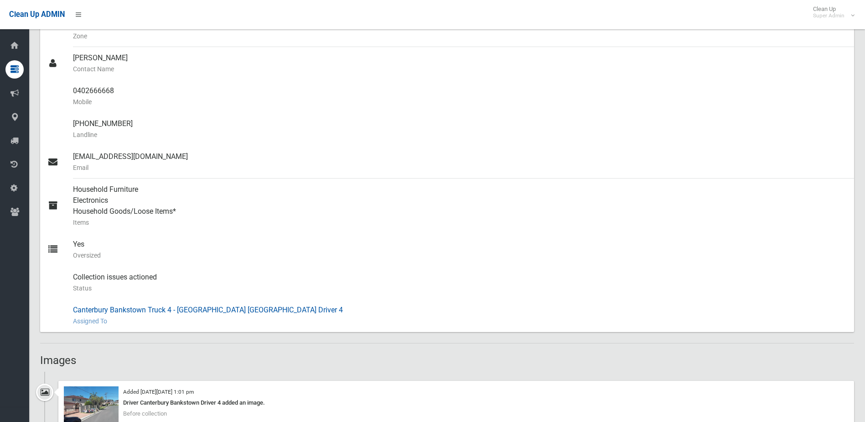
scroll to position [182, 0]
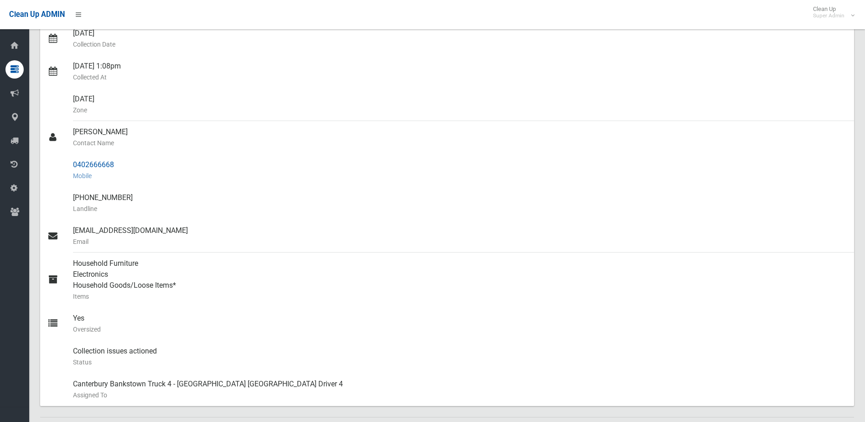
click at [126, 167] on div "0402666668 Mobile" at bounding box center [460, 170] width 774 height 33
drag, startPoint x: 71, startPoint y: 162, endPoint x: 147, endPoint y: 162, distance: 76.6
click at [147, 162] on link "0402666668 Mobile" at bounding box center [447, 170] width 814 height 33
drag, startPoint x: 147, startPoint y: 162, endPoint x: 93, endPoint y: 163, distance: 54.3
copy link "0402666668"
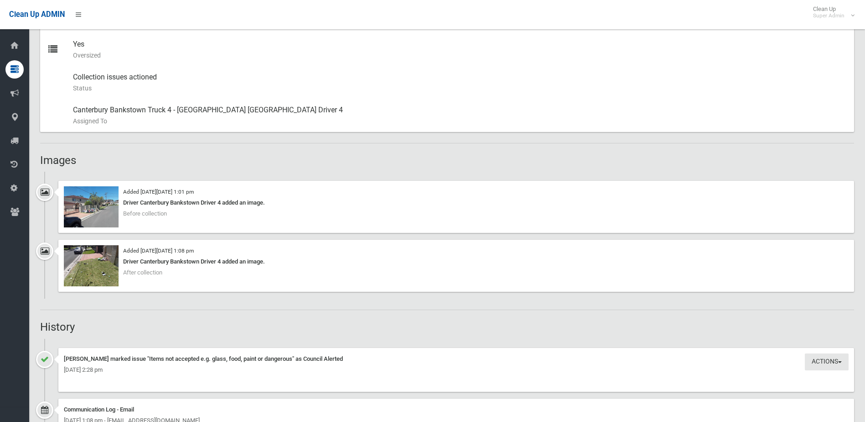
scroll to position [639, 0]
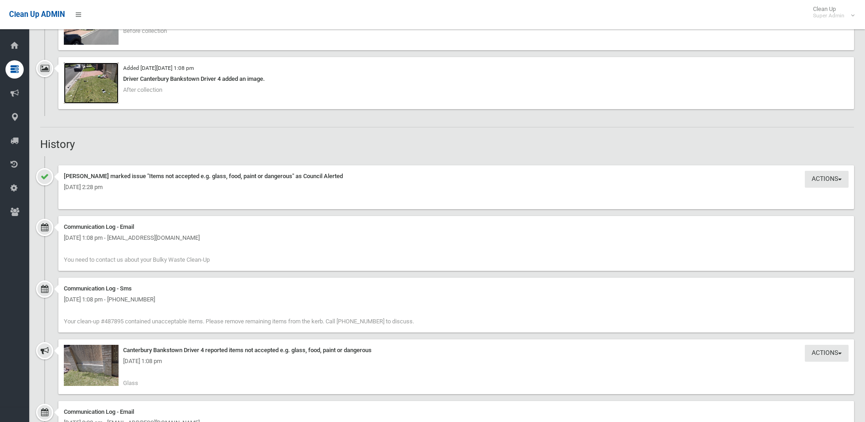
click at [101, 90] on img at bounding box center [91, 83] width 55 height 41
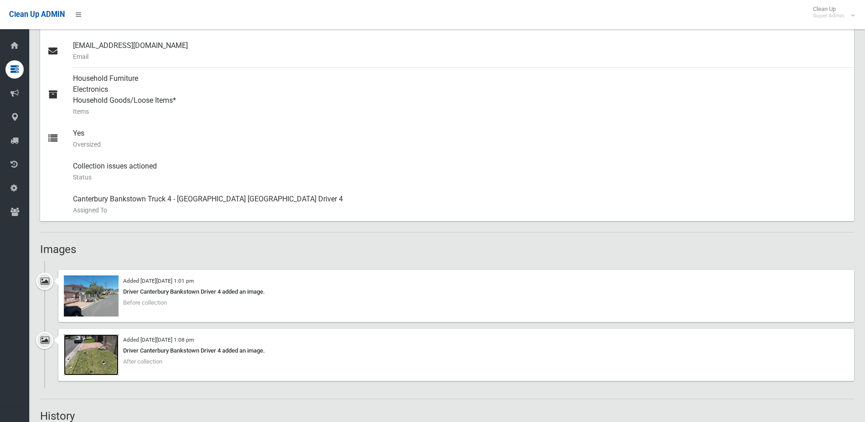
scroll to position [365, 0]
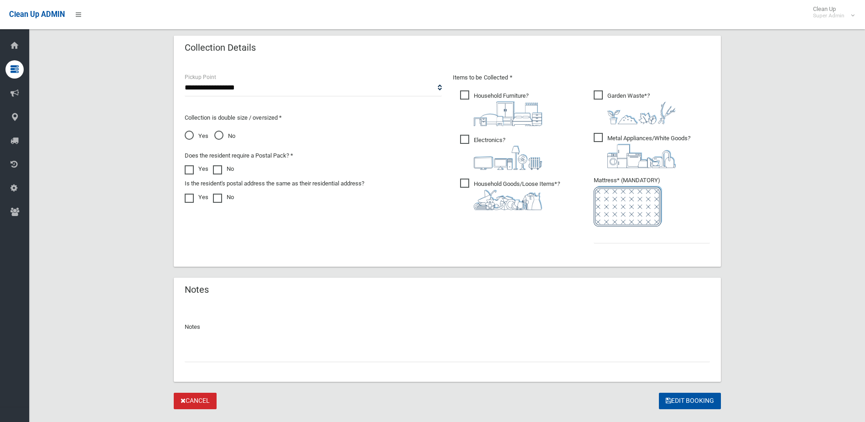
scroll to position [477, 0]
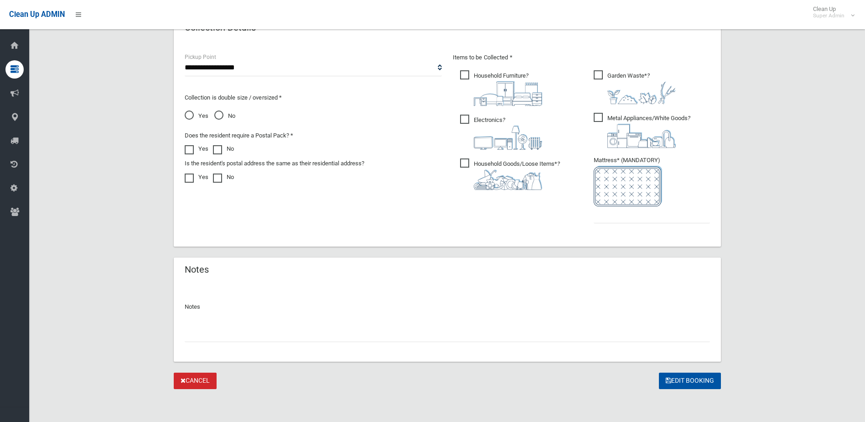
click at [233, 334] on input "text" at bounding box center [448, 333] width 526 height 17
type input "**********"
click at [665, 218] on input "text" at bounding box center [652, 214] width 116 height 17
type input "*"
click at [700, 375] on button "Edit Booking" at bounding box center [690, 380] width 62 height 17
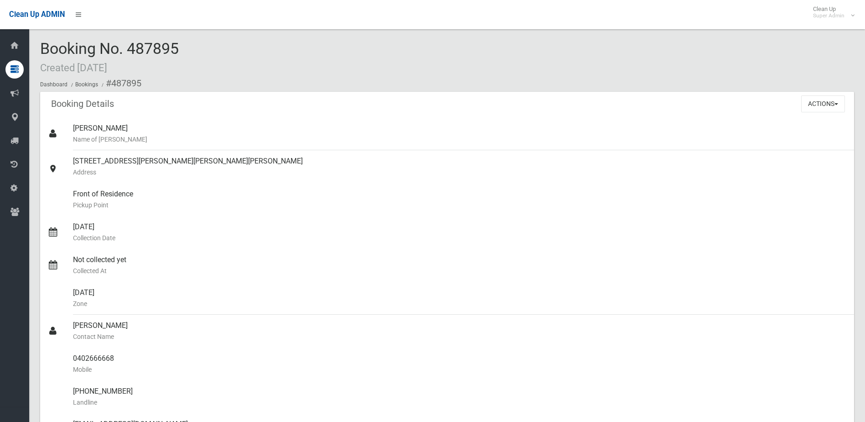
drag, startPoint x: 128, startPoint y: 46, endPoint x: 191, endPoint y: 47, distance: 62.5
click at [191, 47] on div "Booking No. 487895 Created 24/09/2025 Dashboard Bookings #487895" at bounding box center [447, 66] width 814 height 52
drag, startPoint x: 191, startPoint y: 47, endPoint x: 155, endPoint y: 44, distance: 35.8
copy span "487895"
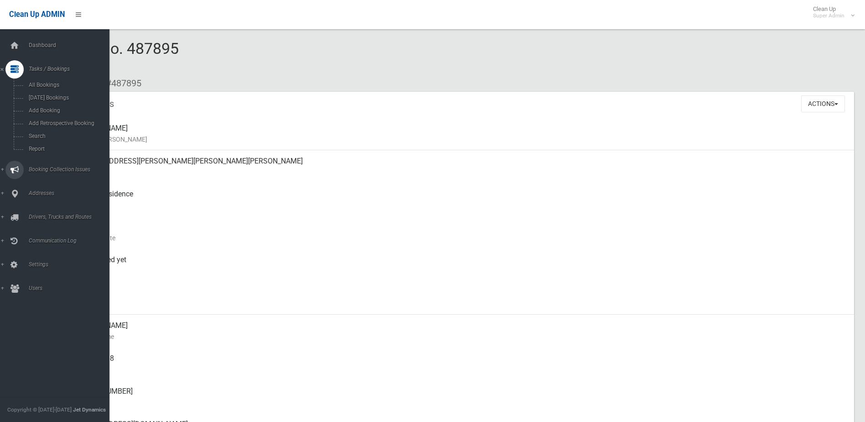
click at [47, 168] on span "Booking Collection Issues" at bounding box center [71, 169] width 90 height 6
click at [45, 108] on span "All Reported Issues" at bounding box center [67, 108] width 83 height 6
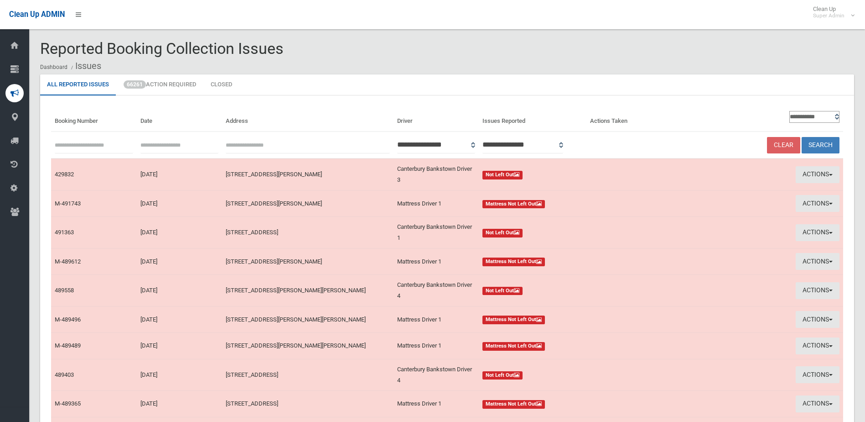
paste input "******"
type input "******"
click at [829, 141] on button "Search" at bounding box center [821, 145] width 38 height 17
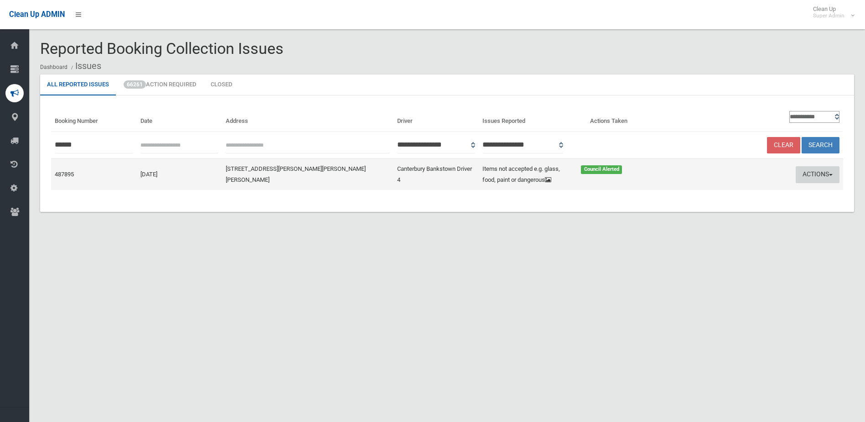
click at [809, 175] on button "Actions" at bounding box center [818, 174] width 44 height 17
click at [727, 215] on link "Edit Actions Taken" at bounding box center [731, 209] width 109 height 16
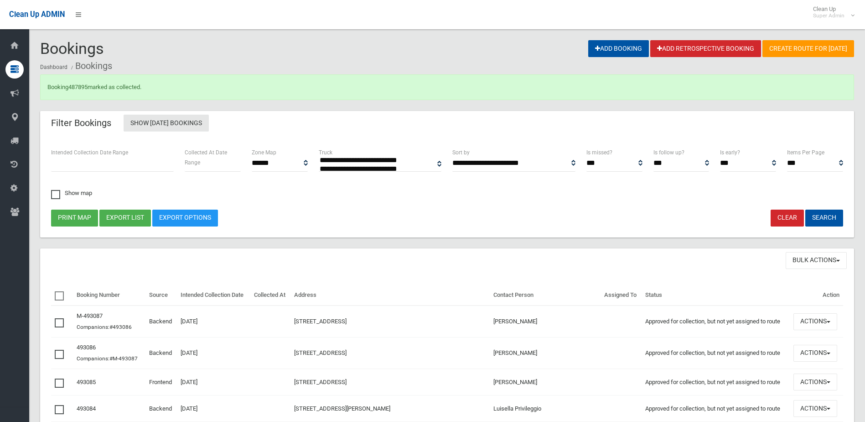
select select
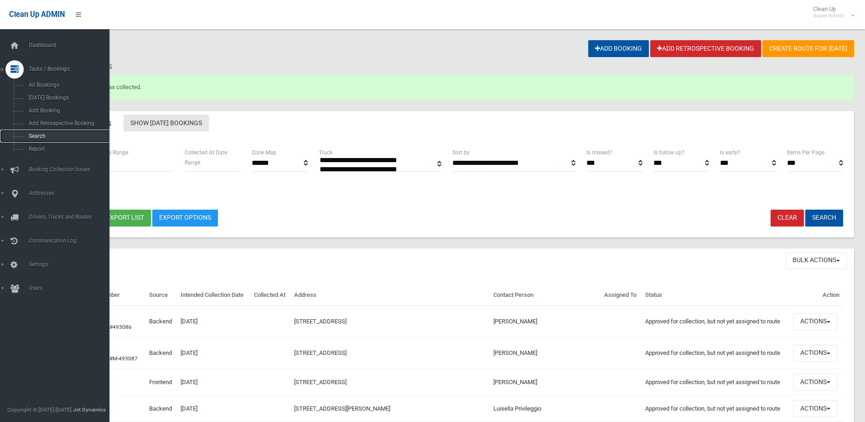
click at [37, 137] on span "Search" at bounding box center [67, 136] width 83 height 6
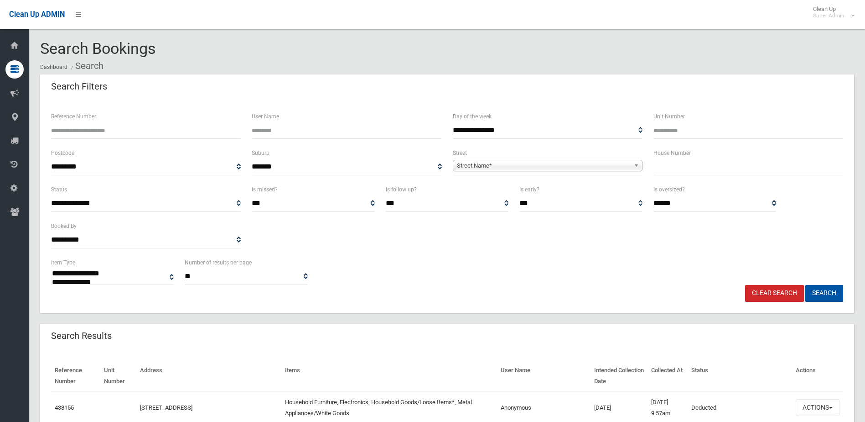
select select
click at [99, 129] on input "Reference Number" at bounding box center [146, 130] width 190 height 17
type input "******"
click at [806, 285] on button "Search" at bounding box center [825, 293] width 38 height 17
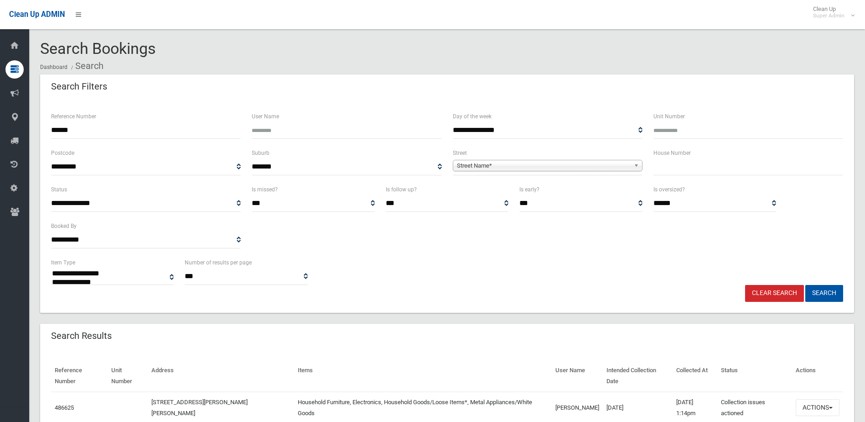
select select
click at [821, 407] on button "Actions" at bounding box center [818, 407] width 44 height 17
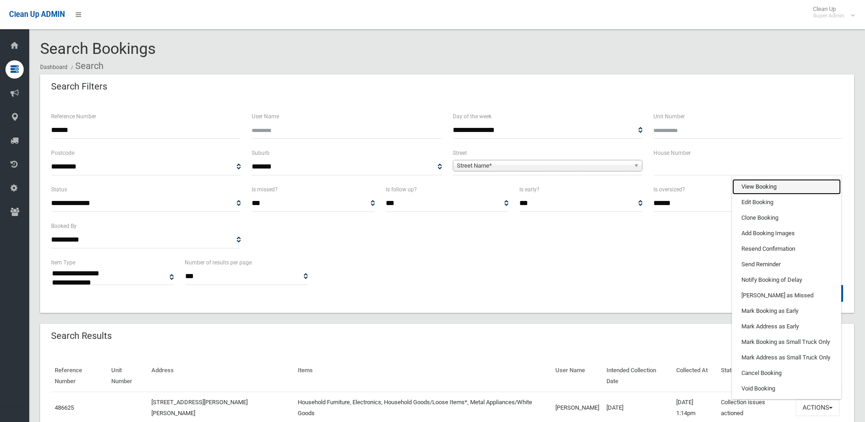
click at [752, 185] on link "View Booking" at bounding box center [787, 187] width 109 height 16
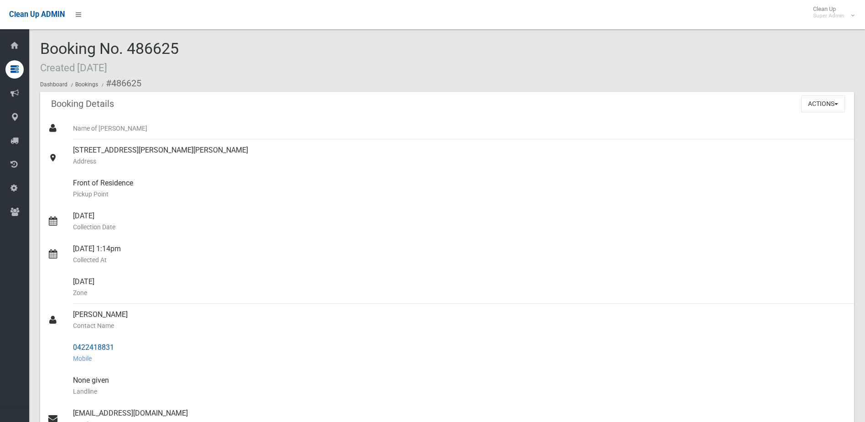
drag, startPoint x: 74, startPoint y: 313, endPoint x: 135, endPoint y: 345, distance: 69.2
click at [135, 345] on ul "Name of [PERSON_NAME] [STREET_ADDRESS][PERSON_NAME][PERSON_NAME] Address Front …" at bounding box center [447, 358] width 814 height 482
drag, startPoint x: 135, startPoint y: 345, endPoint x: 102, endPoint y: 344, distance: 33.3
copy ul "[PERSON_NAME] Contact Name 0422418831"
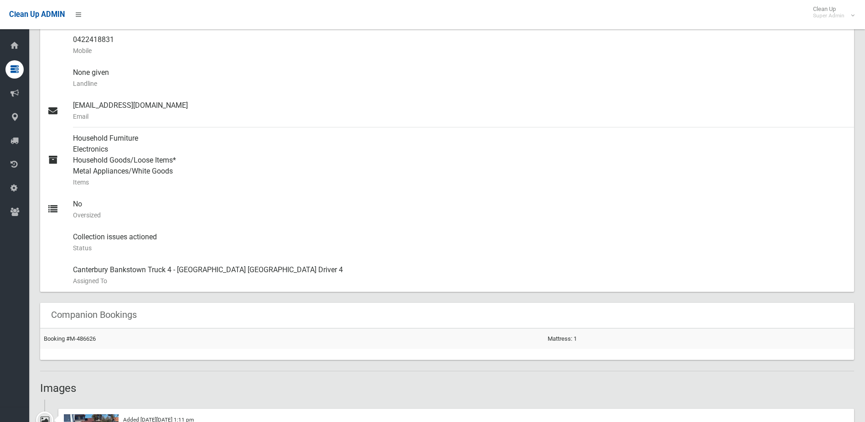
scroll to position [456, 0]
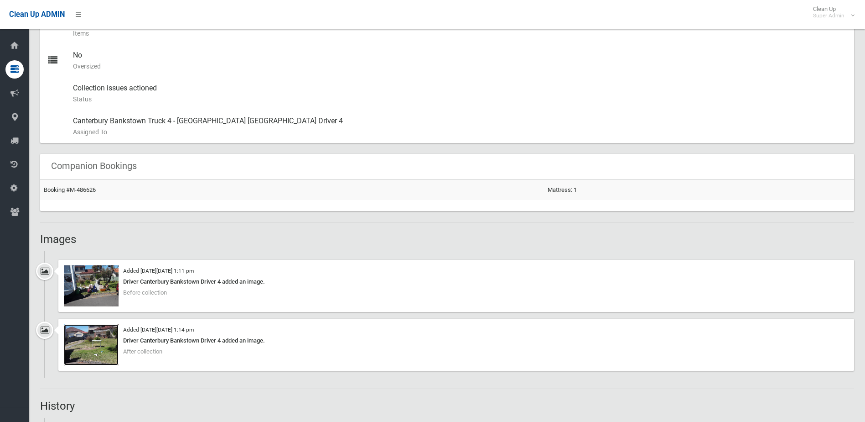
click at [95, 338] on img at bounding box center [91, 344] width 55 height 41
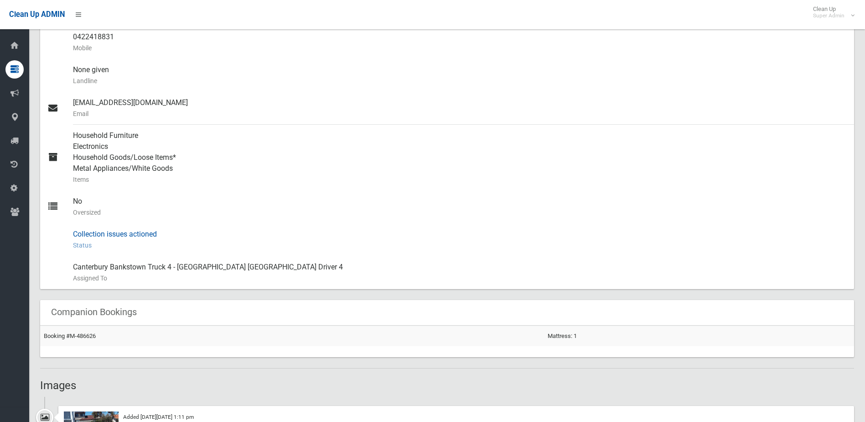
scroll to position [137, 0]
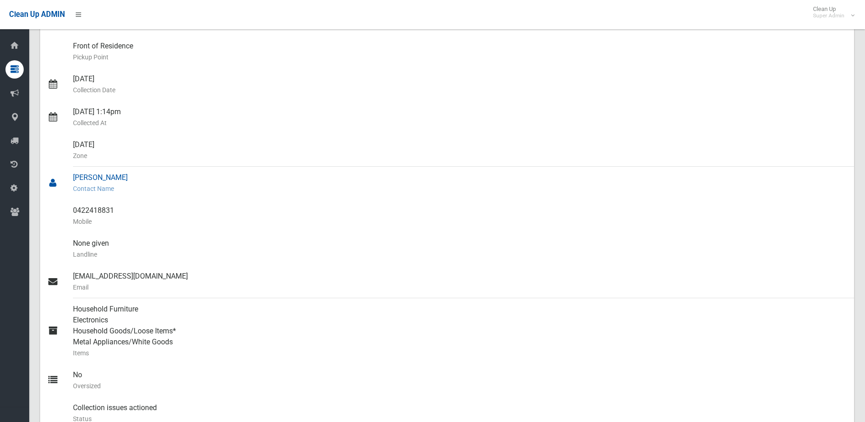
click at [152, 179] on div "Ali Basalanah Contact Name" at bounding box center [460, 183] width 774 height 33
drag, startPoint x: 74, startPoint y: 207, endPoint x: 131, endPoint y: 209, distance: 57.5
click at [131, 209] on div "0422418831 Mobile" at bounding box center [460, 215] width 774 height 33
drag, startPoint x: 131, startPoint y: 209, endPoint x: 118, endPoint y: 209, distance: 13.2
copy div "0422418831"
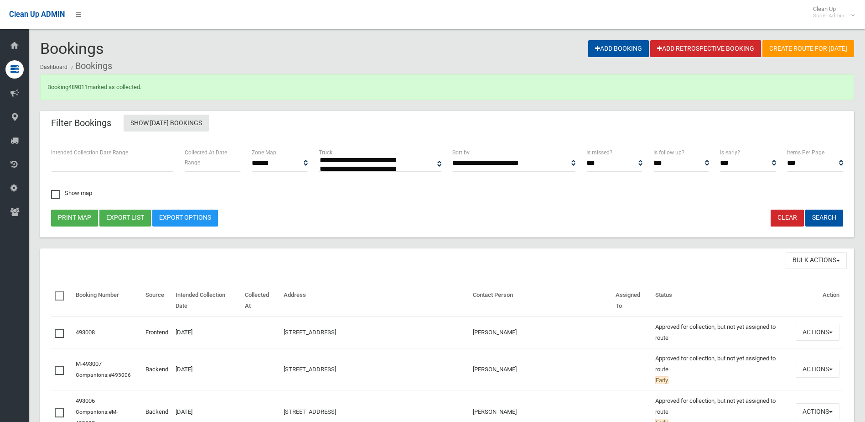
select select
